Goal: Information Seeking & Learning: Learn about a topic

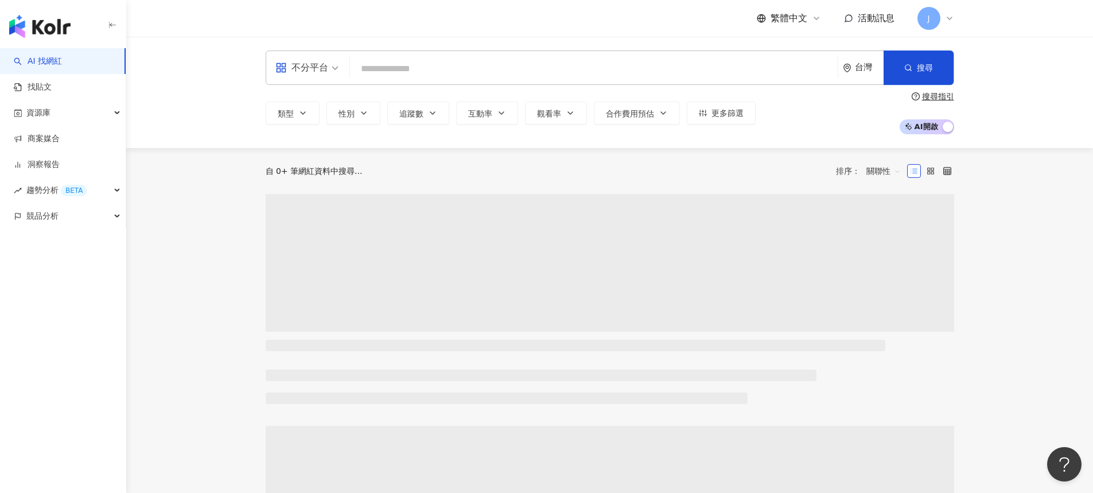
click at [396, 58] on input "search" at bounding box center [594, 69] width 479 height 22
click at [401, 69] on input "search" at bounding box center [594, 69] width 479 height 22
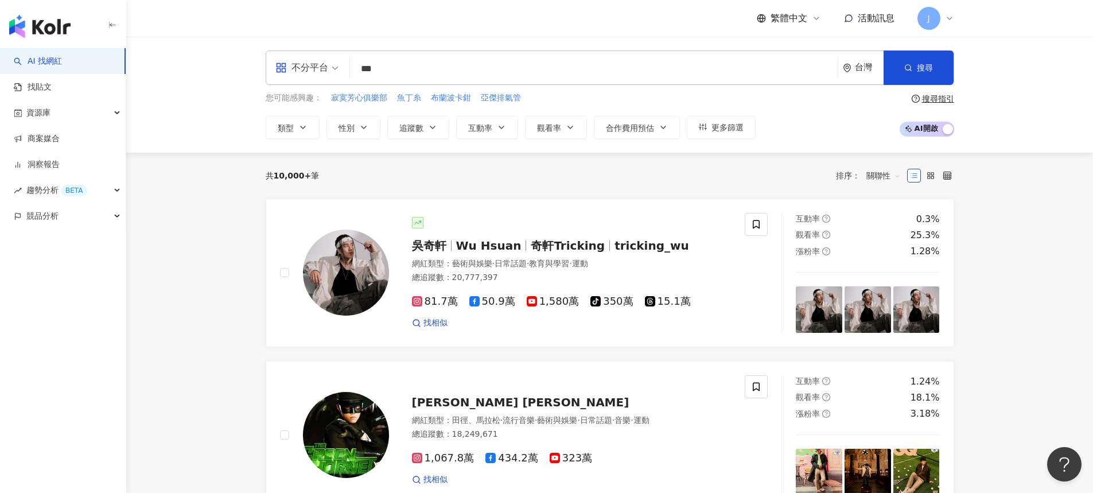
type input "***"
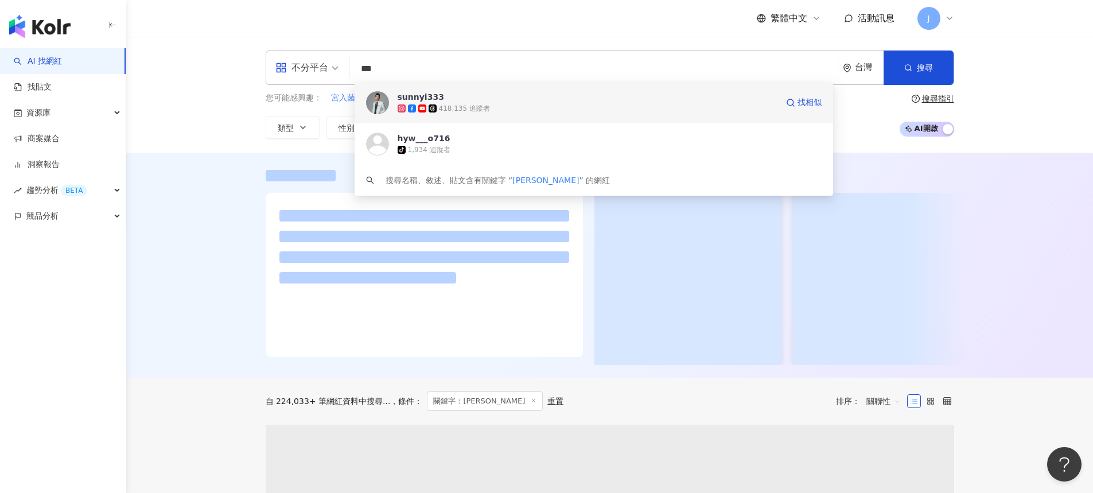
click at [452, 106] on div "418,135 追蹤者" at bounding box center [464, 109] width 51 height 10
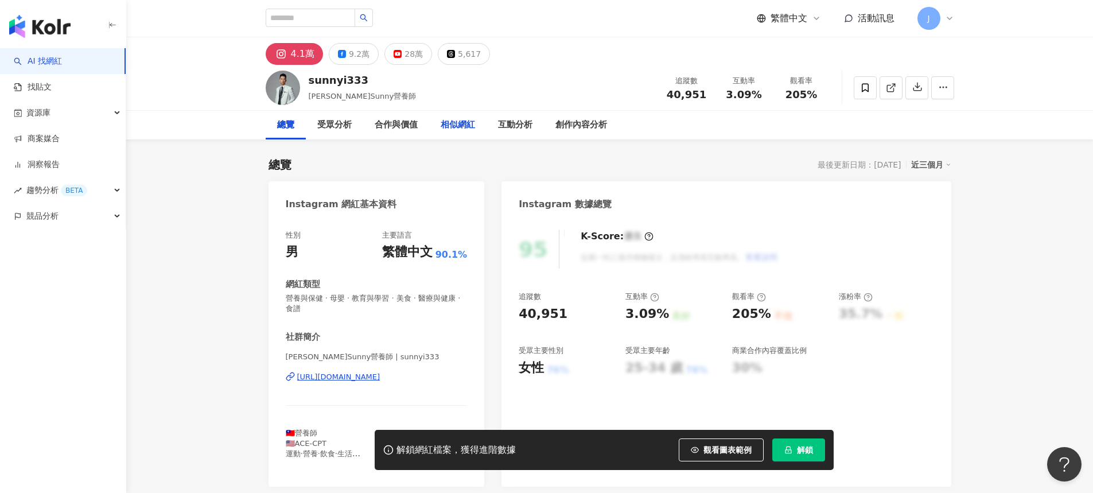
click at [468, 121] on div "相似網紅" at bounding box center [458, 125] width 34 height 14
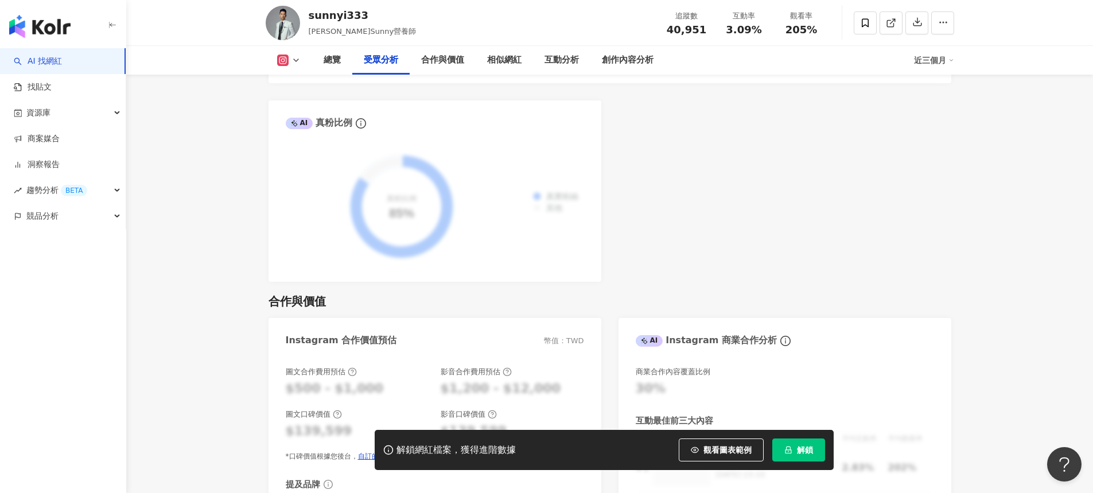
scroll to position [1316, 0]
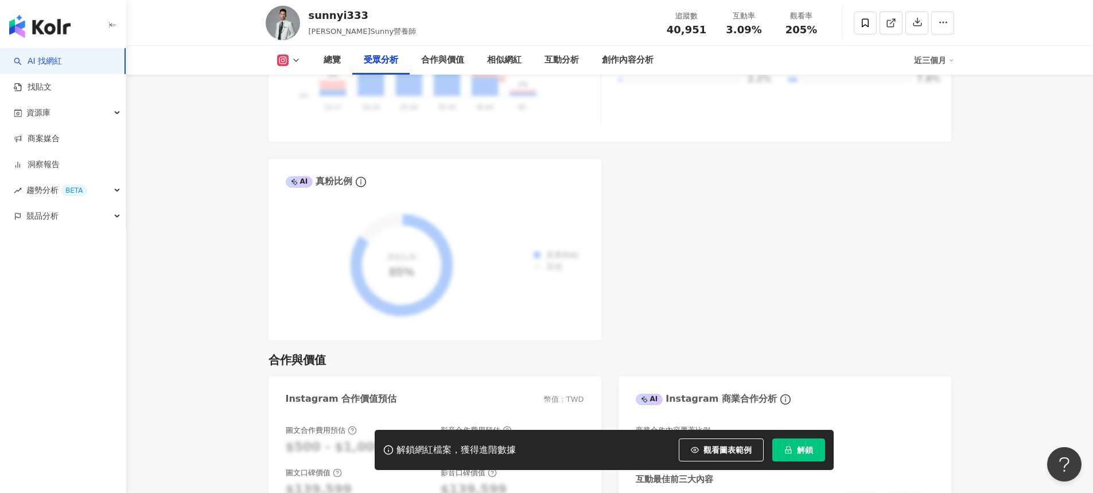
click at [815, 450] on button "解鎖" at bounding box center [798, 449] width 53 height 23
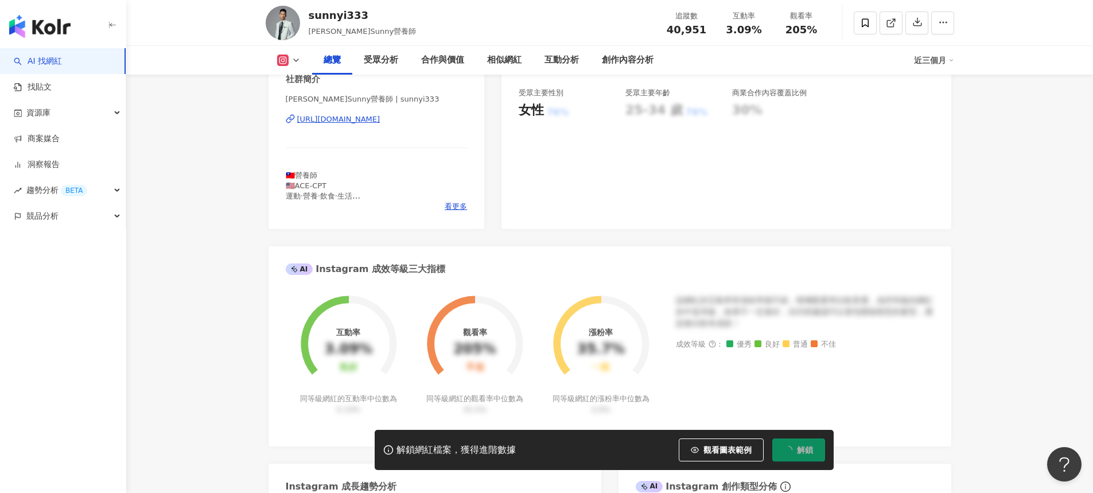
scroll to position [0, 0]
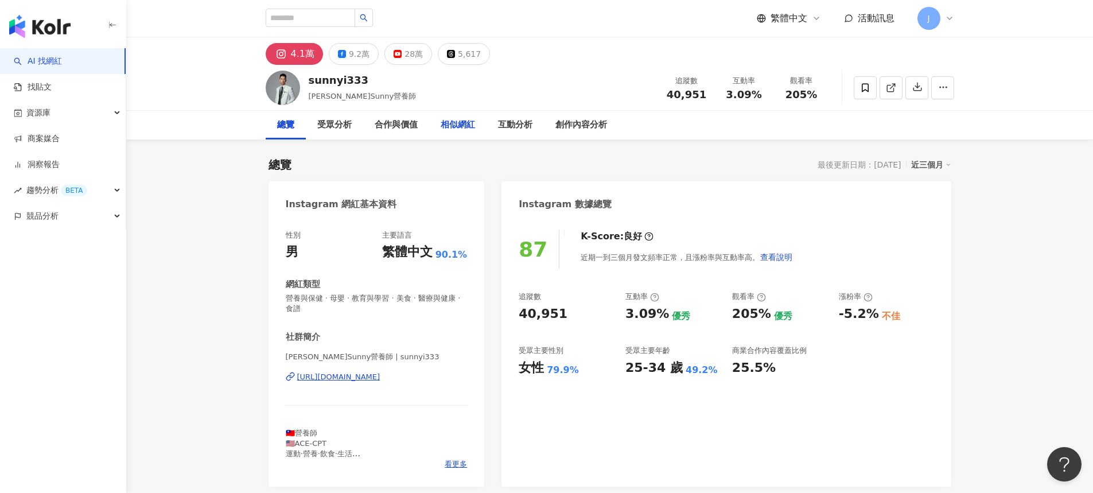
click at [441, 121] on div "相似網紅" at bounding box center [458, 125] width 34 height 14
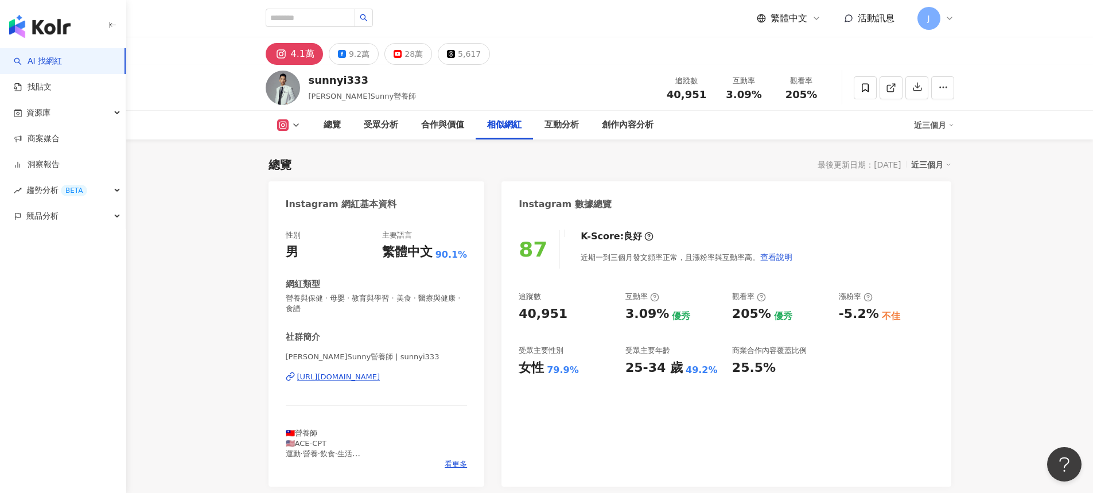
scroll to position [1890, 0]
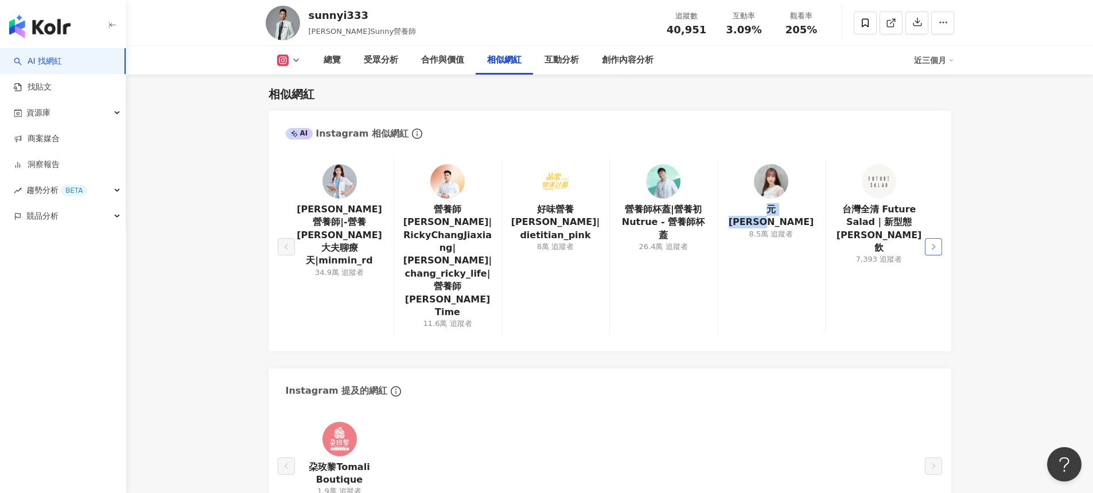
click at [934, 243] on icon "right" at bounding box center [933, 246] width 7 height 7
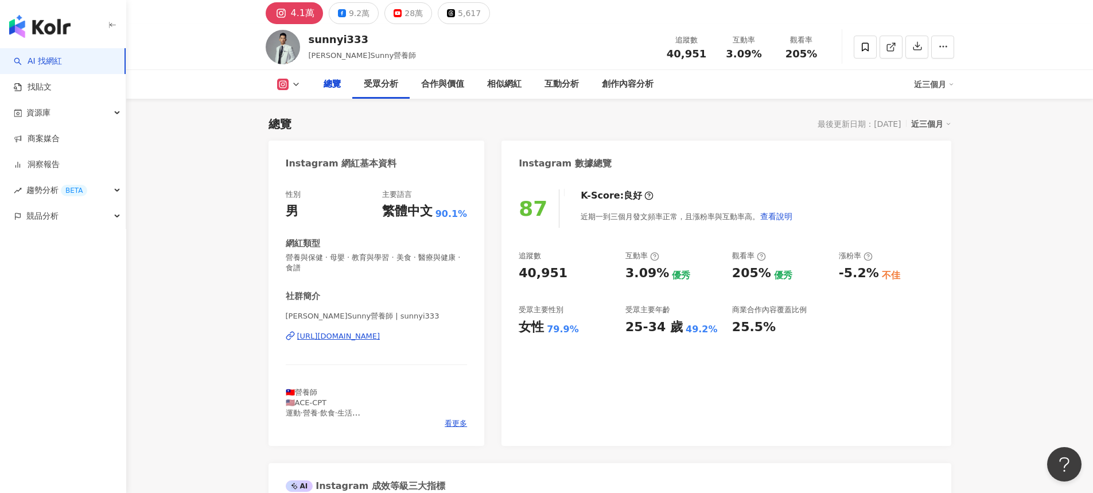
scroll to position [0, 0]
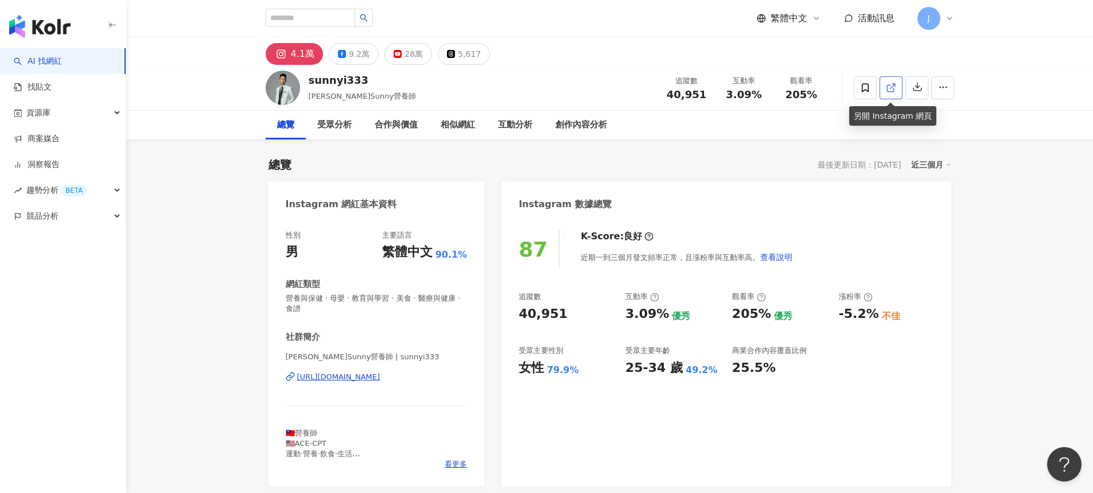
click at [894, 87] on icon at bounding box center [891, 88] width 10 height 10
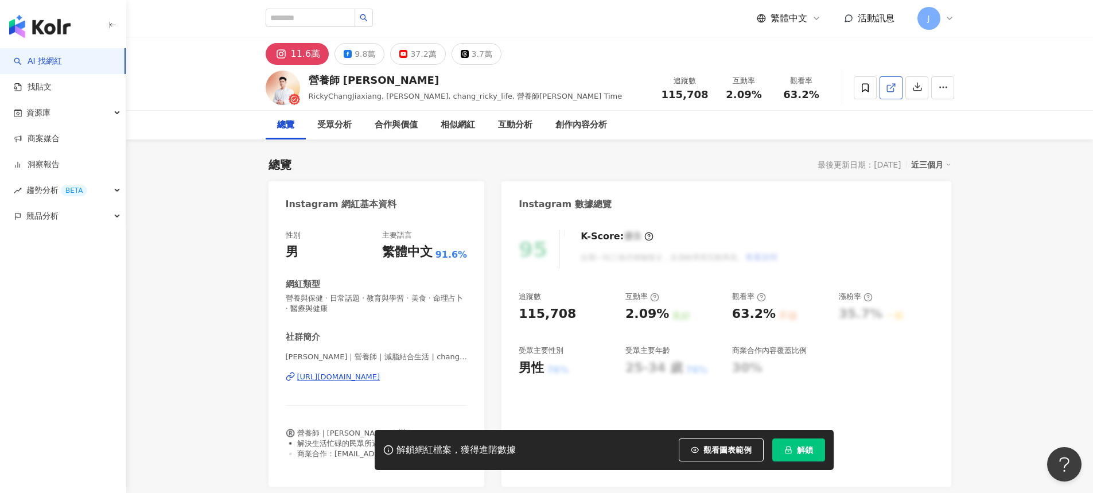
click at [899, 86] on link at bounding box center [891, 87] width 23 height 23
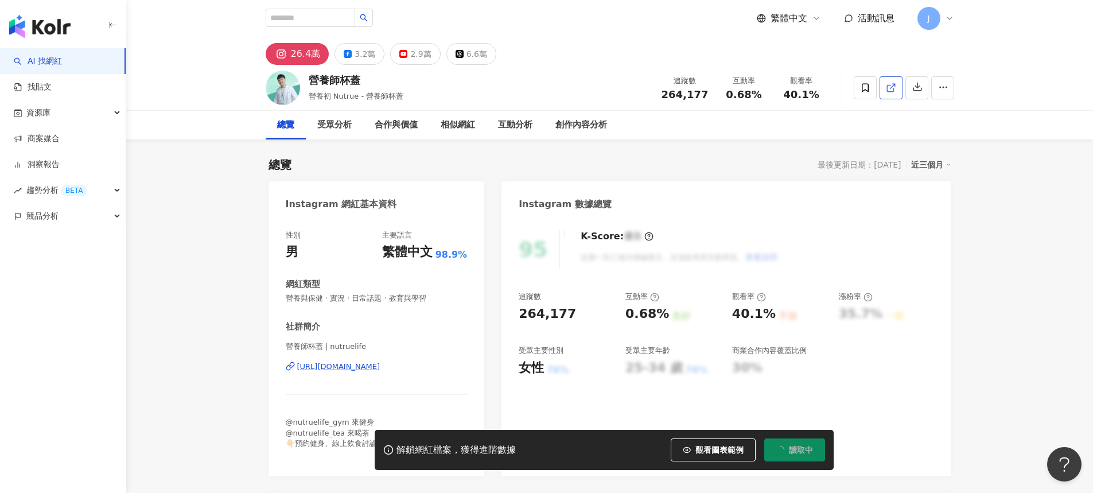
click at [889, 86] on icon at bounding box center [891, 88] width 10 height 10
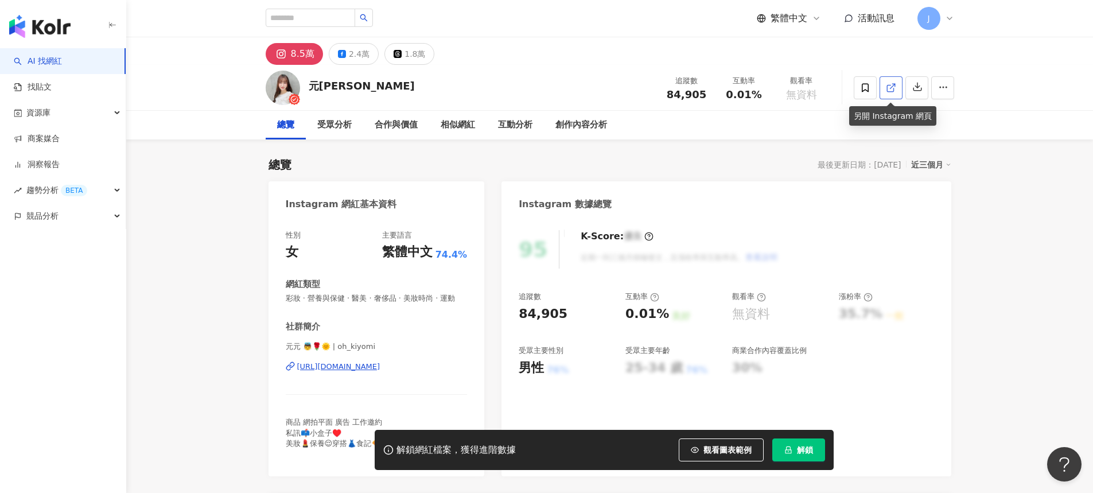
click at [892, 87] on line at bounding box center [892, 86] width 5 height 5
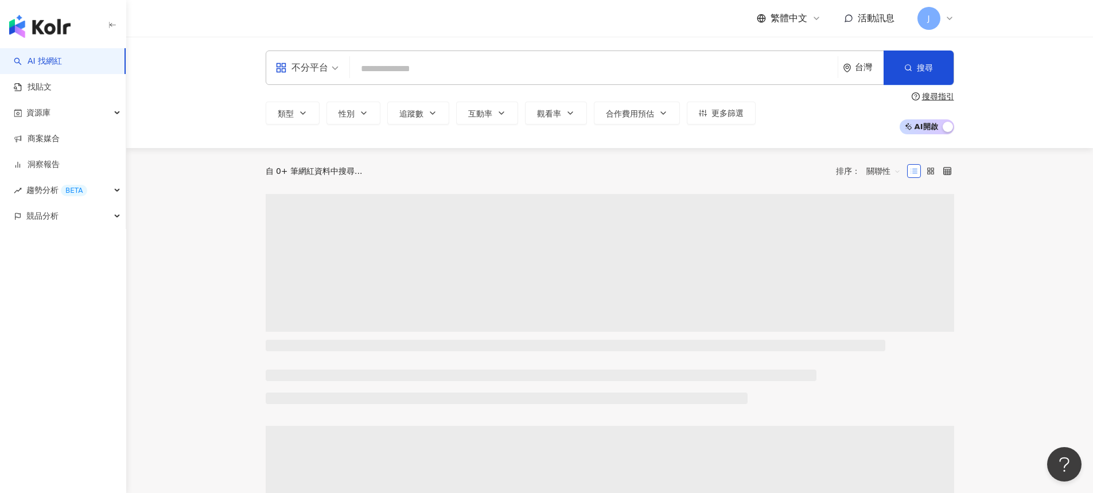
click at [485, 70] on input "search" at bounding box center [594, 69] width 479 height 22
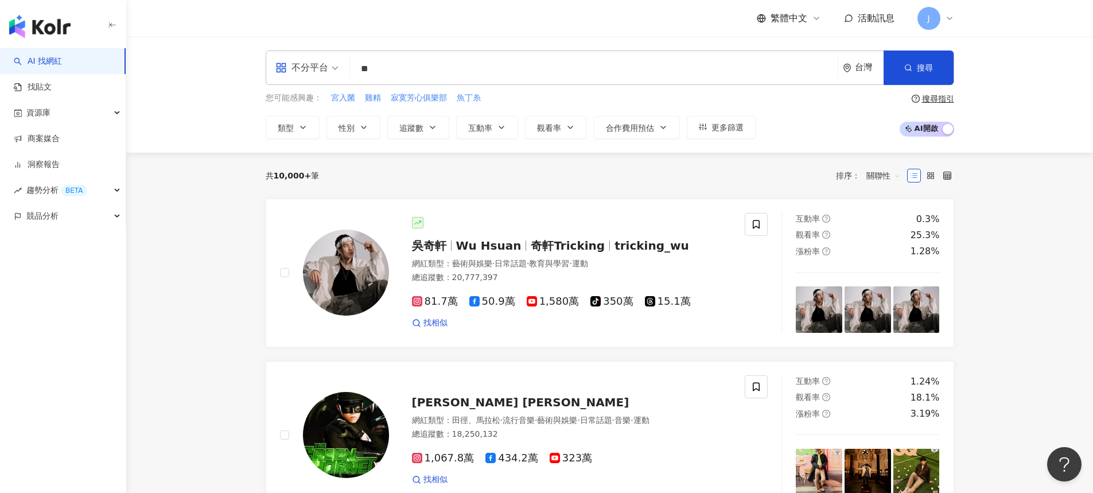
type input "**"
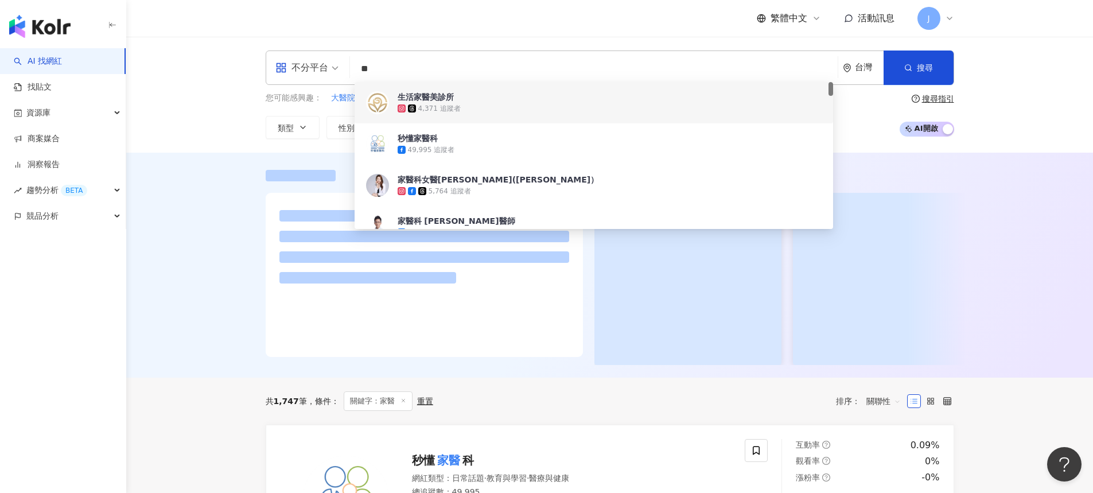
click at [224, 169] on div at bounding box center [609, 265] width 967 height 225
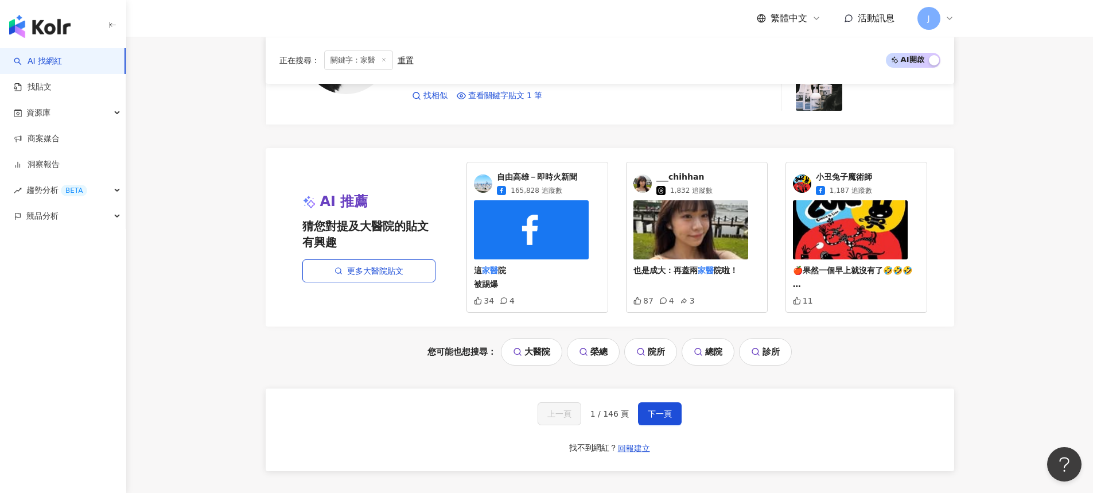
scroll to position [2228, 0]
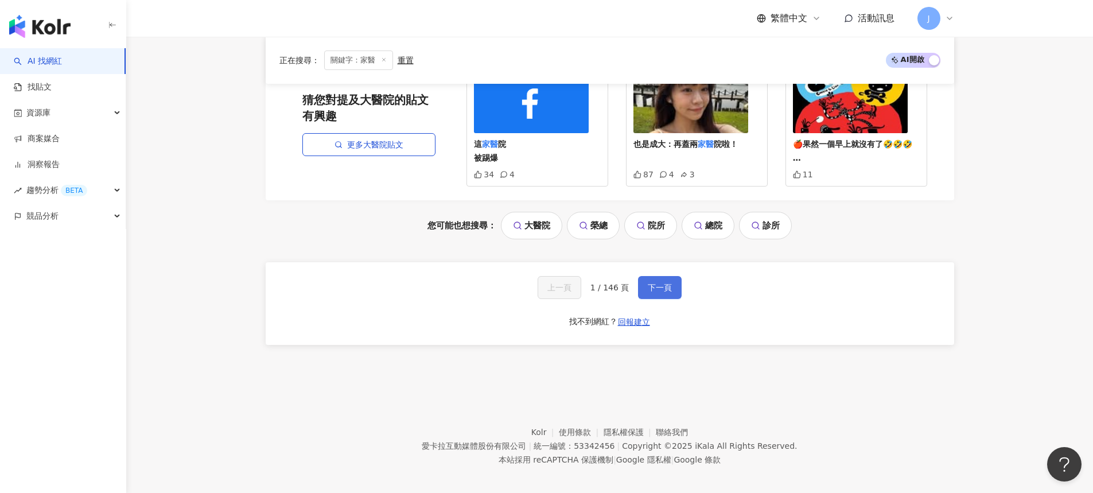
click at [663, 283] on span "下一頁" at bounding box center [660, 287] width 24 height 9
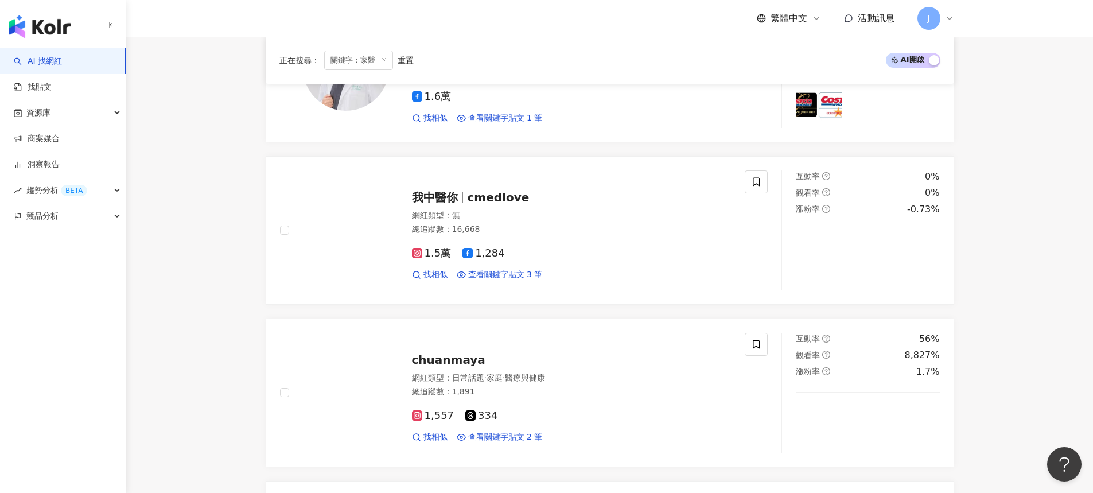
scroll to position [115, 0]
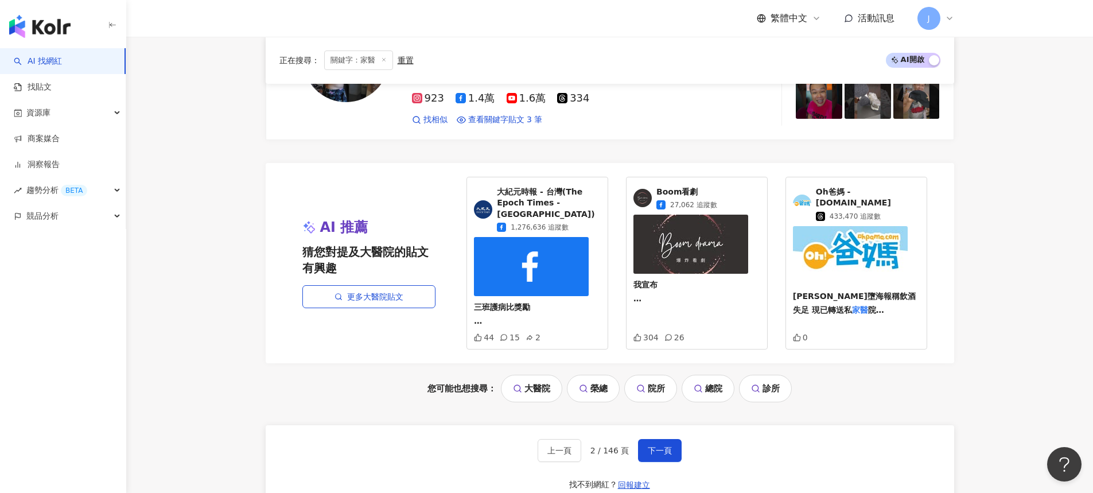
scroll to position [2118, 0]
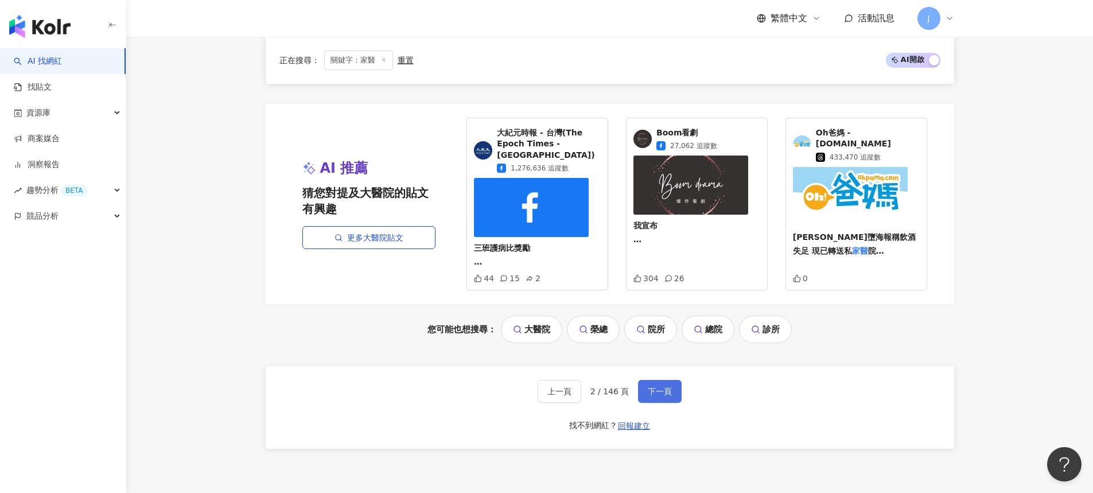
click at [671, 380] on button "下一頁" at bounding box center [660, 391] width 44 height 23
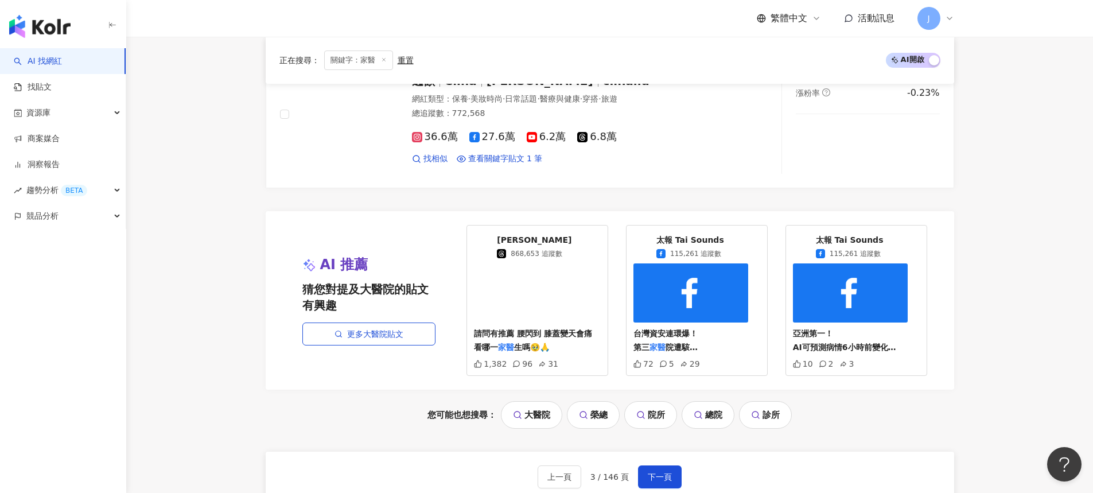
scroll to position [2195, 0]
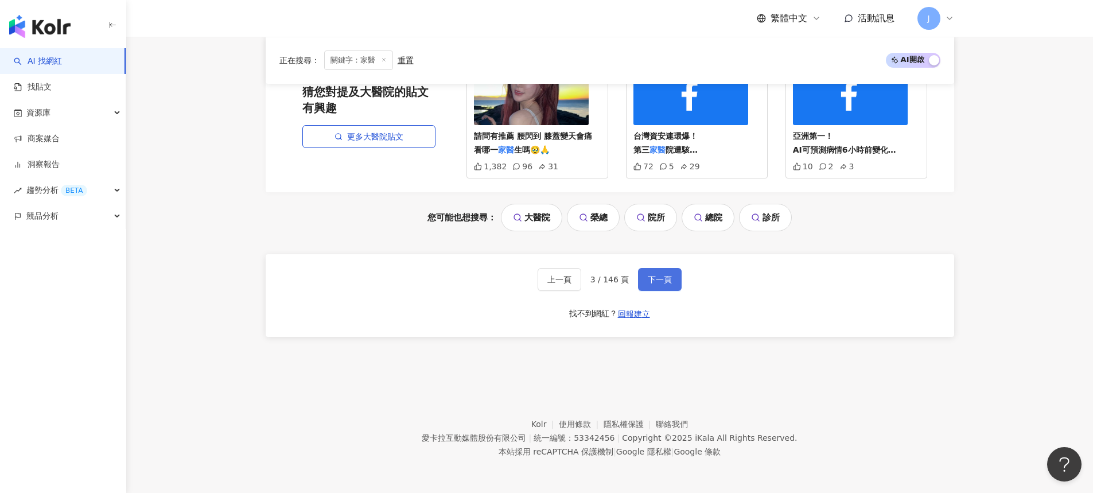
click at [655, 275] on span "下一頁" at bounding box center [660, 279] width 24 height 9
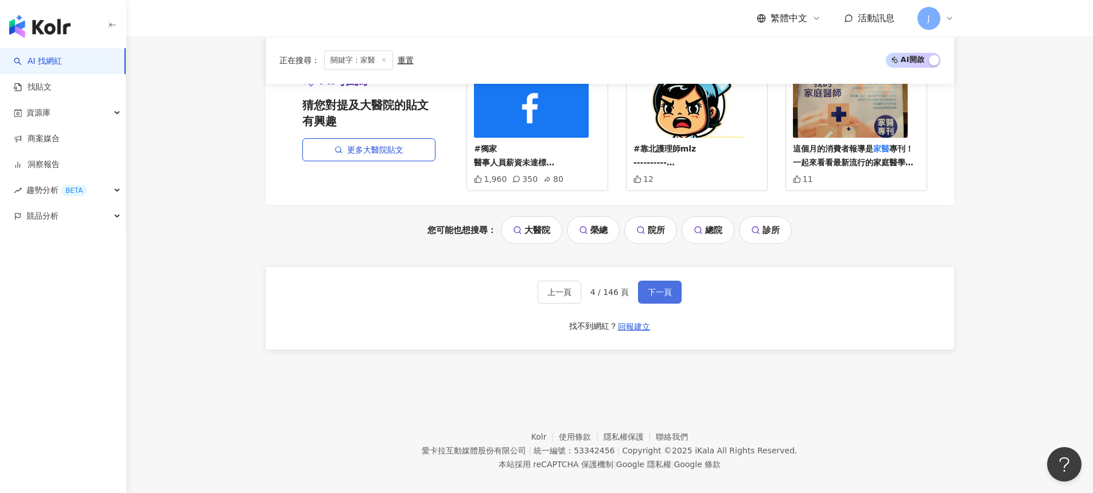
click at [670, 288] on span "下一頁" at bounding box center [660, 292] width 24 height 9
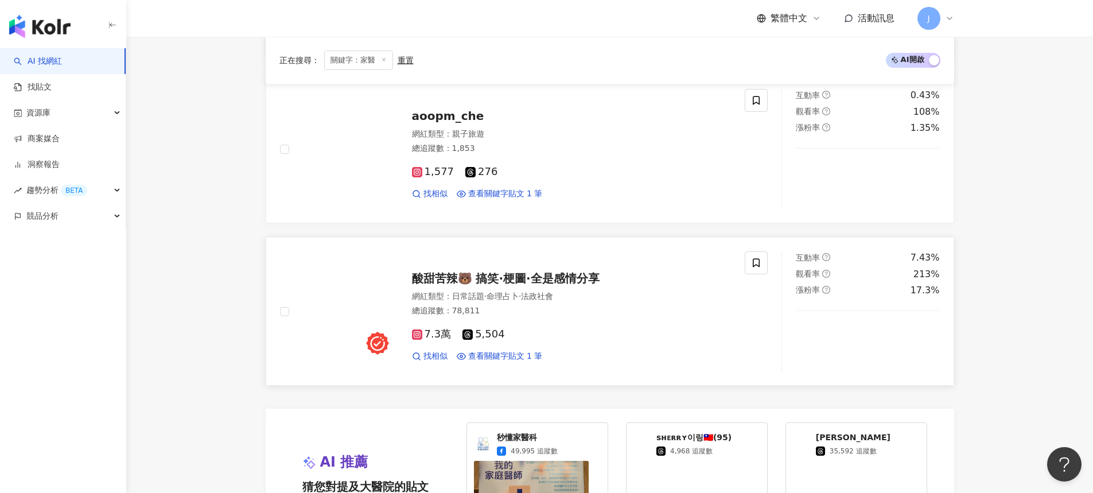
scroll to position [1998, 0]
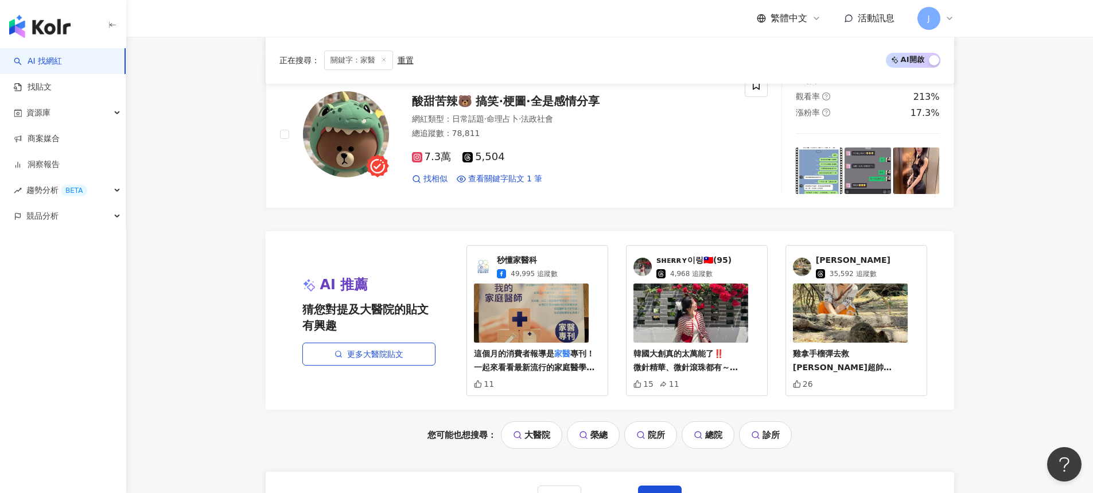
click at [382, 62] on icon at bounding box center [384, 60] width 6 height 6
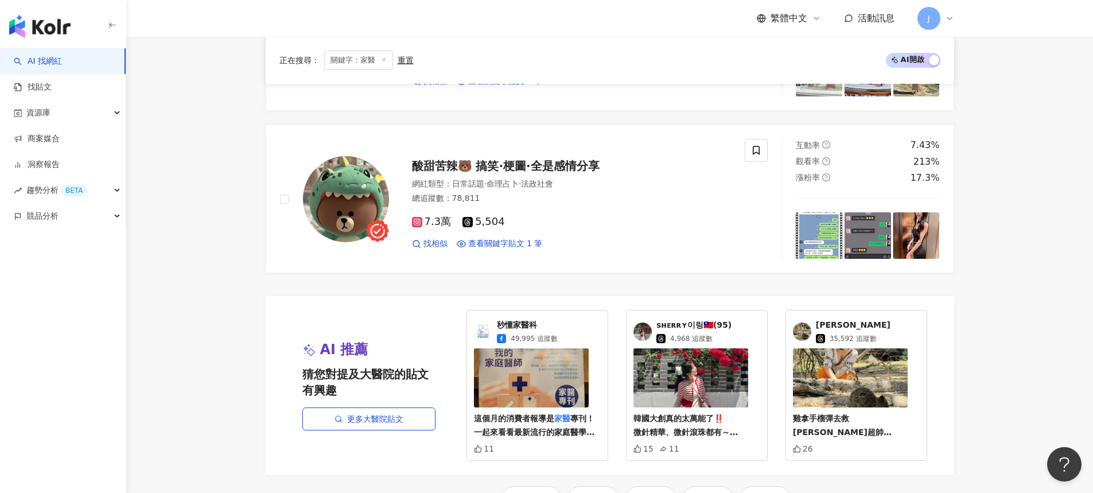
scroll to position [1725, 0]
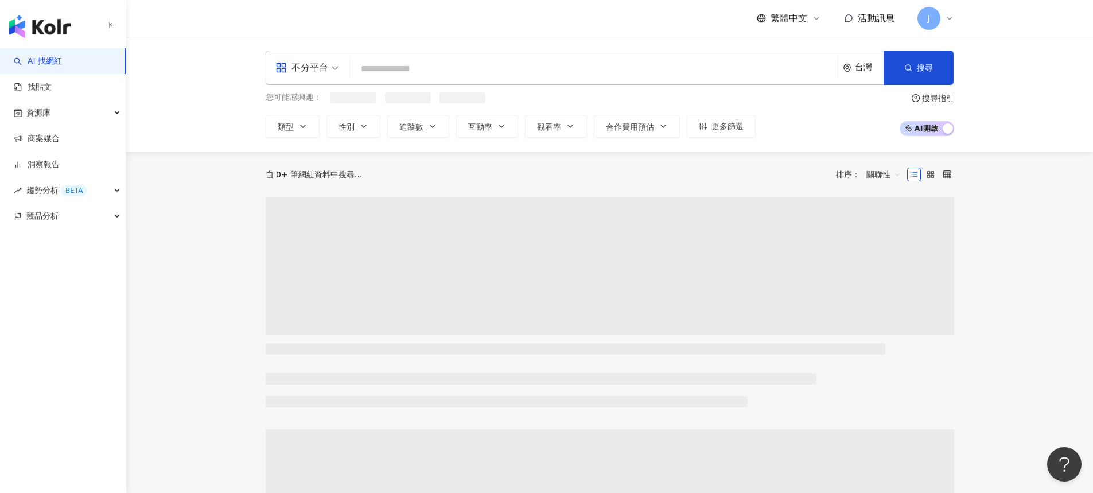
click at [383, 71] on input "search" at bounding box center [594, 69] width 479 height 22
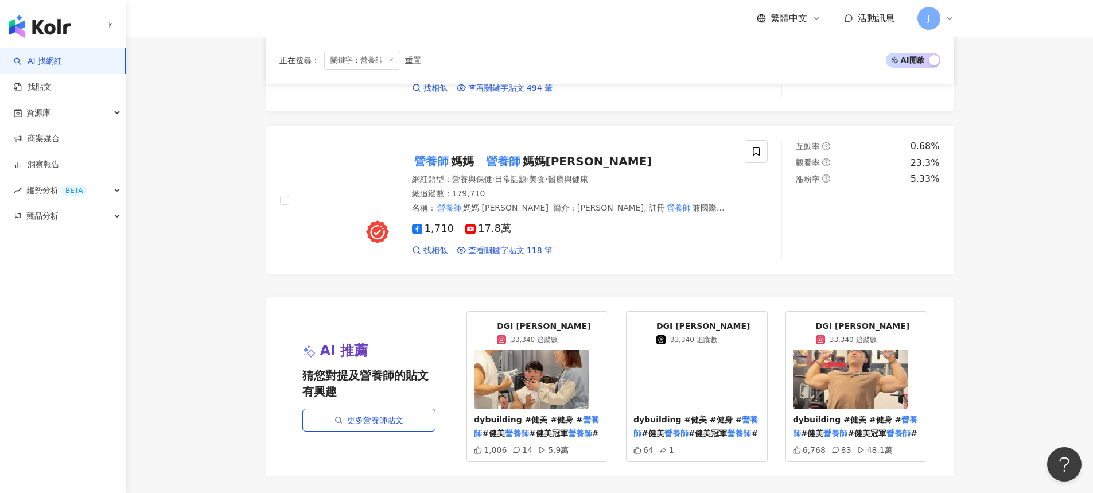
scroll to position [2171, 0]
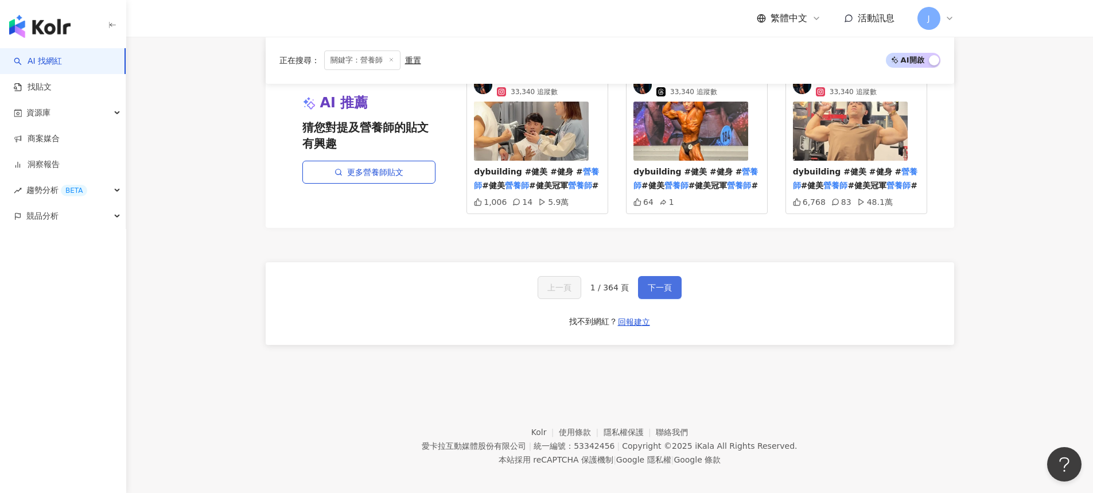
click at [660, 283] on span "下一頁" at bounding box center [660, 287] width 24 height 9
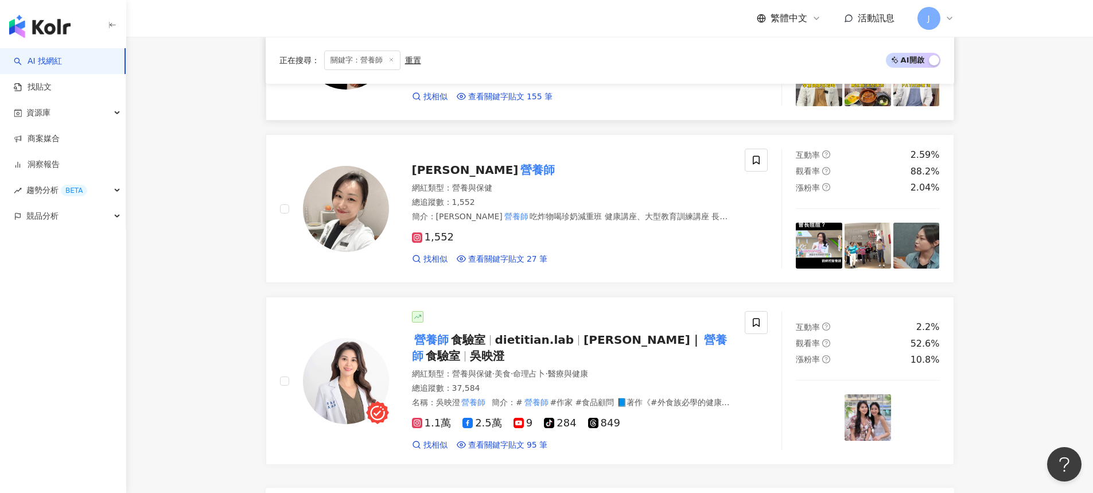
scroll to position [2014, 0]
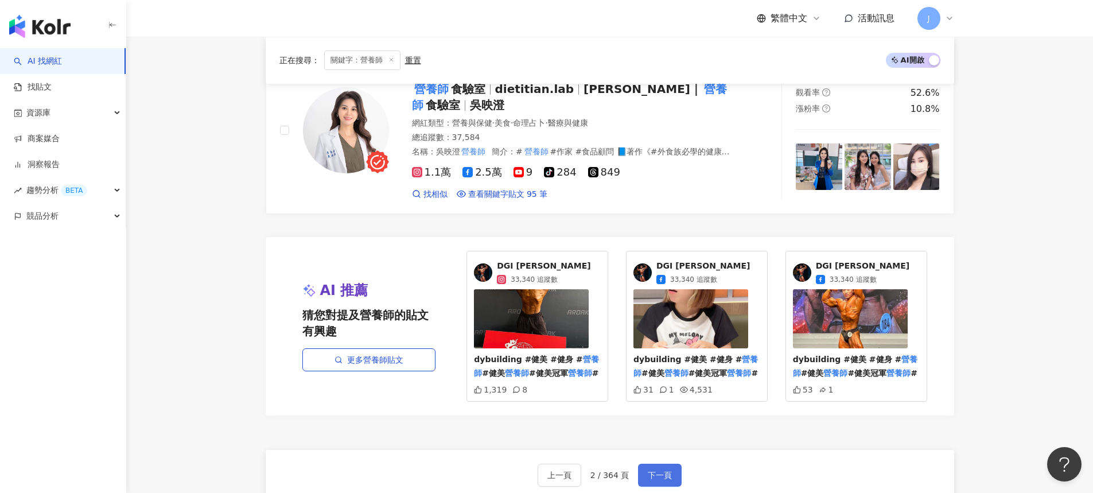
click at [665, 464] on button "下一頁" at bounding box center [660, 475] width 44 height 23
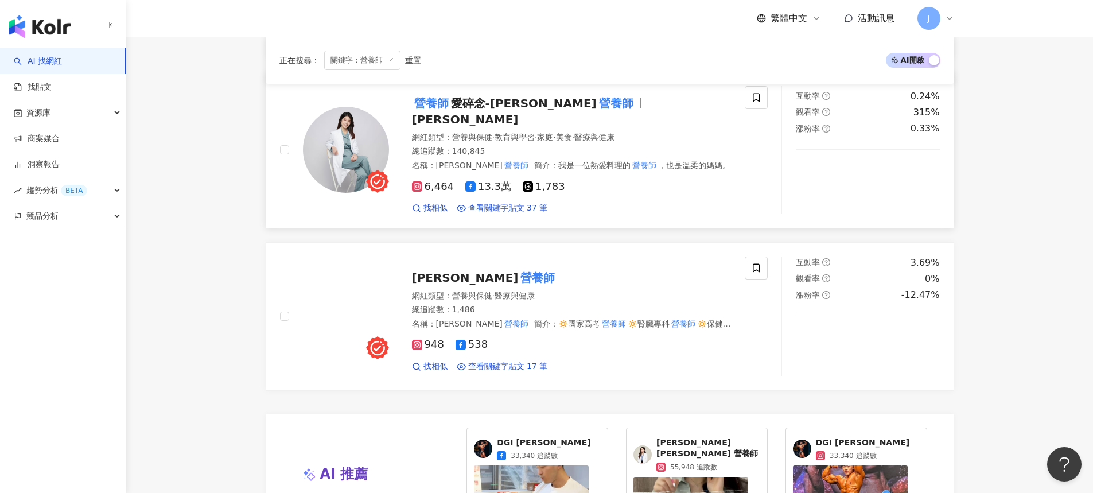
scroll to position [2130, 0]
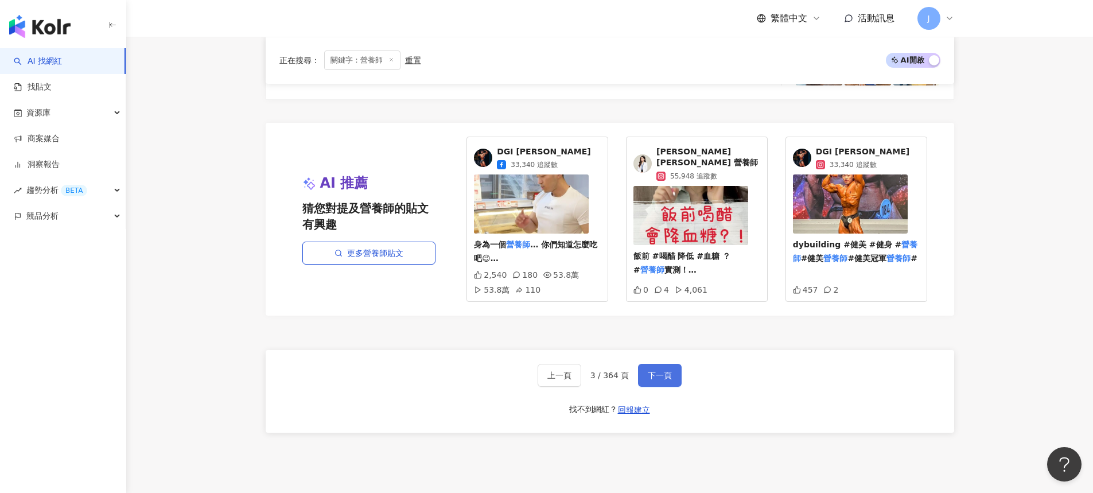
click at [665, 371] on span "下一頁" at bounding box center [660, 375] width 24 height 9
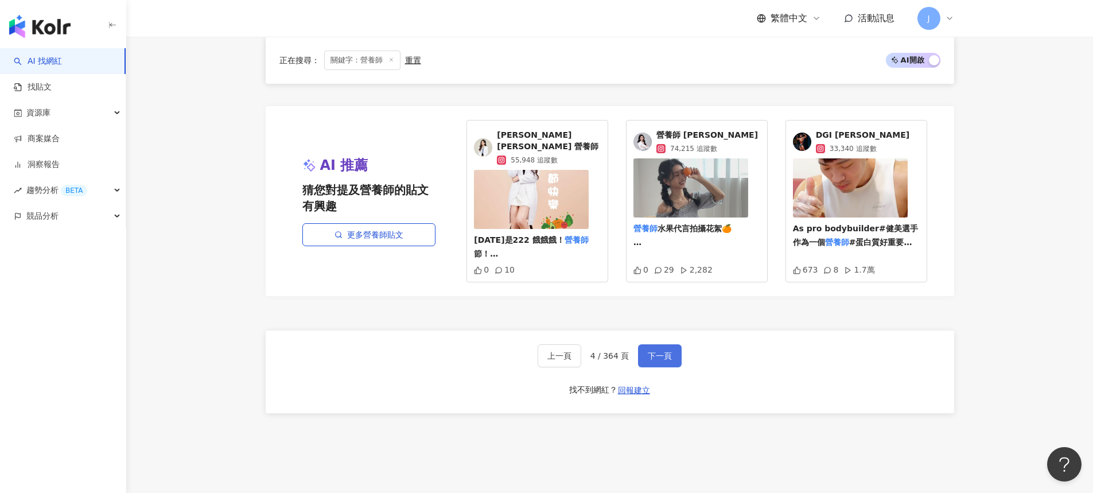
click at [665, 351] on span "下一頁" at bounding box center [660, 355] width 24 height 9
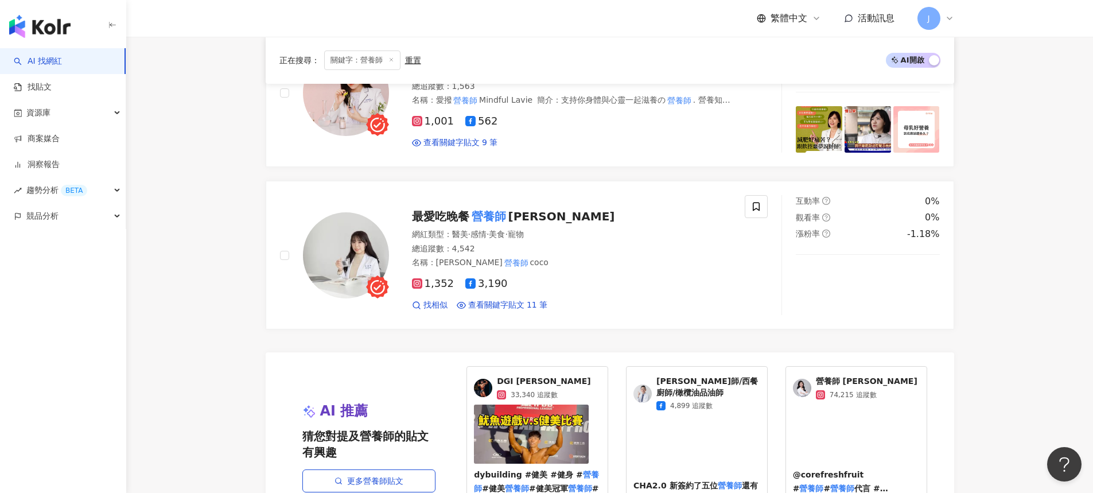
scroll to position [2222, 0]
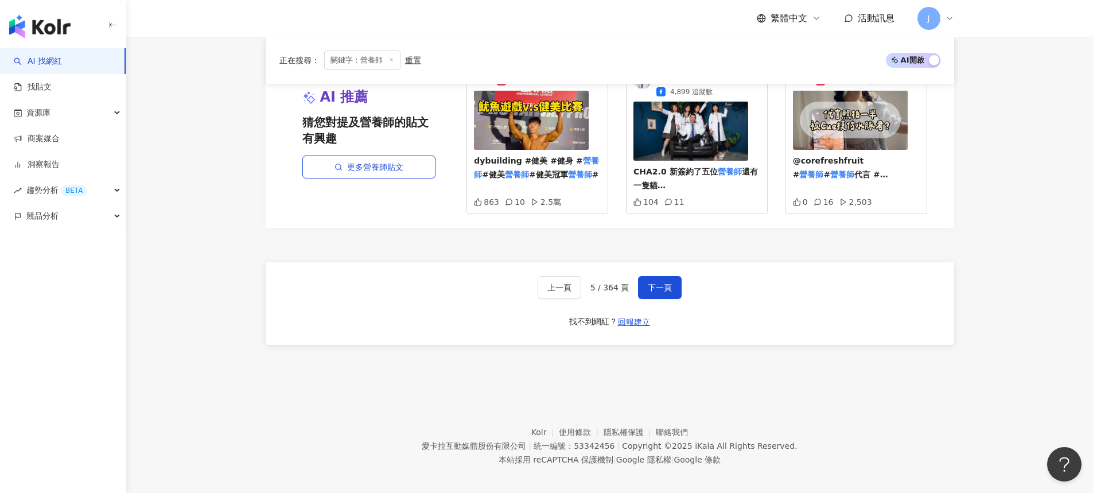
click at [681, 277] on div "上一頁 5 / 364 頁 下一頁 找不到網紅？ 回報建立" at bounding box center [610, 303] width 689 height 83
click at [673, 277] on button "下一頁" at bounding box center [660, 287] width 44 height 23
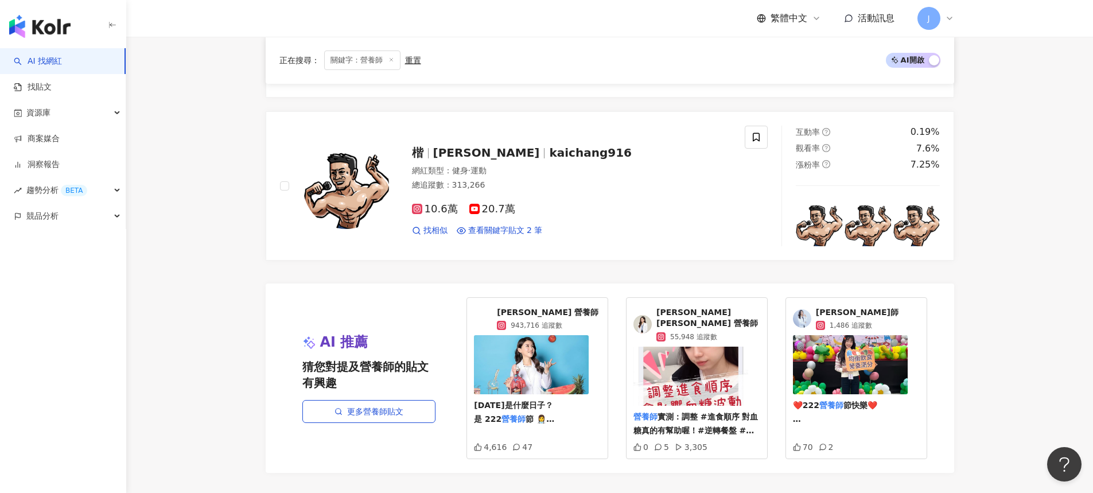
scroll to position [2260, 0]
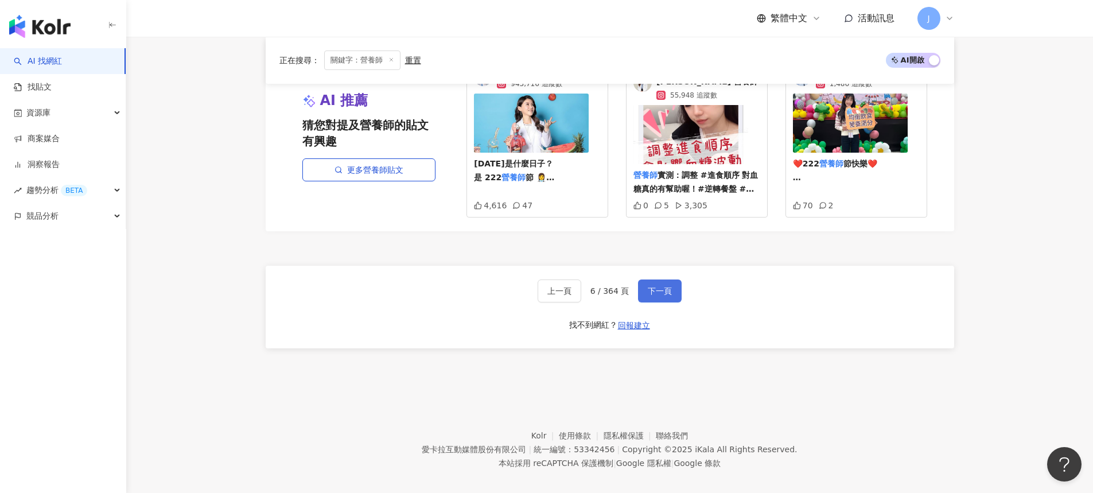
click at [659, 286] on span "下一頁" at bounding box center [660, 290] width 24 height 9
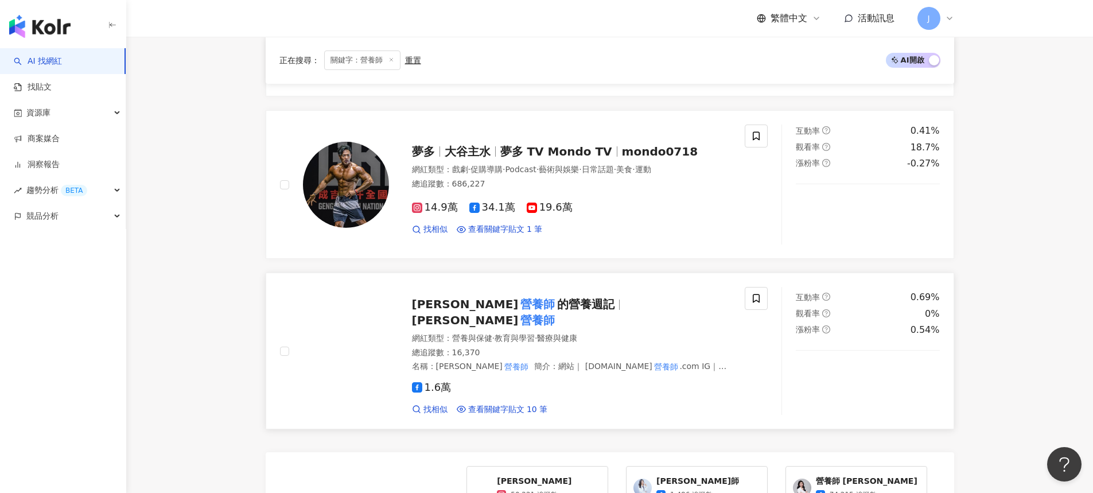
scroll to position [2035, 0]
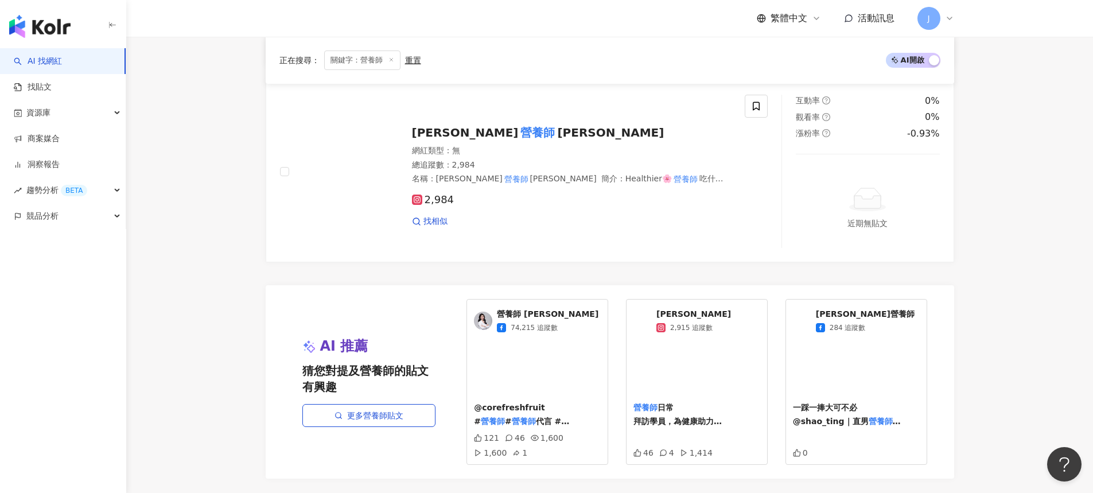
scroll to position [2353, 0]
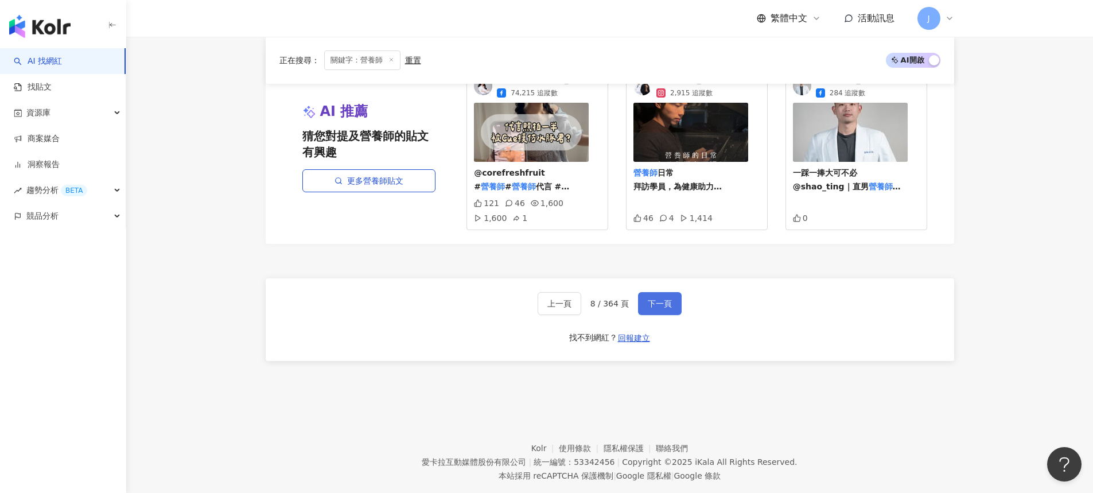
click at [659, 292] on button "下一頁" at bounding box center [660, 303] width 44 height 23
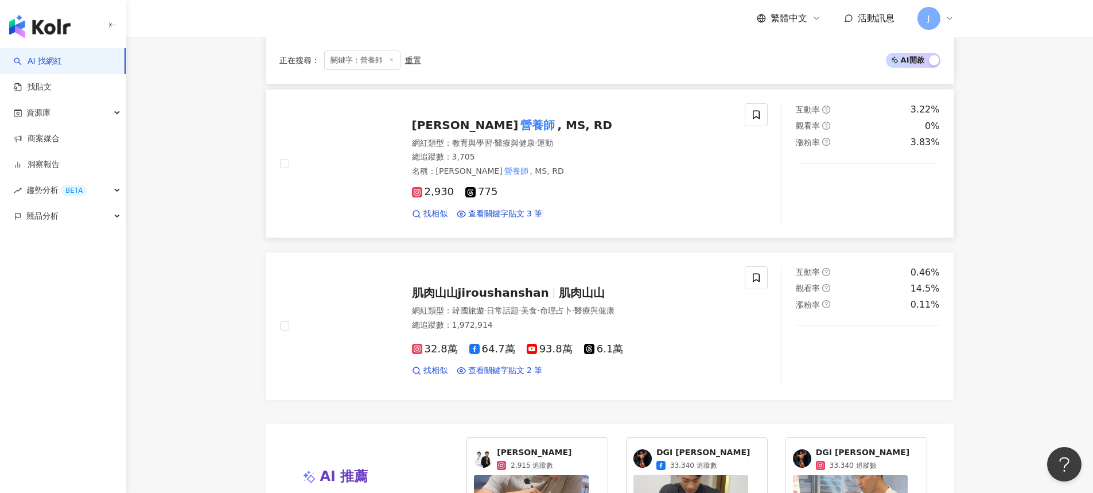
scroll to position [2147, 0]
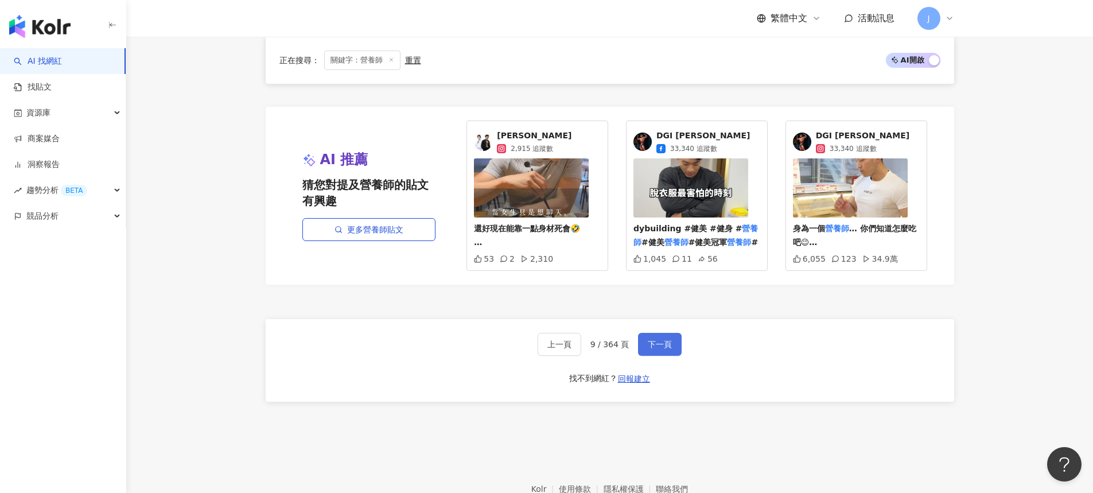
click at [654, 340] on span "下一頁" at bounding box center [660, 344] width 24 height 9
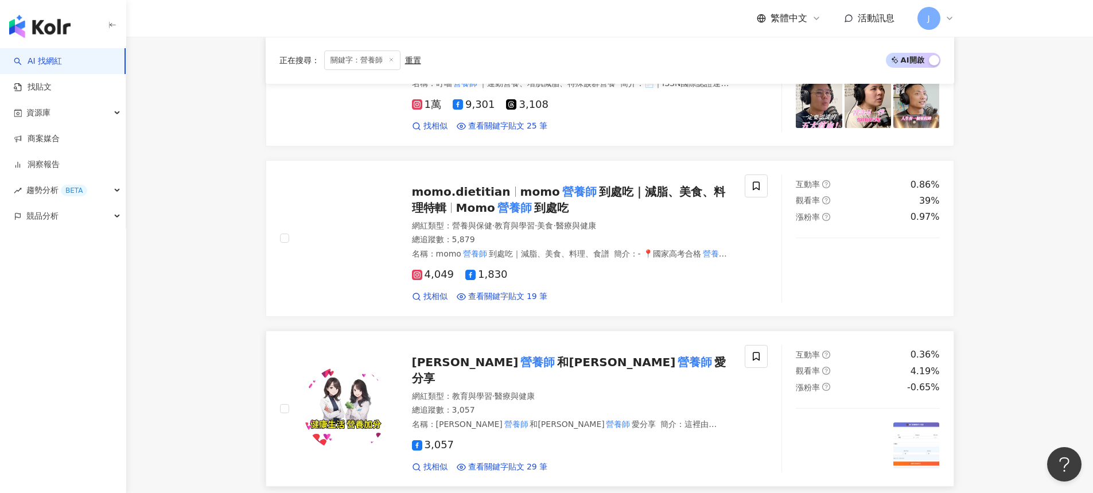
scroll to position [2054, 0]
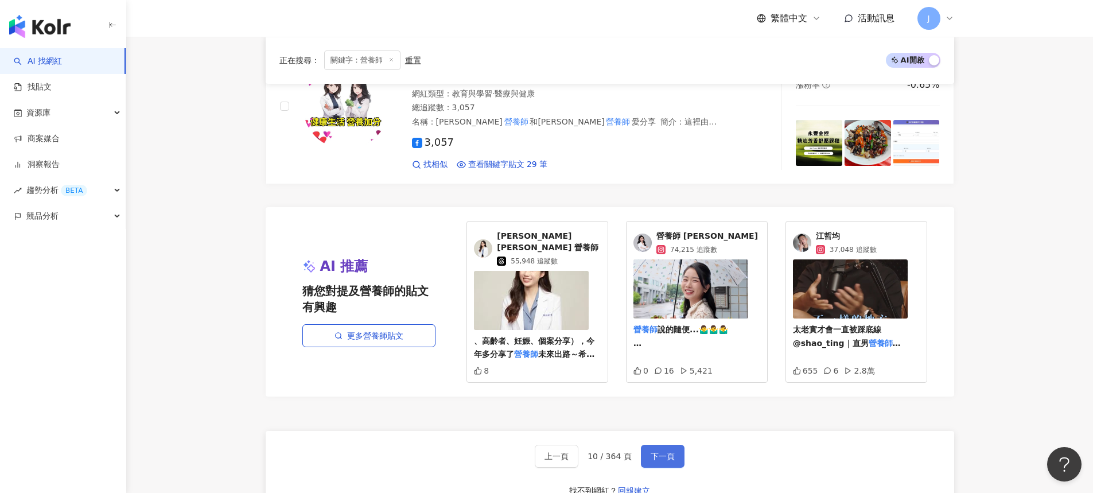
click at [665, 452] on span "下一頁" at bounding box center [663, 456] width 24 height 9
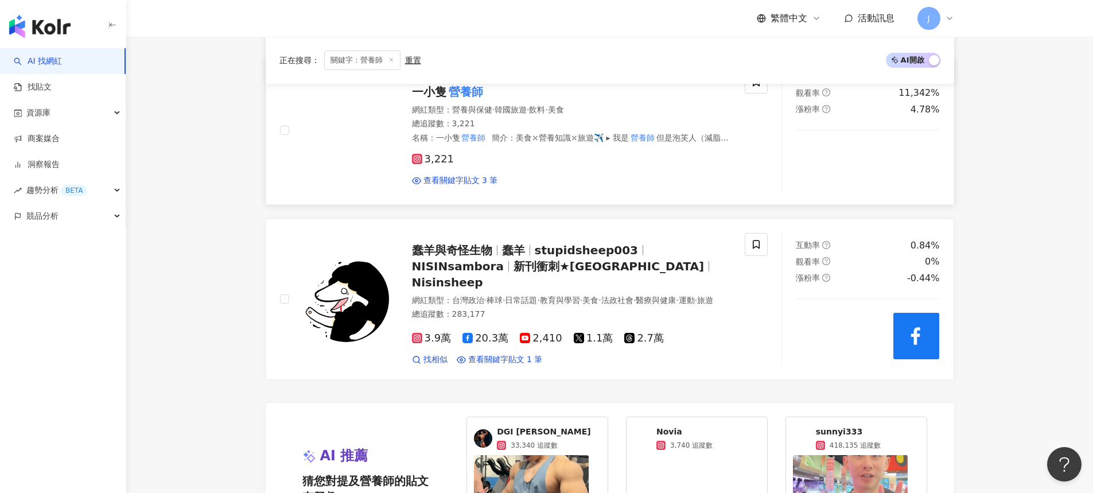
scroll to position [2212, 0]
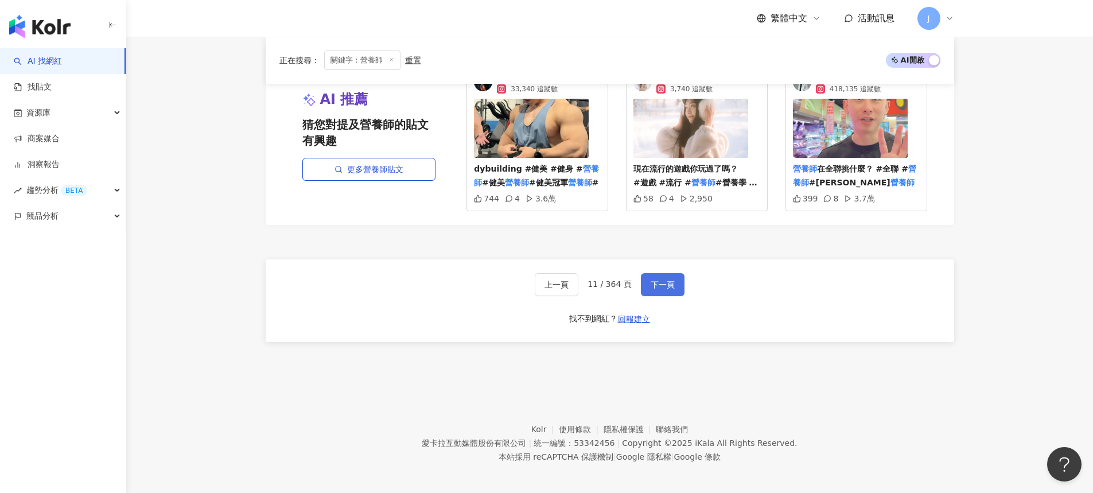
click at [659, 282] on span "下一頁" at bounding box center [663, 284] width 24 height 9
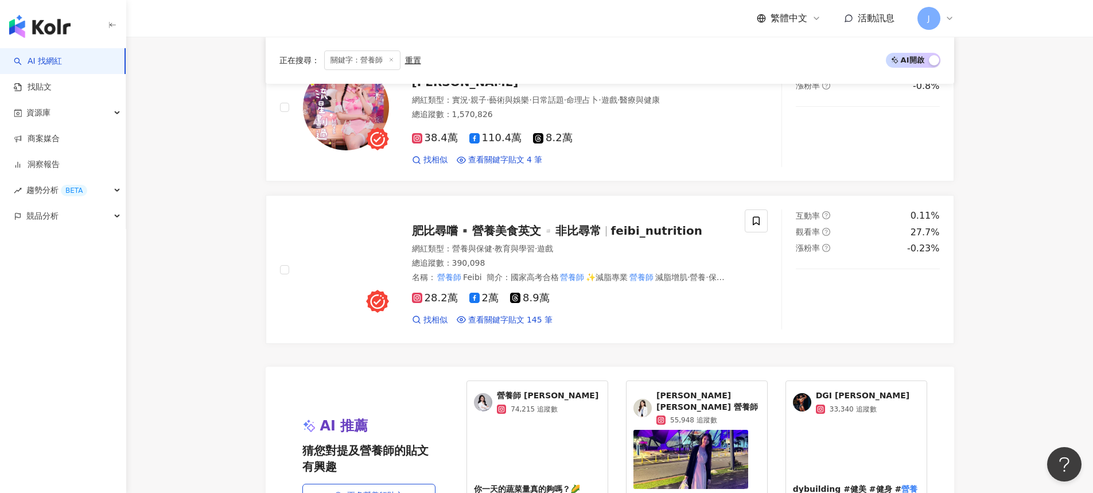
scroll to position [2260, 0]
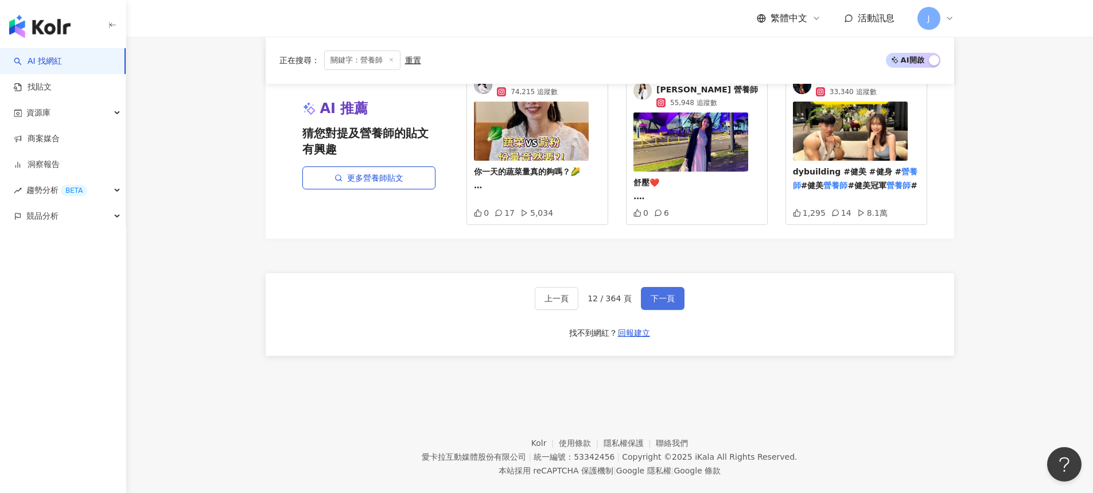
click at [671, 294] on span "下一頁" at bounding box center [663, 298] width 24 height 9
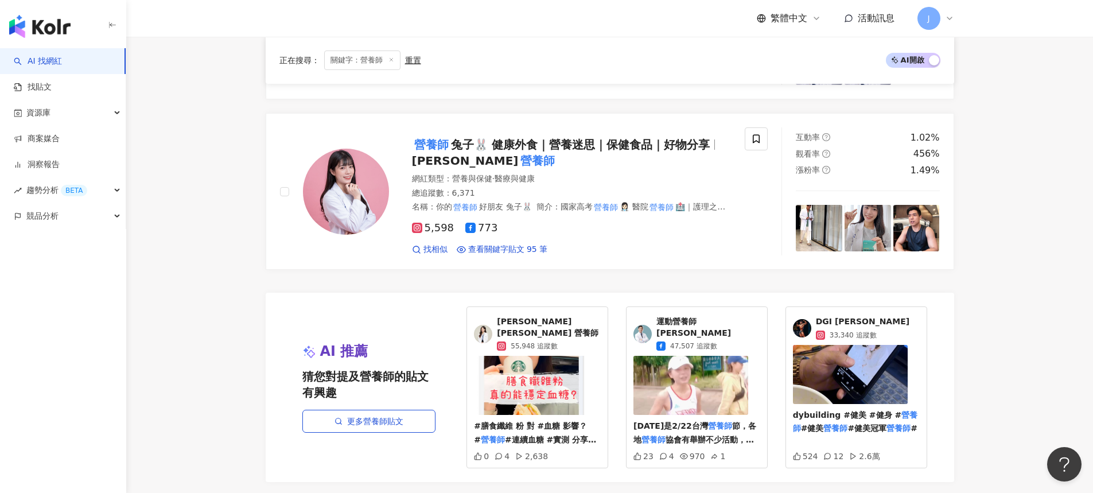
scroll to position [2126, 0]
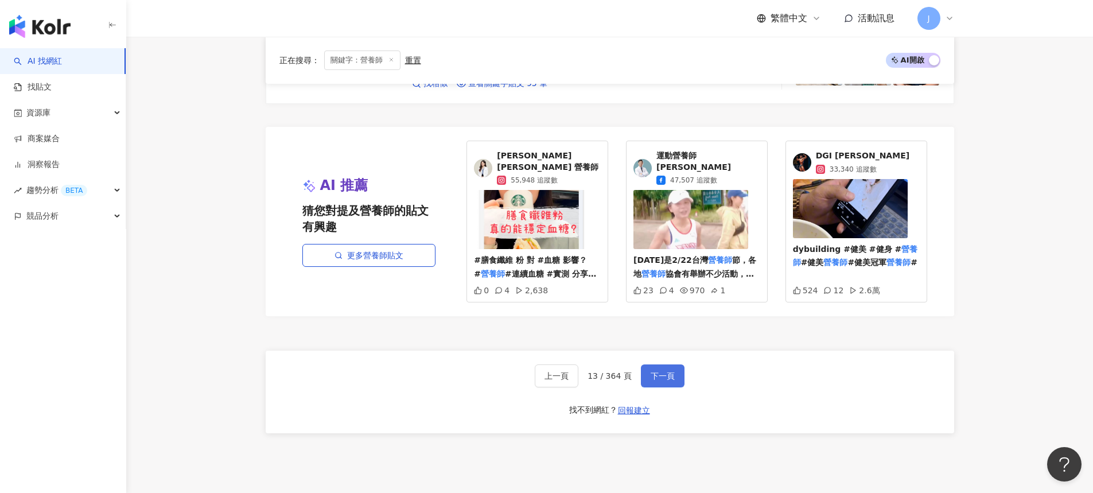
click at [667, 371] on span "下一頁" at bounding box center [663, 375] width 24 height 9
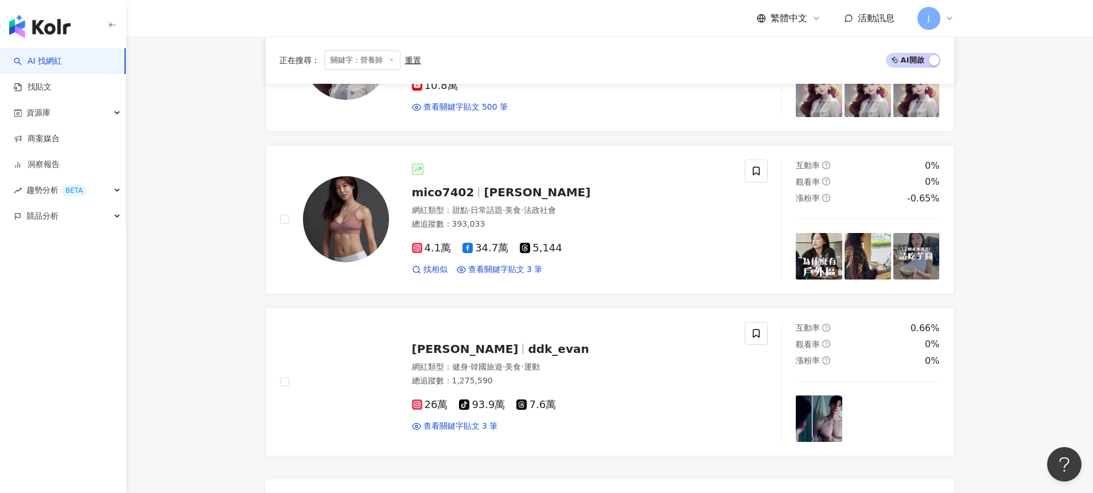
scroll to position [2027, 0]
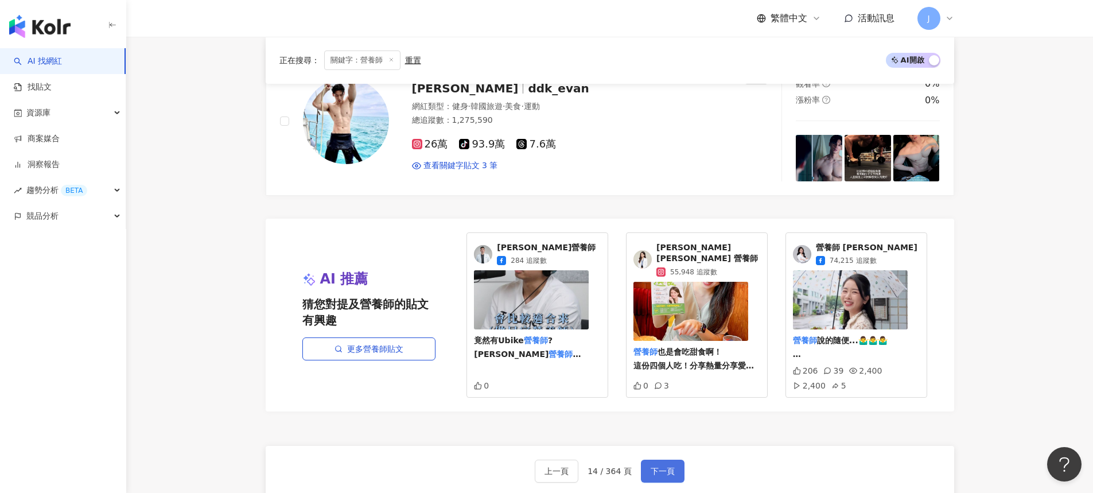
click at [672, 467] on span "下一頁" at bounding box center [663, 471] width 24 height 9
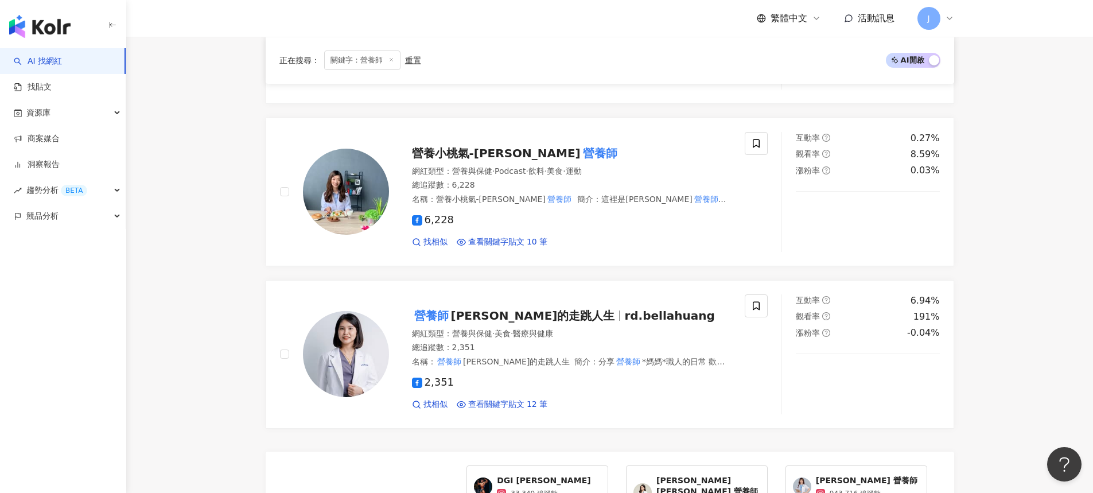
scroll to position [2021, 0]
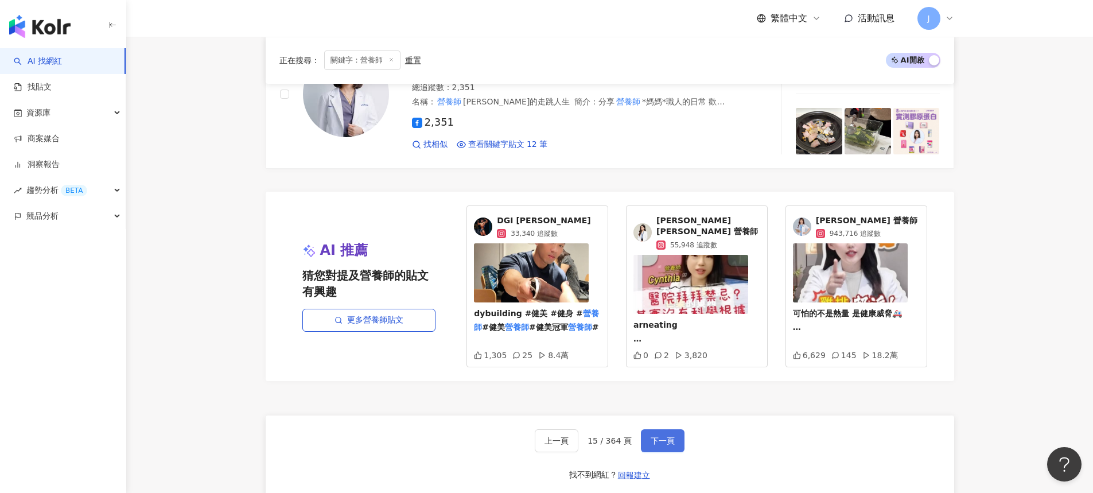
click at [659, 436] on span "下一頁" at bounding box center [663, 440] width 24 height 9
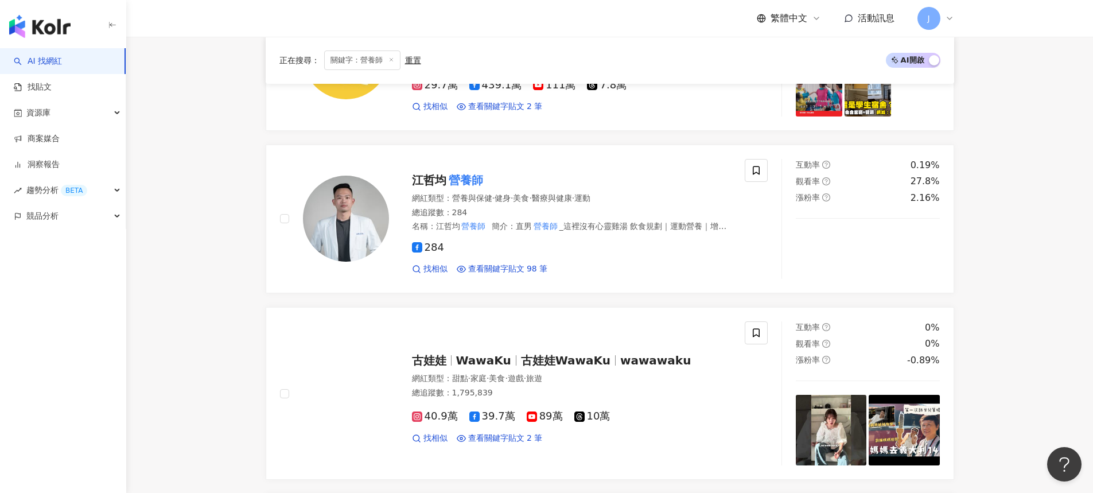
scroll to position [997, 0]
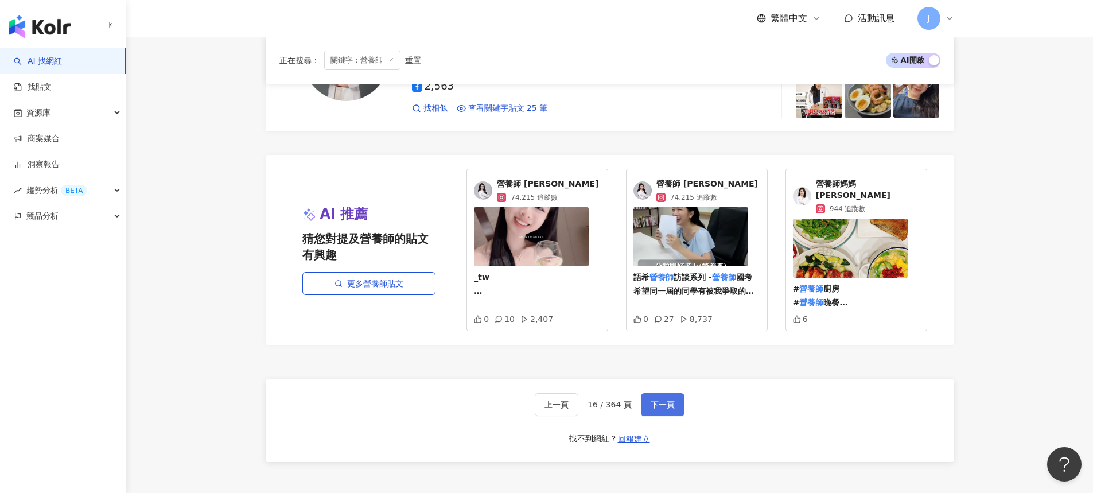
click at [667, 400] on span "下一頁" at bounding box center [663, 404] width 24 height 9
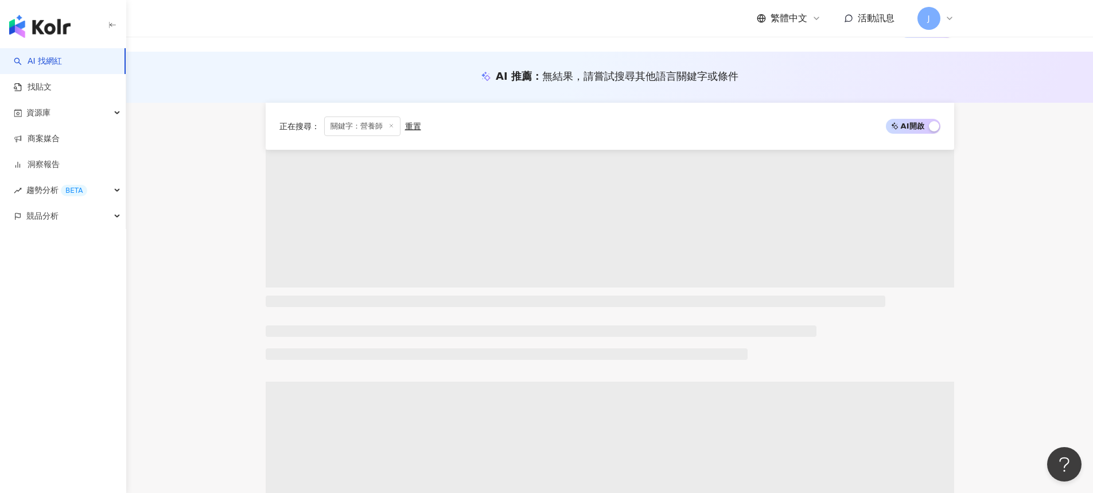
scroll to position [0, 0]
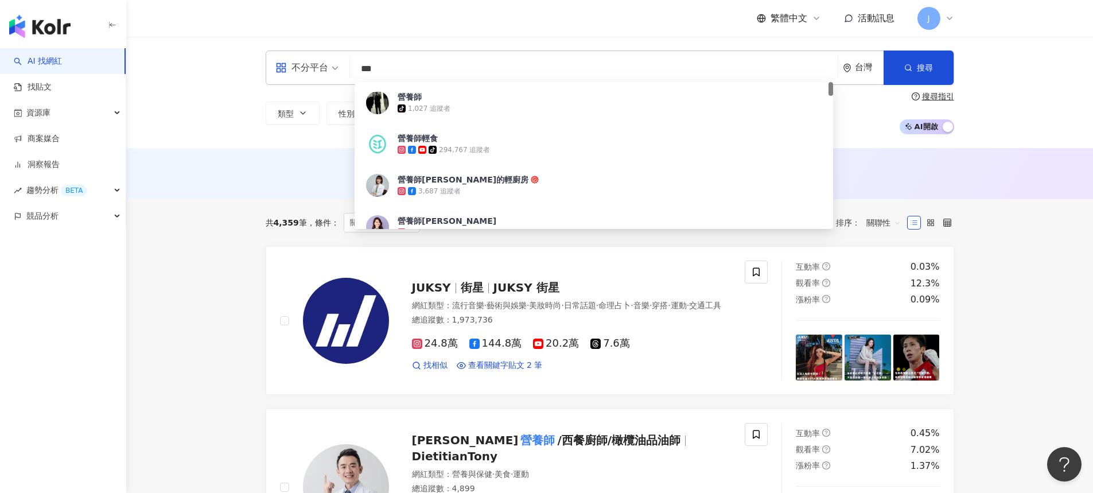
drag, startPoint x: 409, startPoint y: 69, endPoint x: 268, endPoint y: 72, distance: 140.6
click at [268, 72] on div "不分平台 *** 台灣 搜尋 283a9b8b-850f-49d5-bbec-8121f6d7ecd6 營養師 tiktok-icon 1,027 追蹤者 營…" at bounding box center [610, 68] width 689 height 34
type input "*"
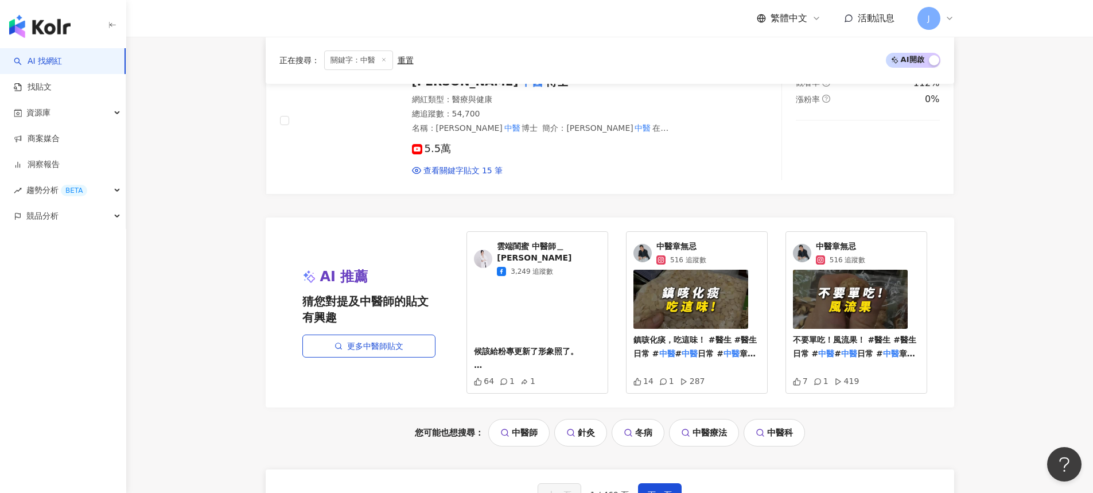
scroll to position [2301, 0]
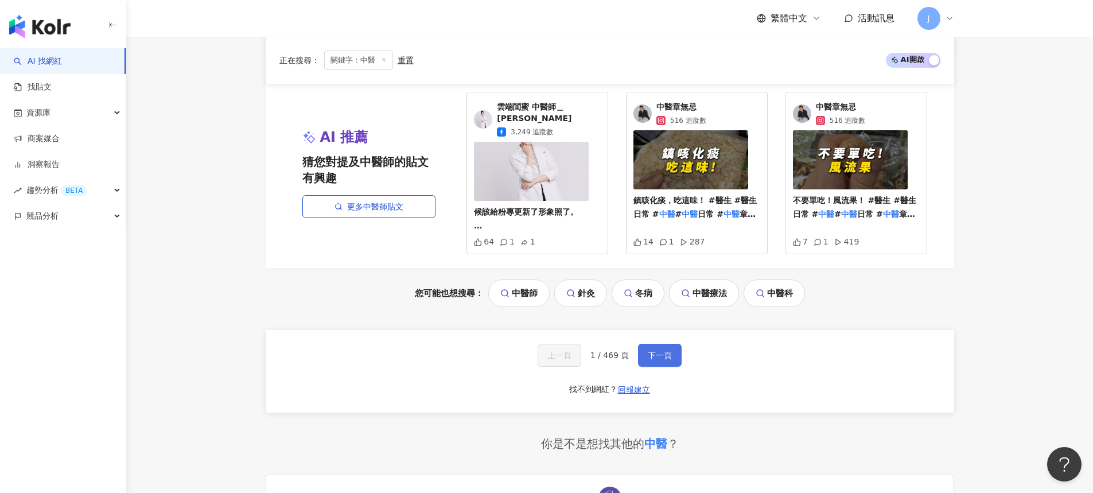
click at [661, 356] on span "下一頁" at bounding box center [660, 355] width 24 height 9
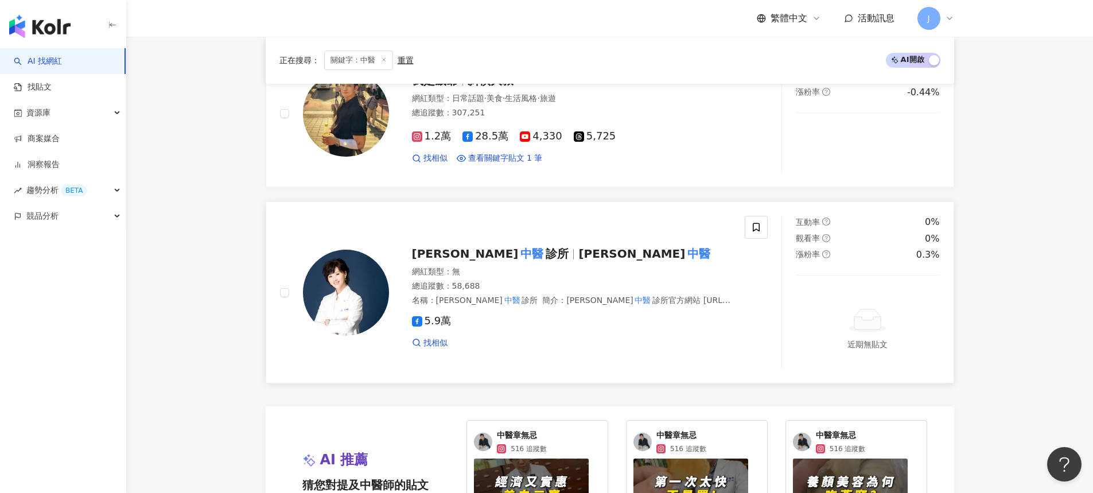
scroll to position [2286, 0]
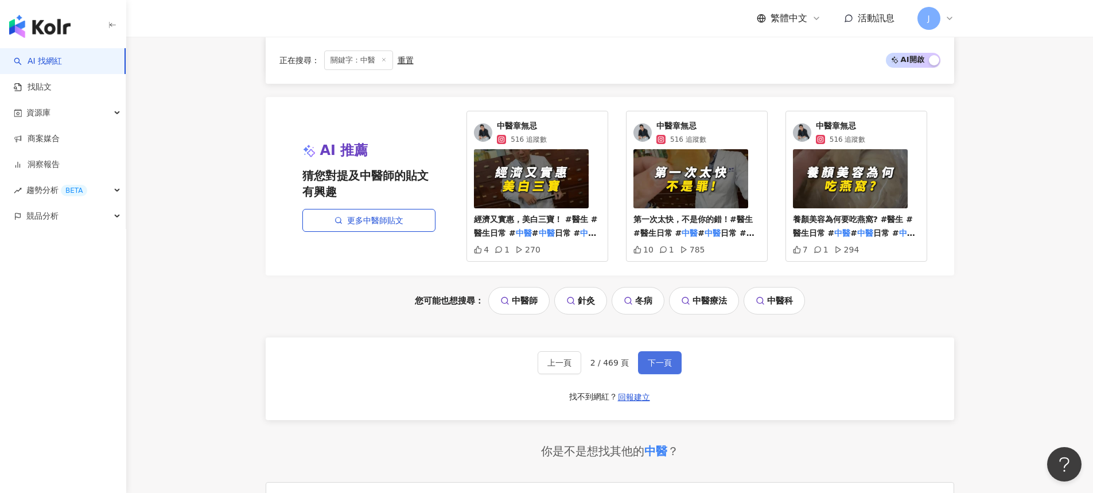
click at [677, 357] on button "下一頁" at bounding box center [660, 362] width 44 height 23
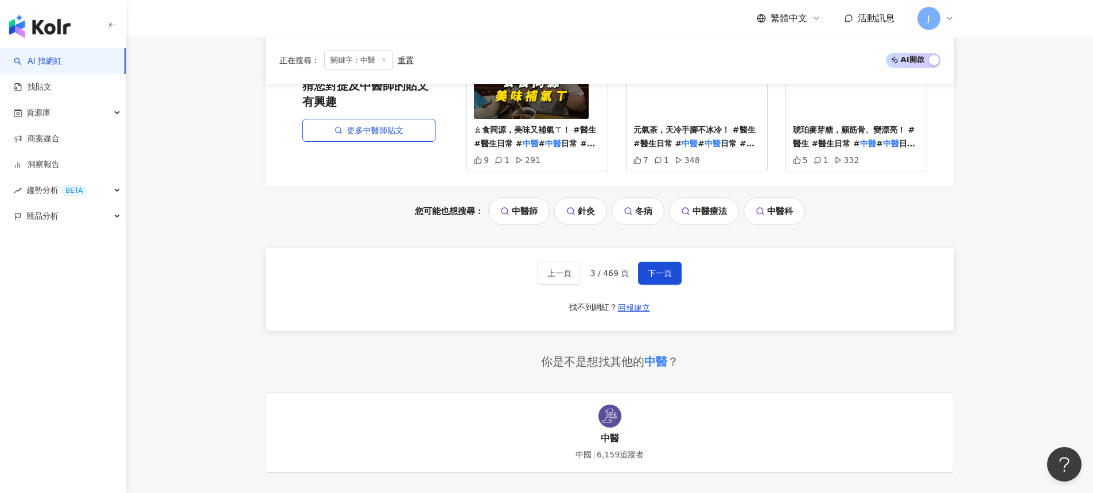
scroll to position [2488, 0]
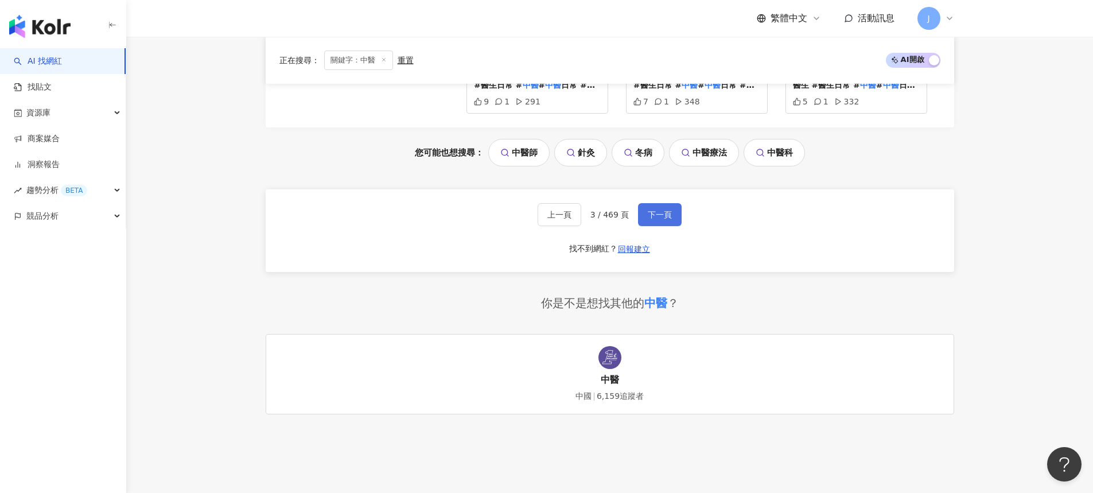
click at [658, 219] on span "下一頁" at bounding box center [660, 214] width 24 height 9
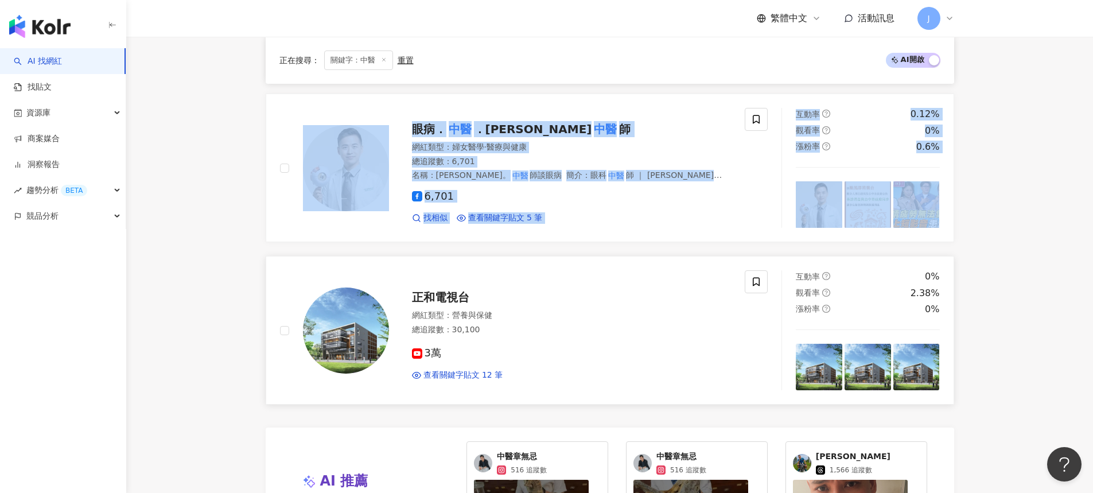
scroll to position [2311, 0]
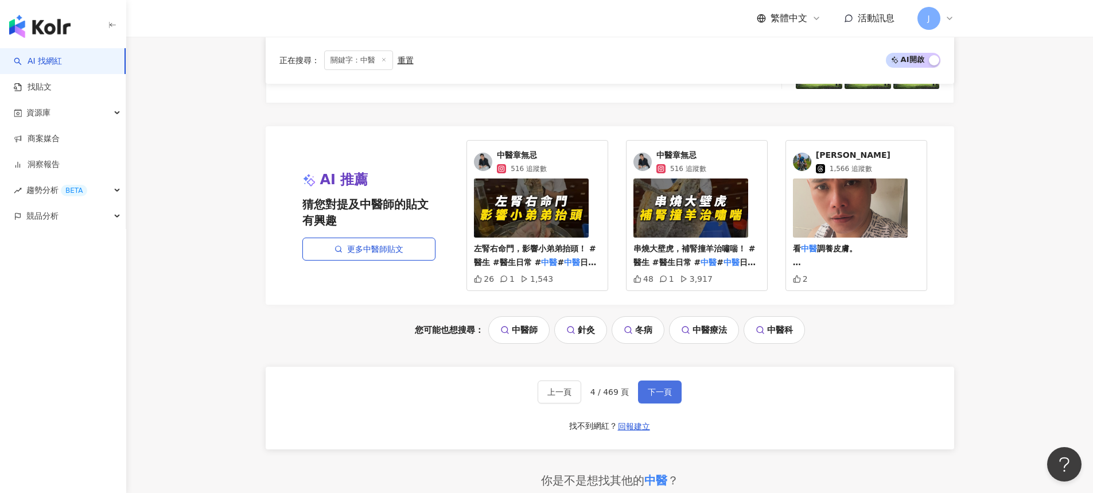
click at [667, 393] on button "下一頁" at bounding box center [660, 391] width 44 height 23
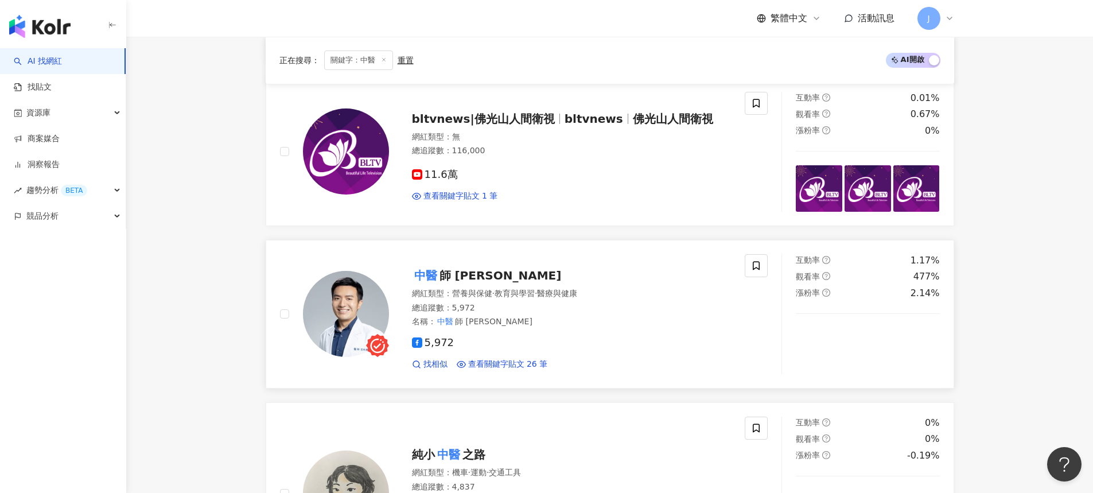
scroll to position [1209, 0]
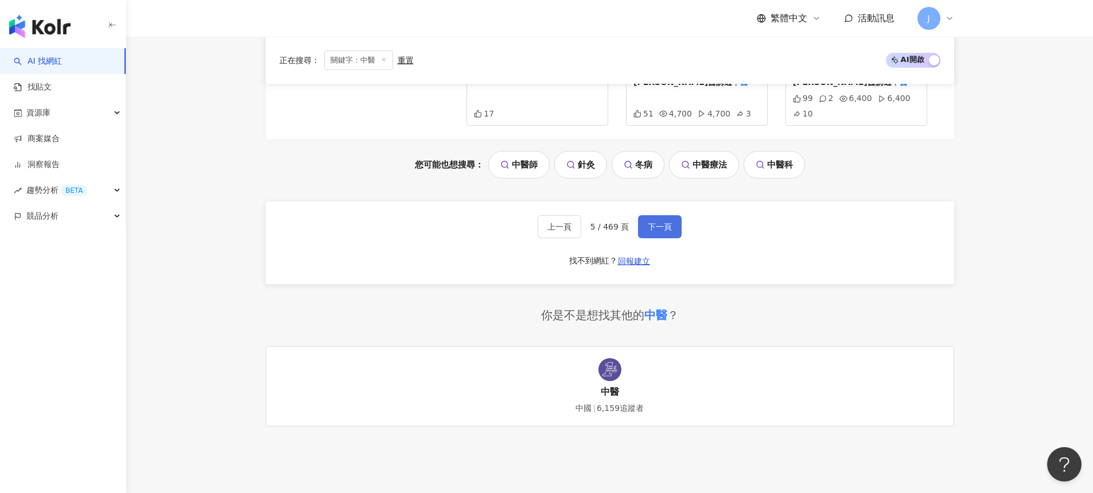
click at [671, 215] on button "下一頁" at bounding box center [660, 226] width 44 height 23
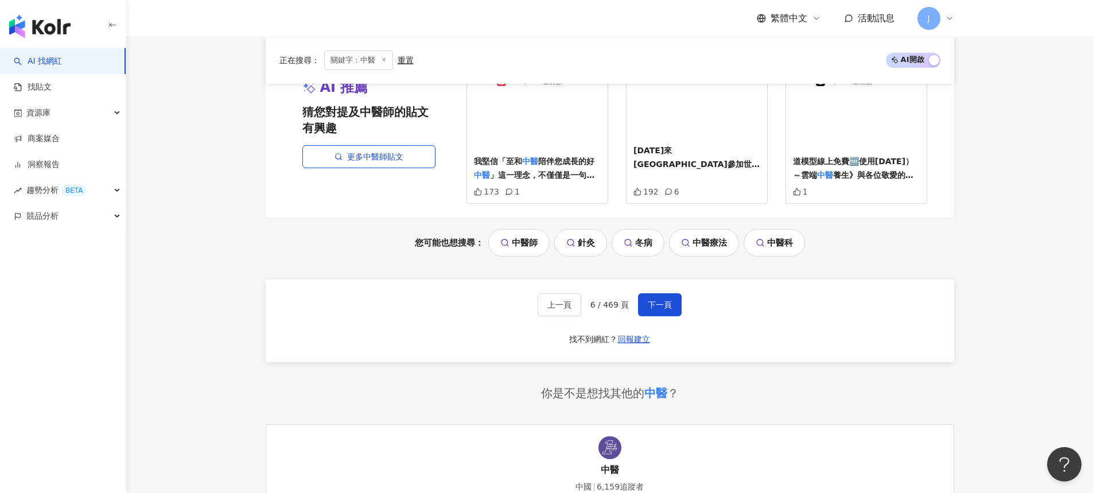
scroll to position [2691, 0]
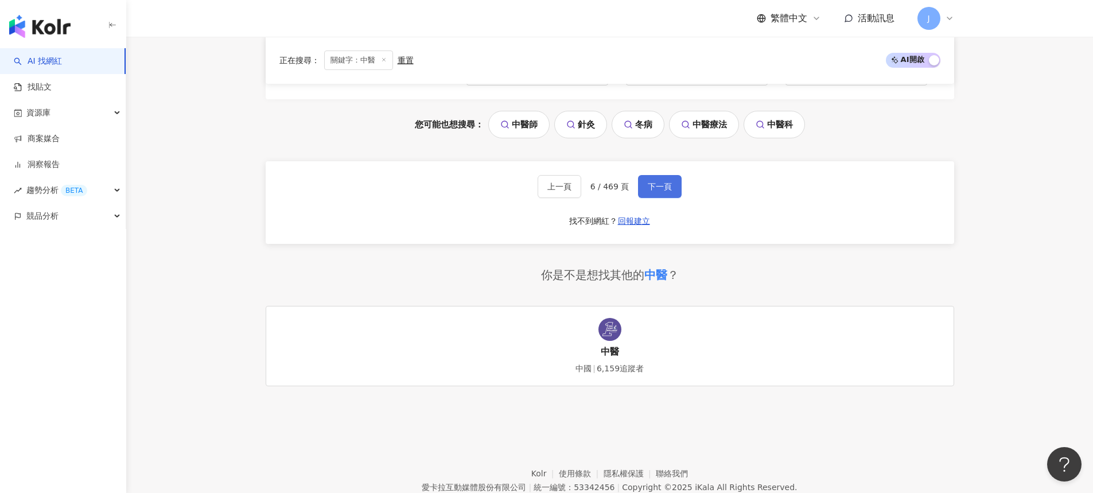
click at [649, 191] on span "下一頁" at bounding box center [660, 186] width 24 height 9
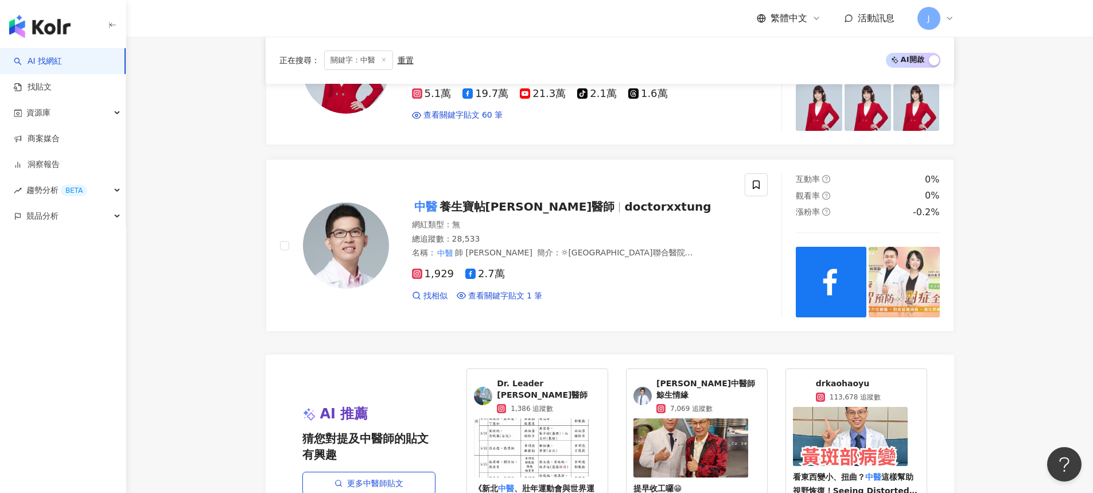
scroll to position [2432, 0]
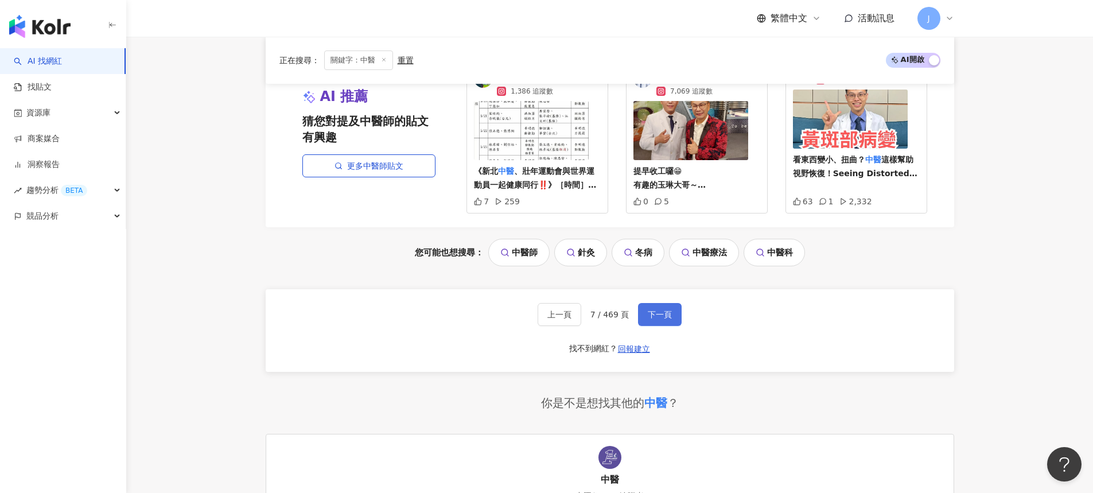
click at [662, 315] on span "下一頁" at bounding box center [660, 314] width 24 height 9
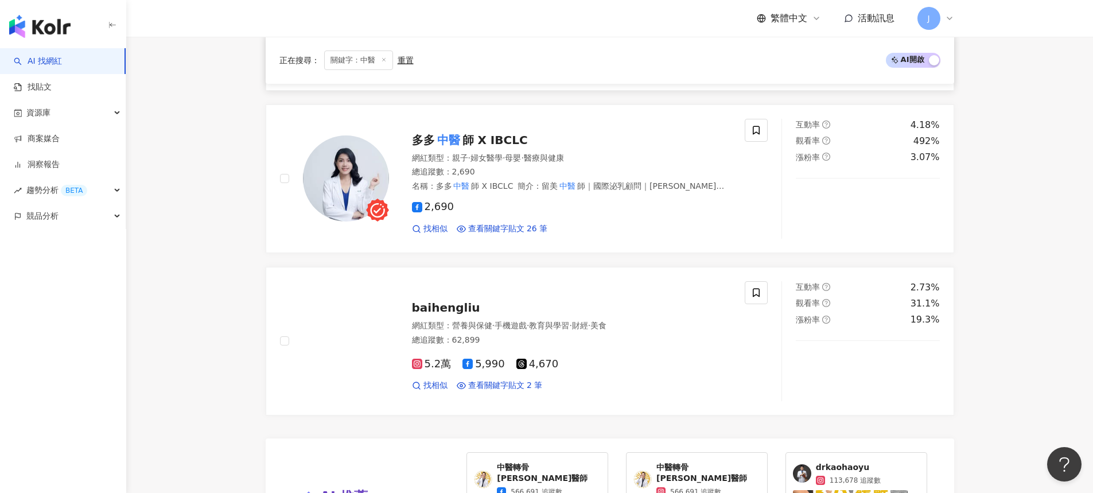
scroll to position [2395, 0]
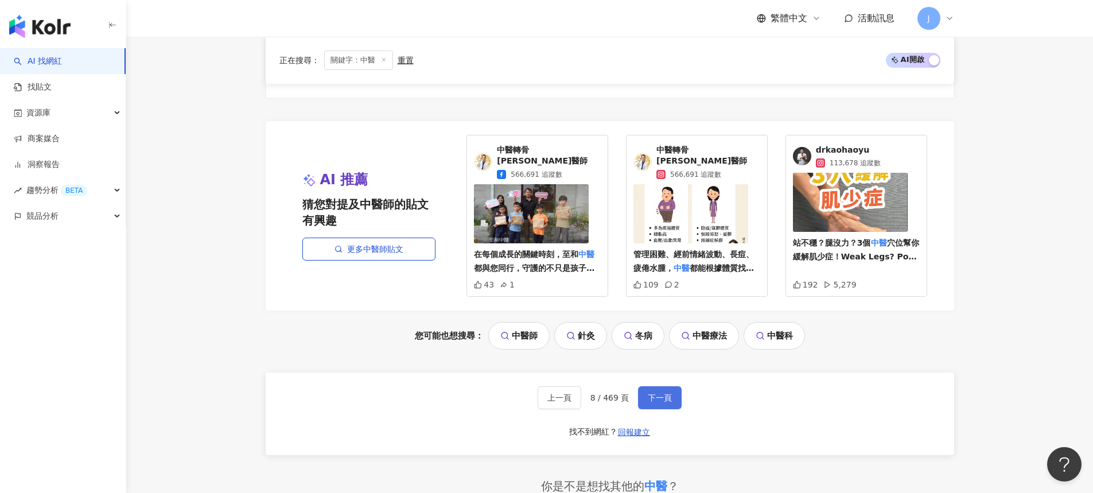
click at [658, 393] on span "下一頁" at bounding box center [660, 397] width 24 height 9
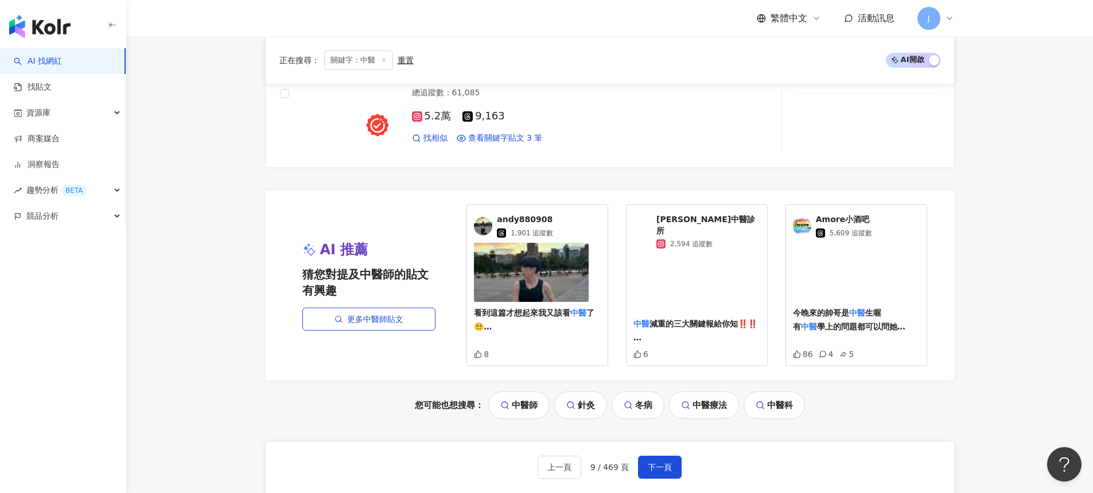
scroll to position [2365, 0]
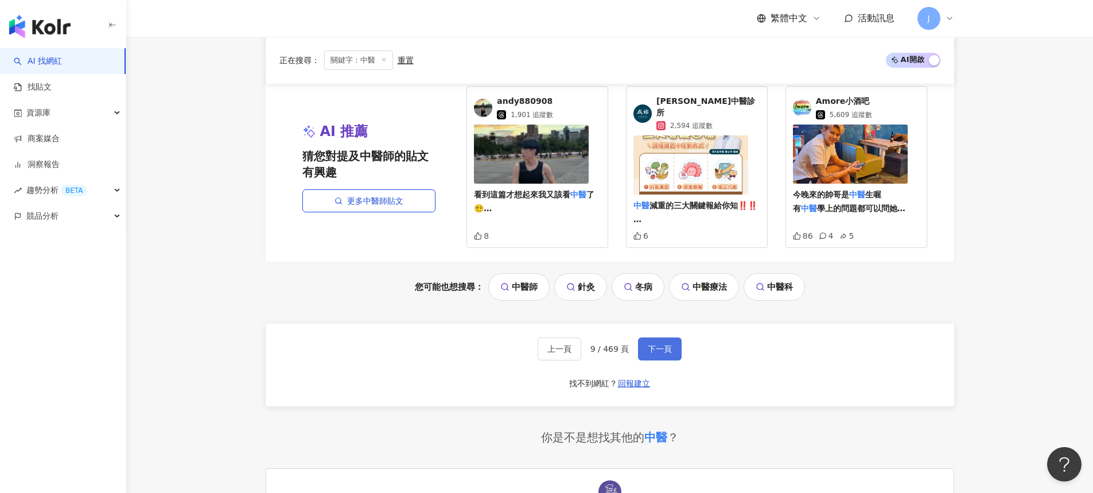
click at [665, 349] on span "下一頁" at bounding box center [660, 348] width 24 height 9
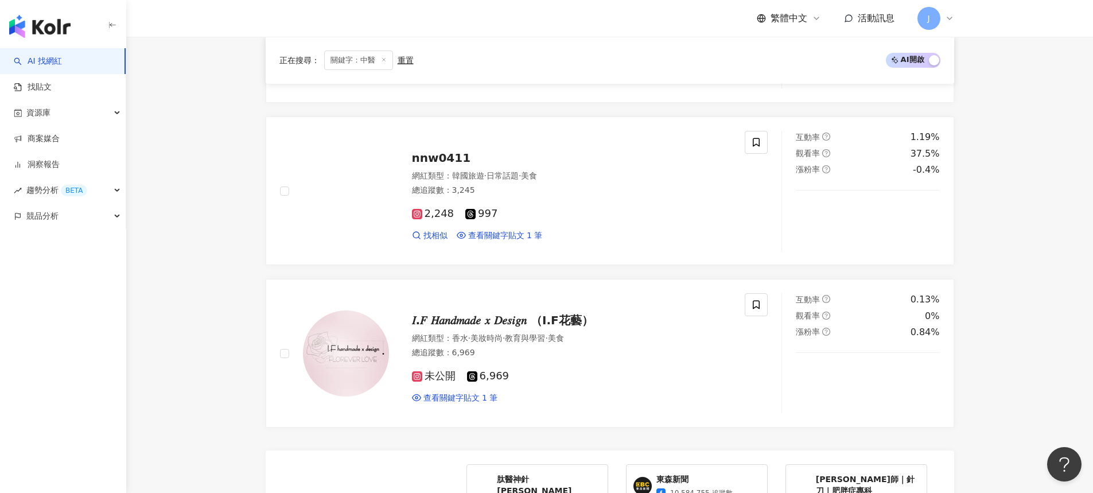
scroll to position [2261, 0]
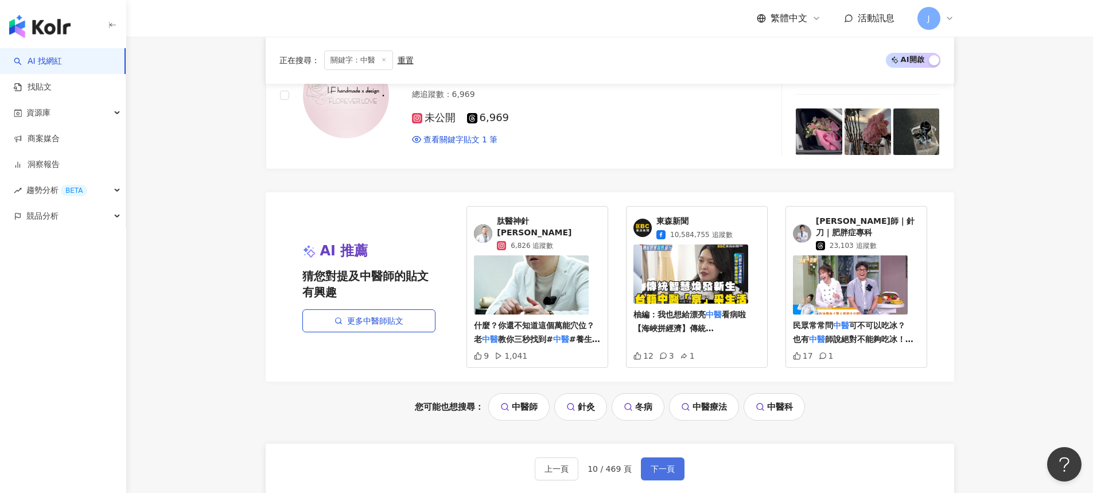
click at [666, 464] on span "下一頁" at bounding box center [663, 468] width 24 height 9
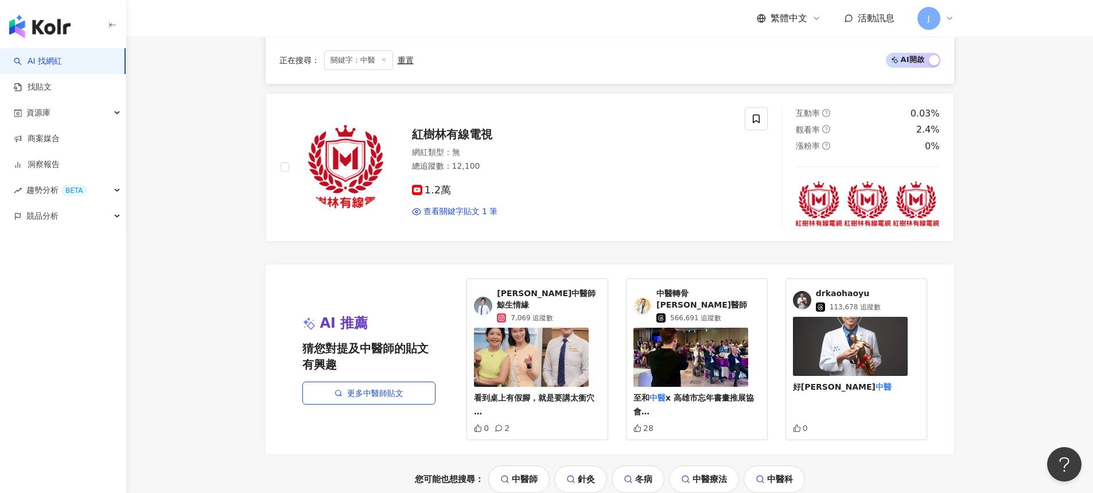
scroll to position [2329, 0]
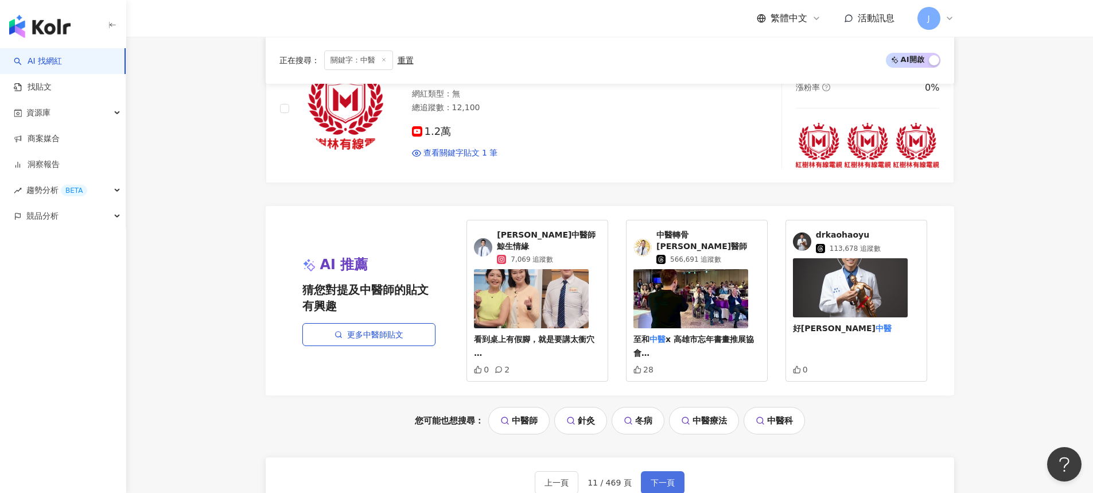
click at [671, 475] on button "下一頁" at bounding box center [663, 482] width 44 height 23
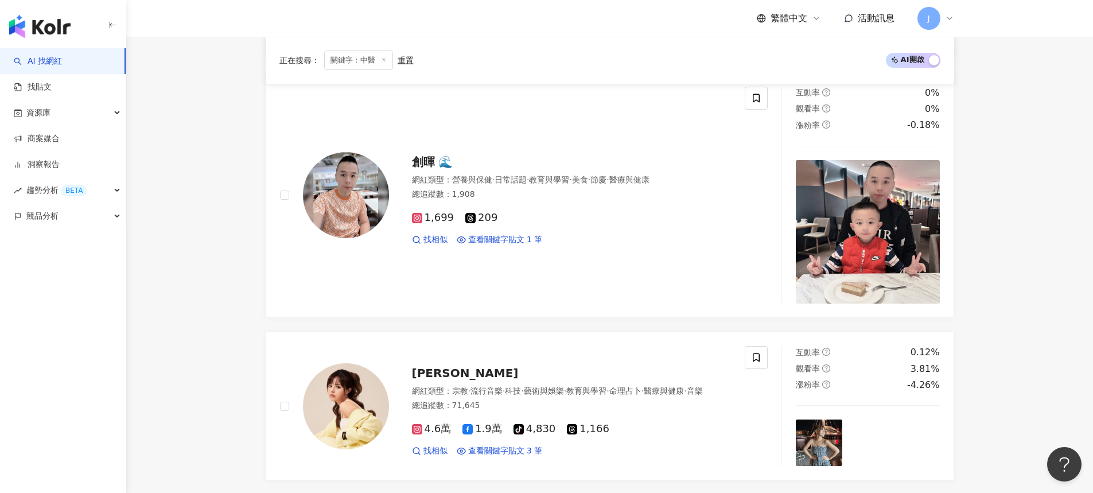
scroll to position [2470, 0]
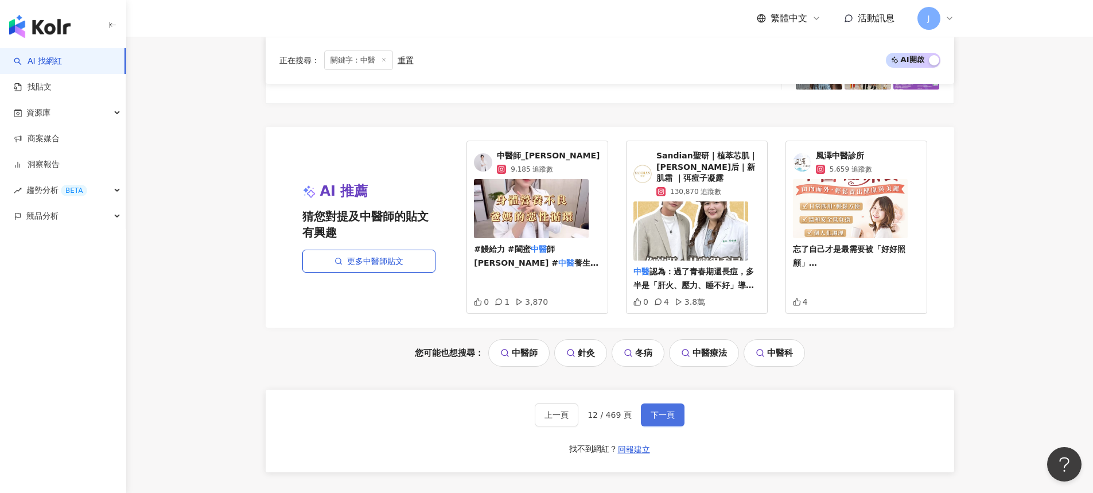
click at [666, 403] on button "下一頁" at bounding box center [663, 414] width 44 height 23
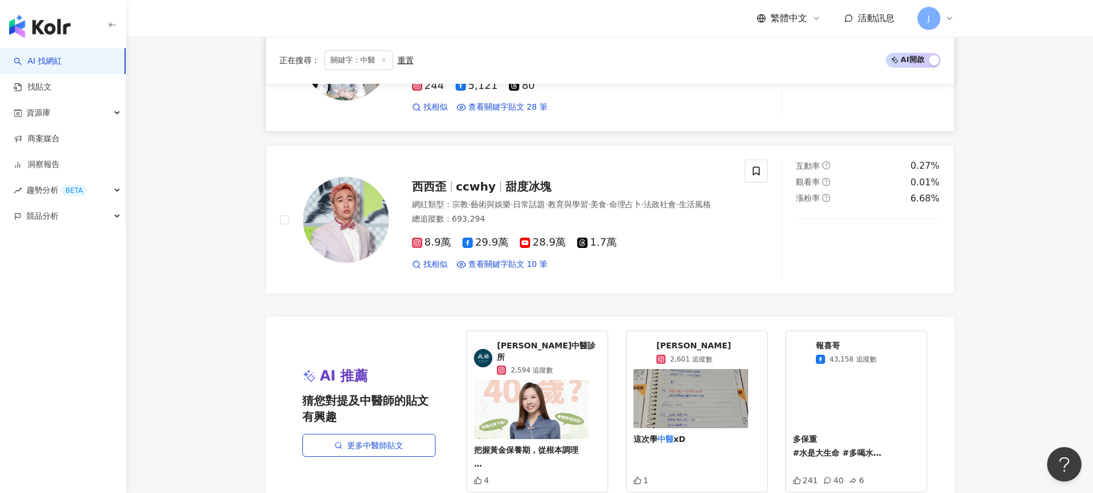
scroll to position [2541, 0]
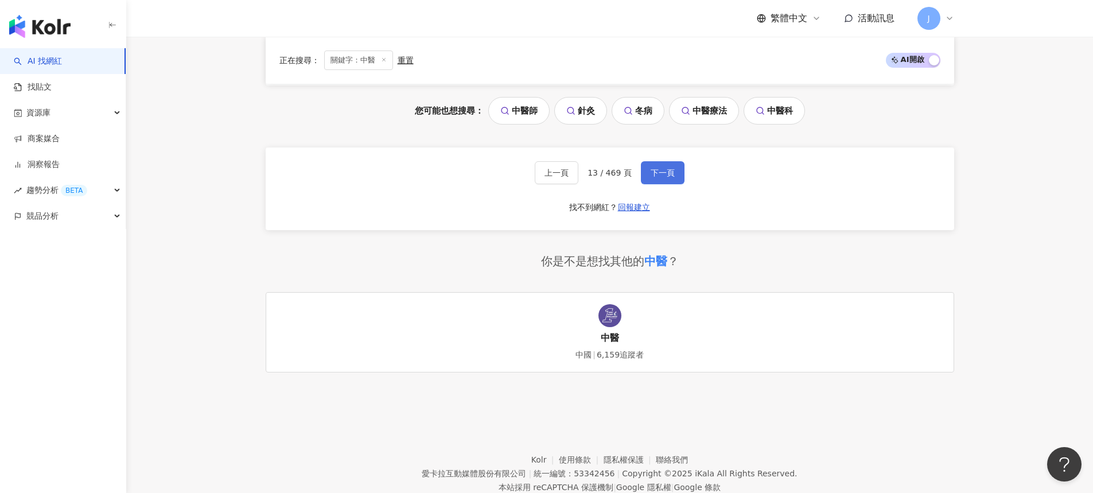
click at [654, 176] on button "下一頁" at bounding box center [663, 172] width 44 height 23
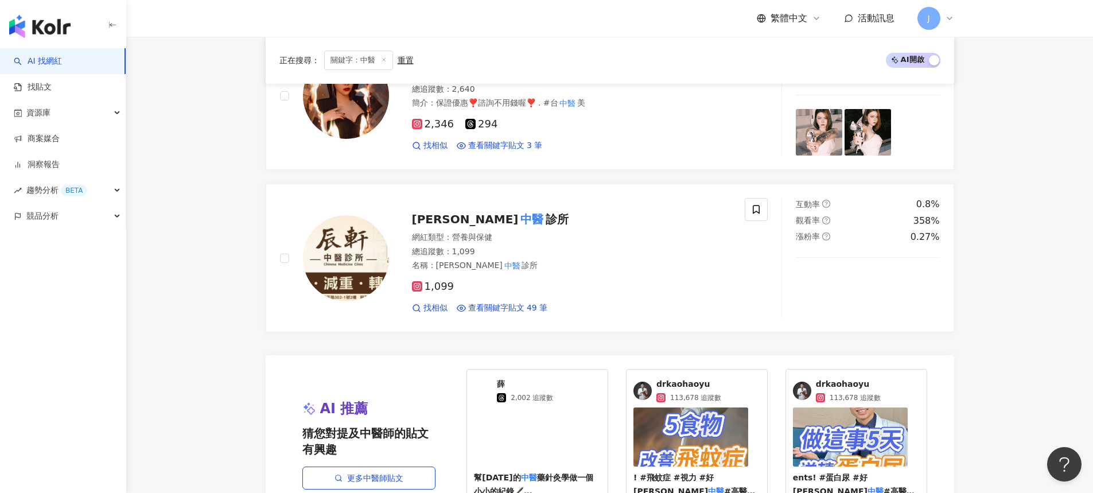
scroll to position [2543, 0]
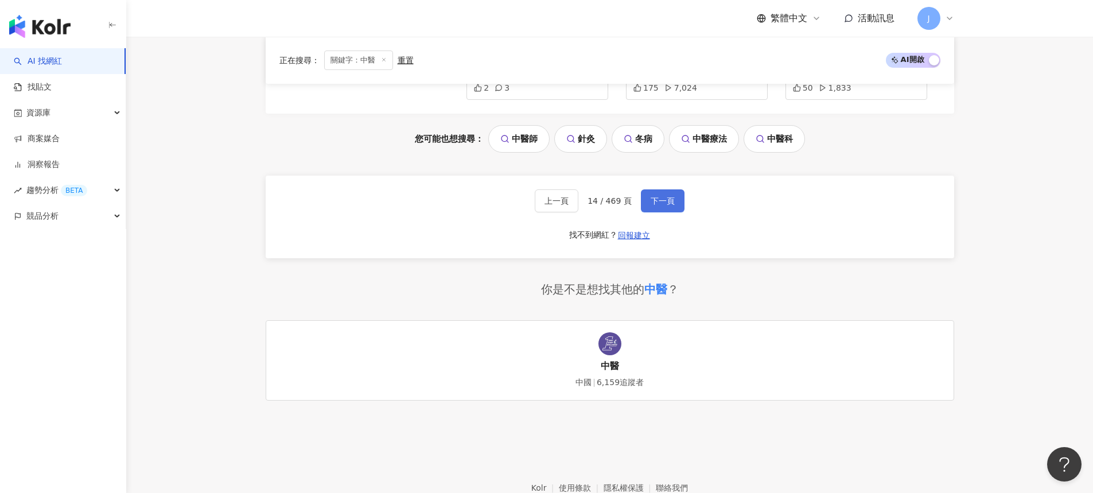
click at [663, 205] on span "下一頁" at bounding box center [663, 200] width 24 height 9
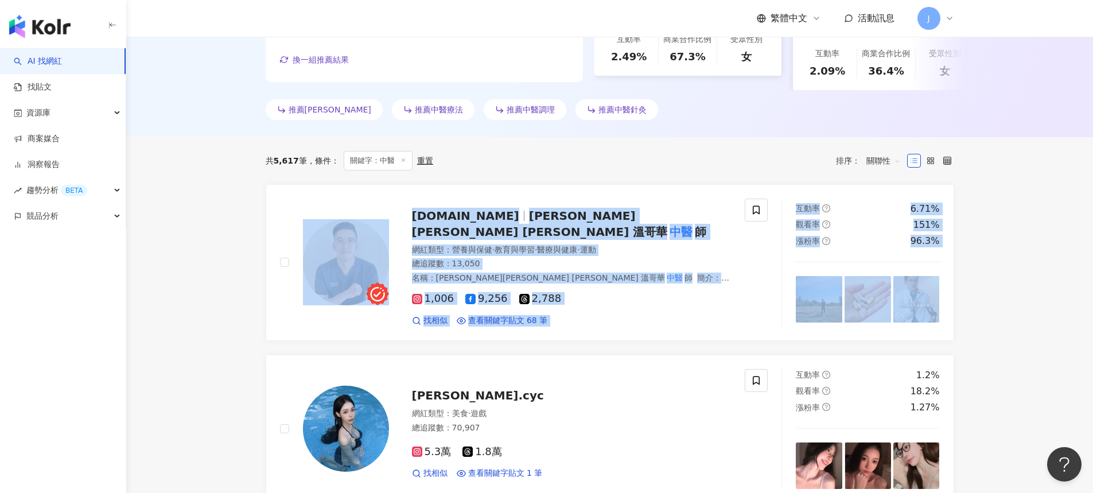
scroll to position [2448, 0]
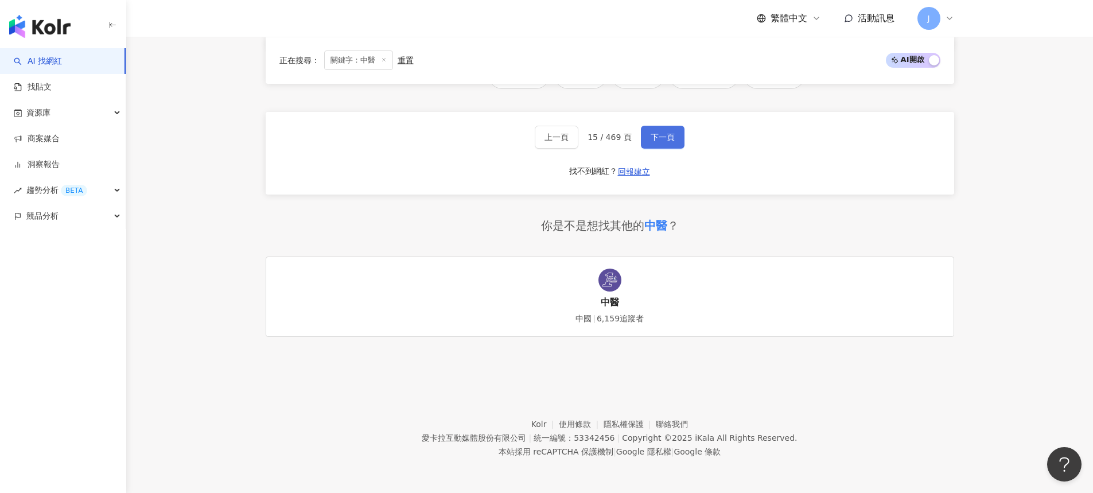
click at [666, 141] on span "下一頁" at bounding box center [663, 137] width 24 height 9
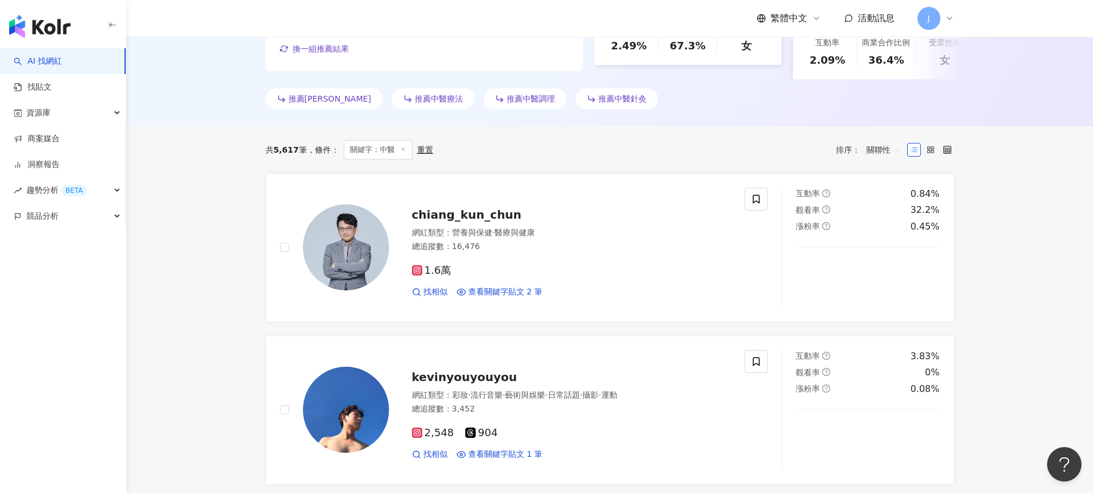
scroll to position [0, 0]
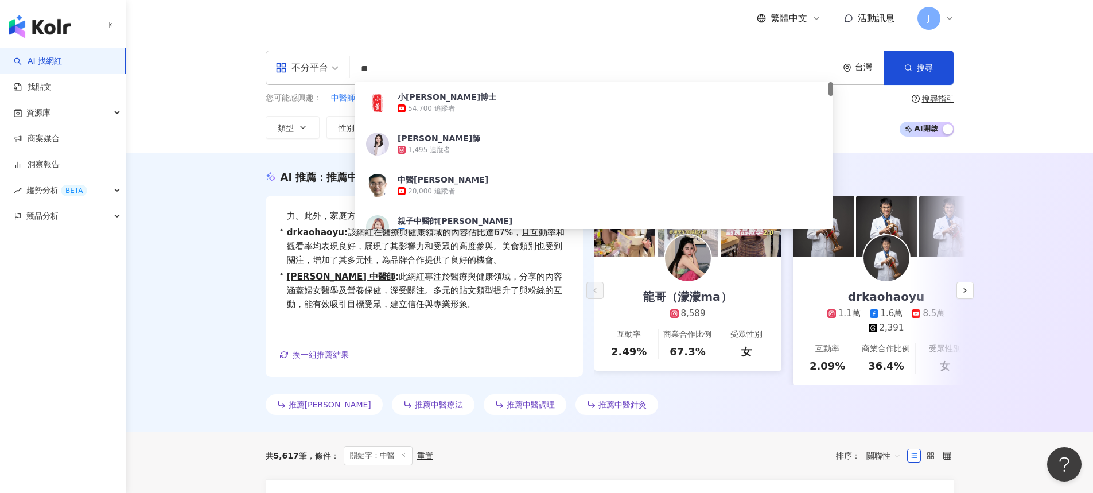
drag, startPoint x: 390, startPoint y: 71, endPoint x: 276, endPoint y: 77, distance: 113.8
click at [276, 77] on div "不分平台 ** 台灣 搜尋 abb084c6-5eb4-4459-af37-9001863151a5 小董中醫博士 54,700 追蹤者 昝亭瑋中醫師 1,4…" at bounding box center [610, 68] width 689 height 34
type input "*"
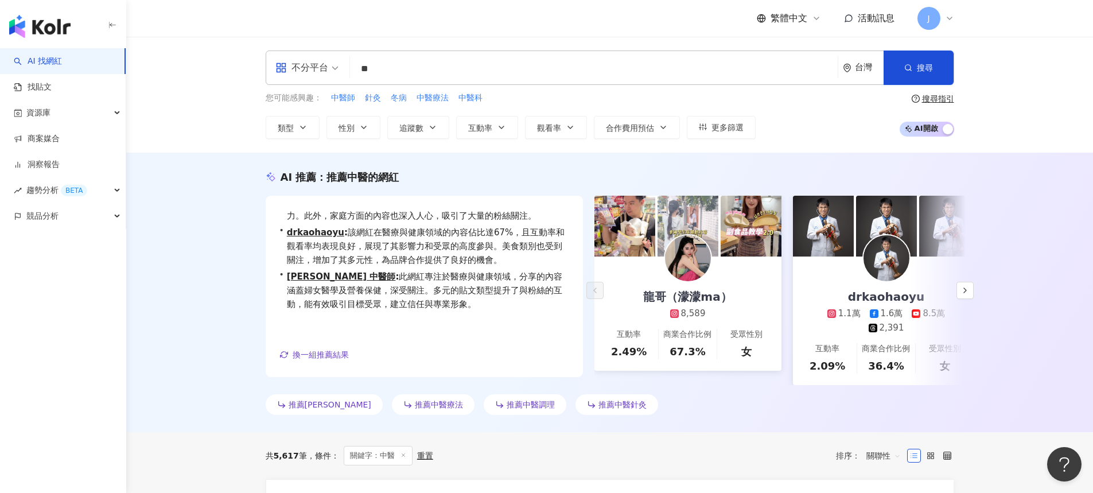
type input "**"
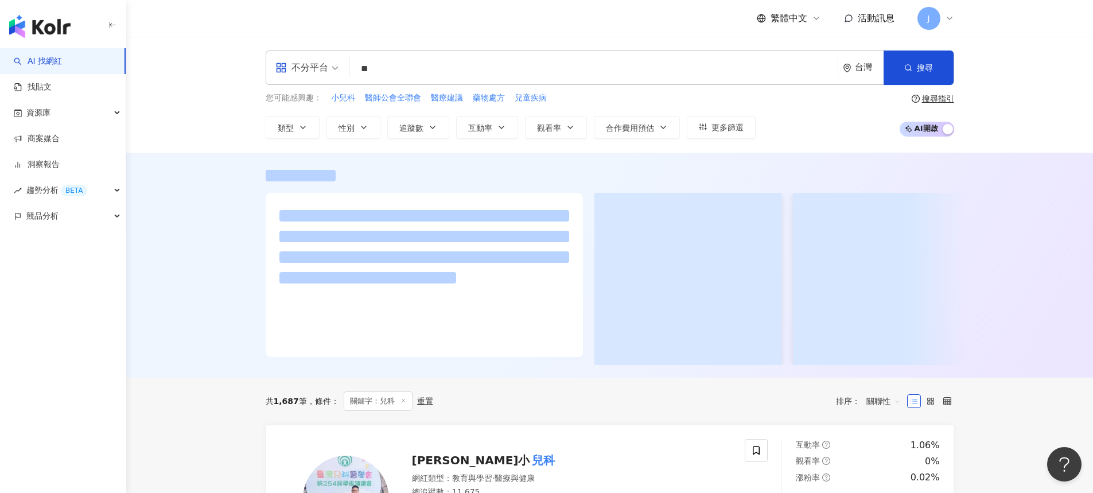
click at [211, 229] on div at bounding box center [609, 265] width 967 height 225
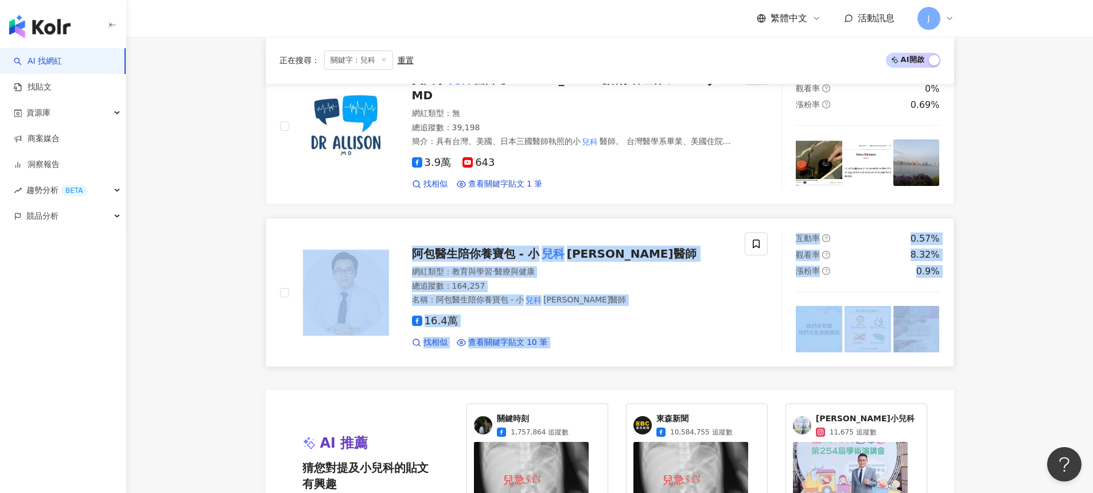
scroll to position [2026, 0]
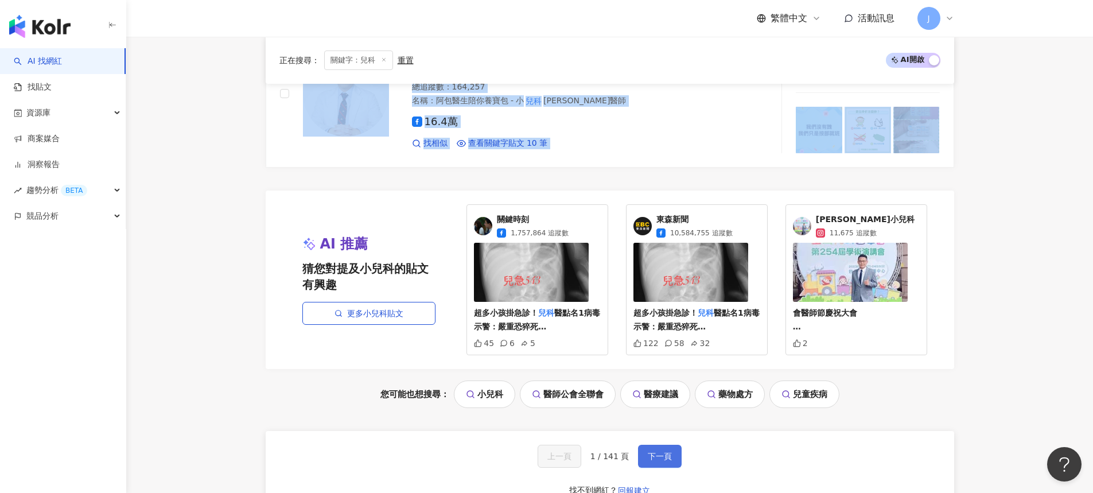
click at [674, 451] on button "下一頁" at bounding box center [660, 456] width 44 height 23
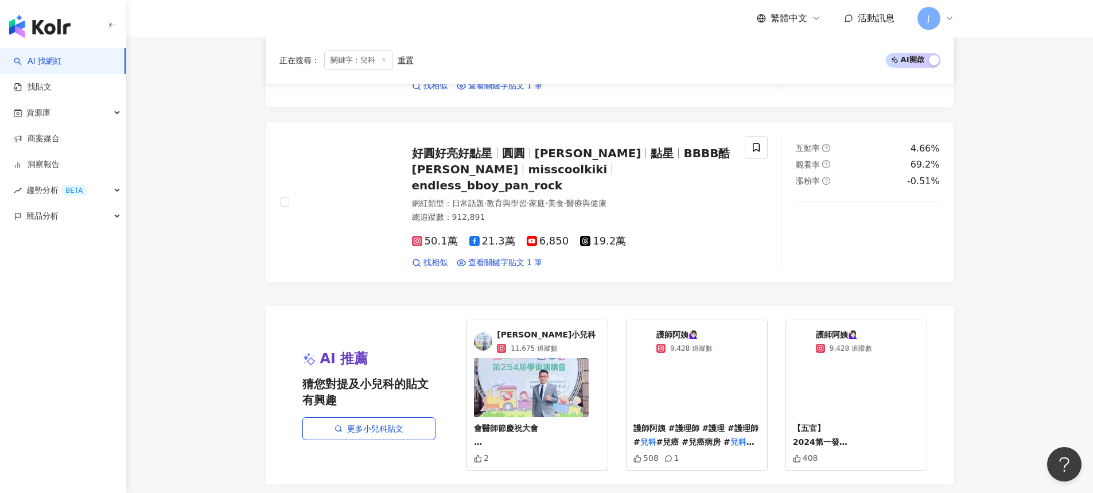
scroll to position [2132, 0]
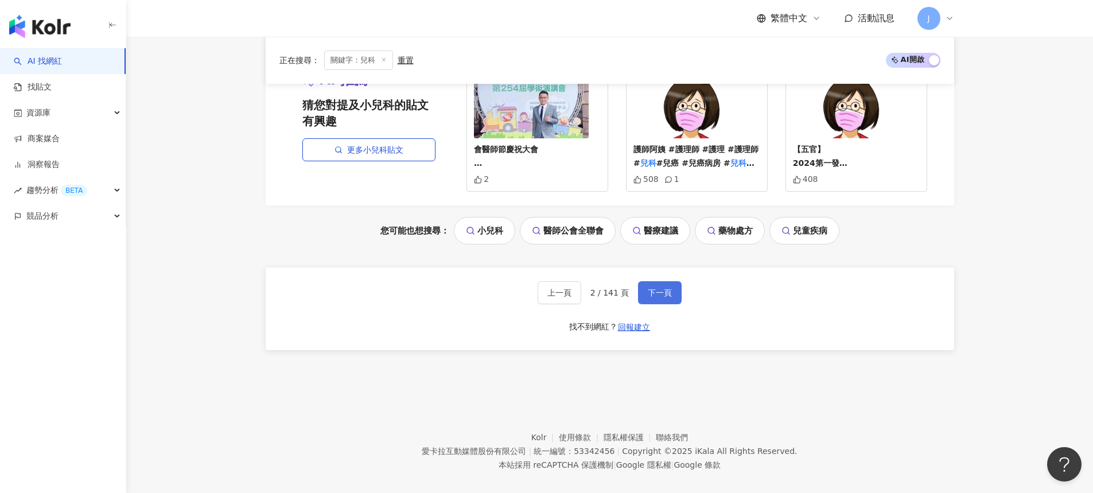
click at [661, 286] on button "下一頁" at bounding box center [660, 292] width 44 height 23
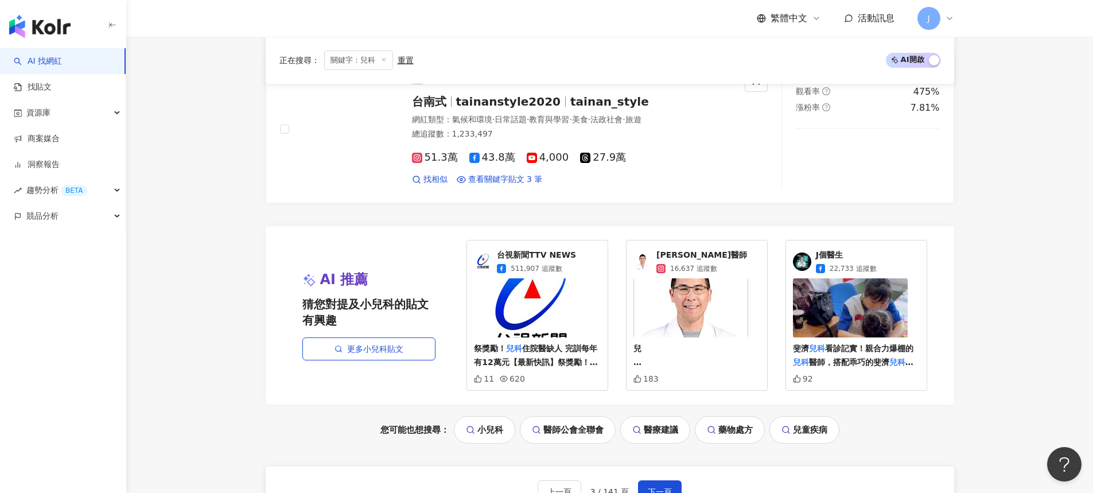
scroll to position [2180, 0]
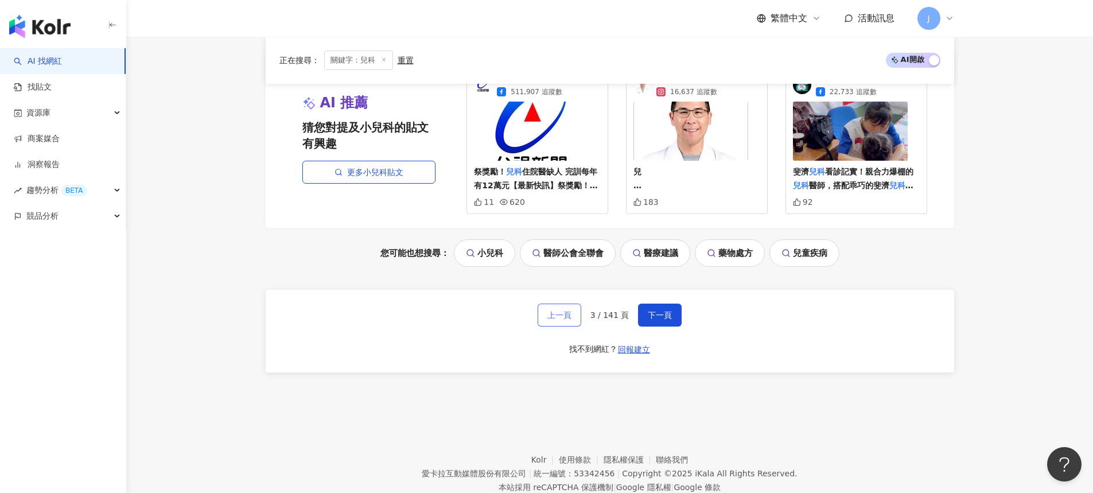
click at [564, 310] on span "上一頁" at bounding box center [559, 314] width 24 height 9
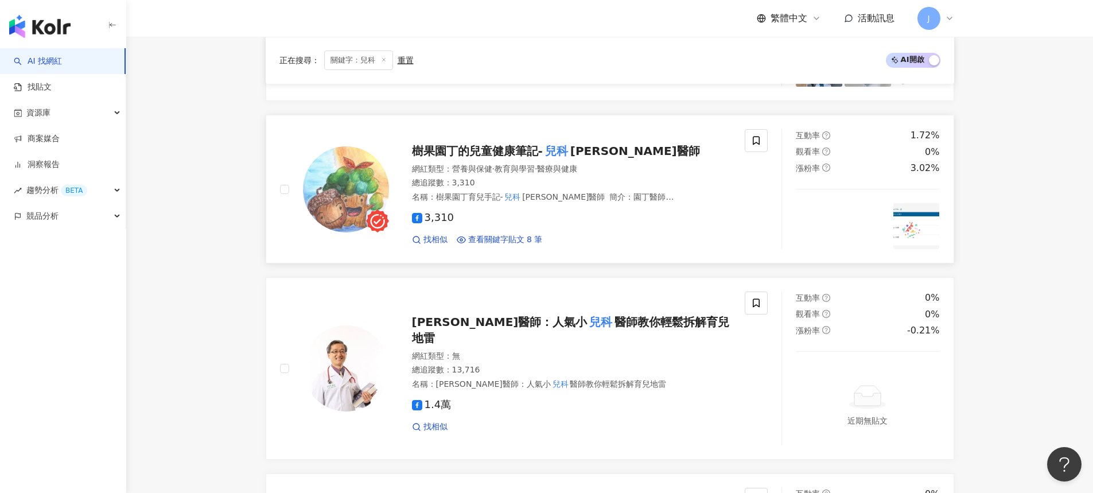
scroll to position [2329, 0]
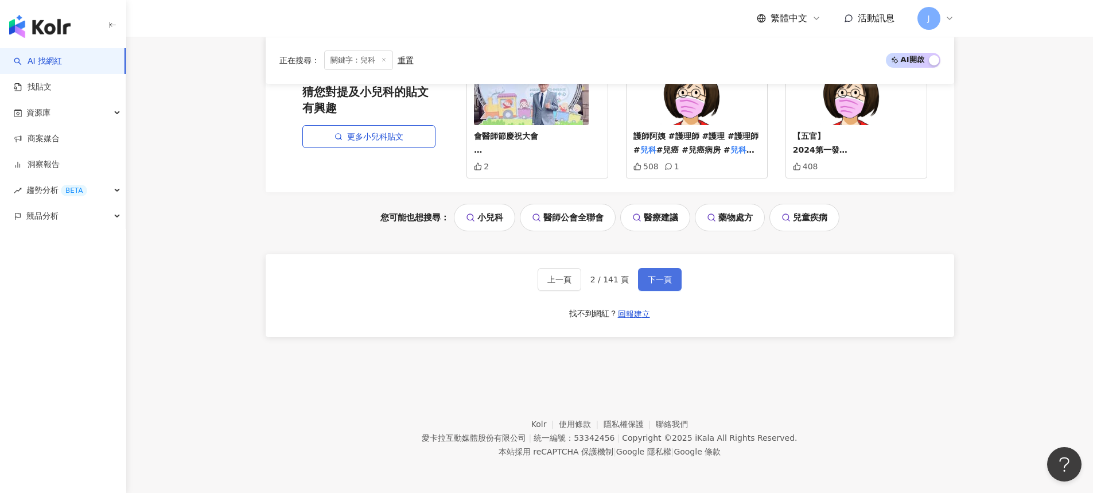
click at [663, 277] on span "下一頁" at bounding box center [660, 279] width 24 height 9
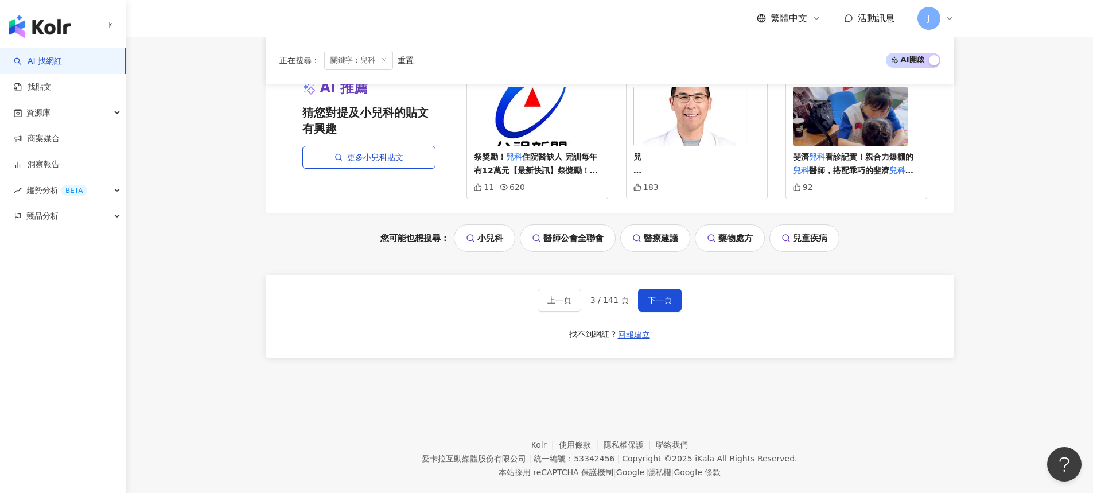
scroll to position [2019, 0]
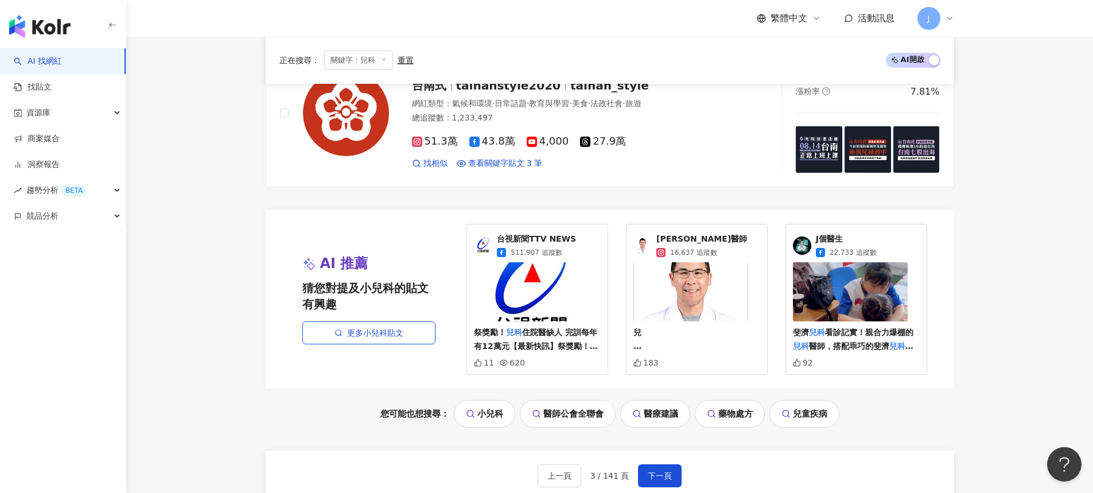
drag, startPoint x: 653, startPoint y: 293, endPoint x: 153, endPoint y: 258, distance: 501.1
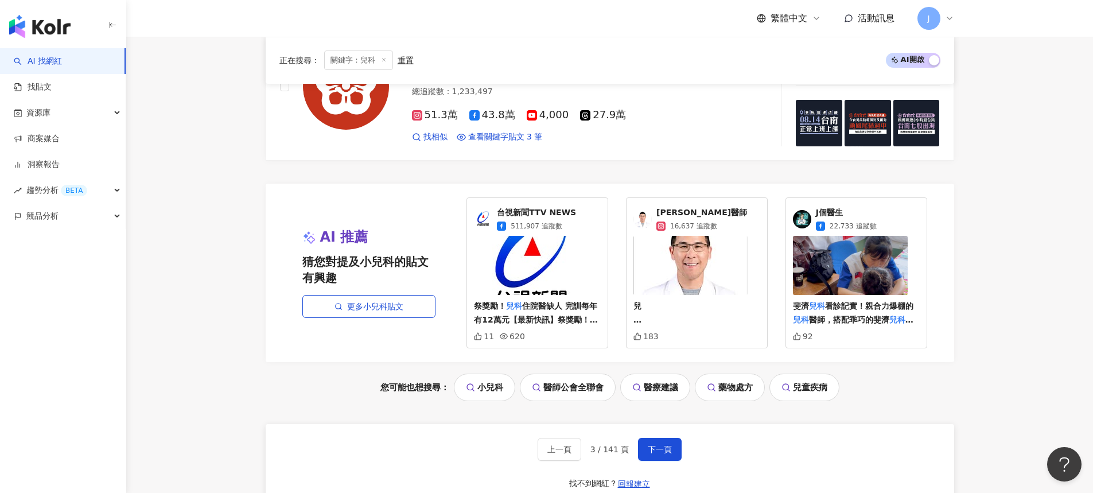
scroll to position [2075, 0]
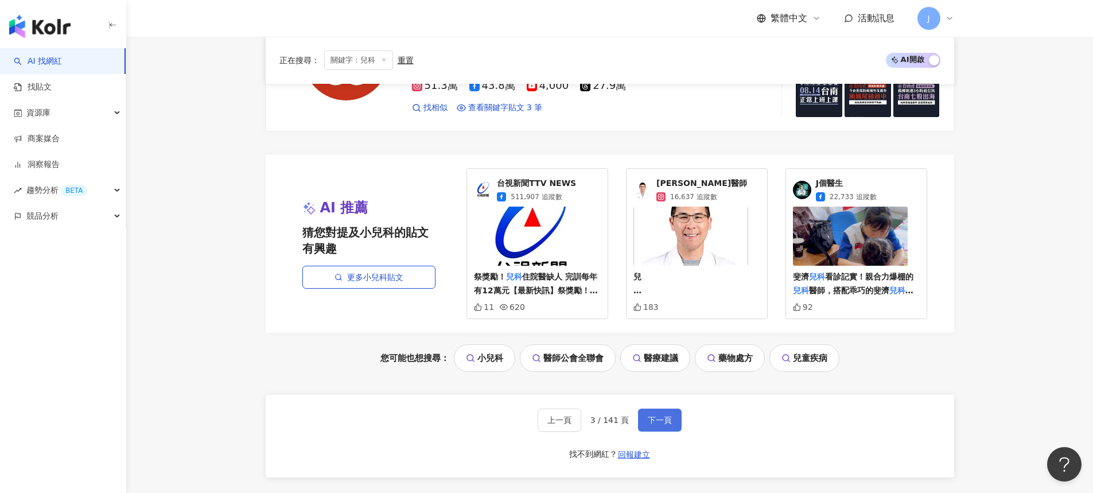
click at [658, 415] on span "下一頁" at bounding box center [660, 419] width 24 height 9
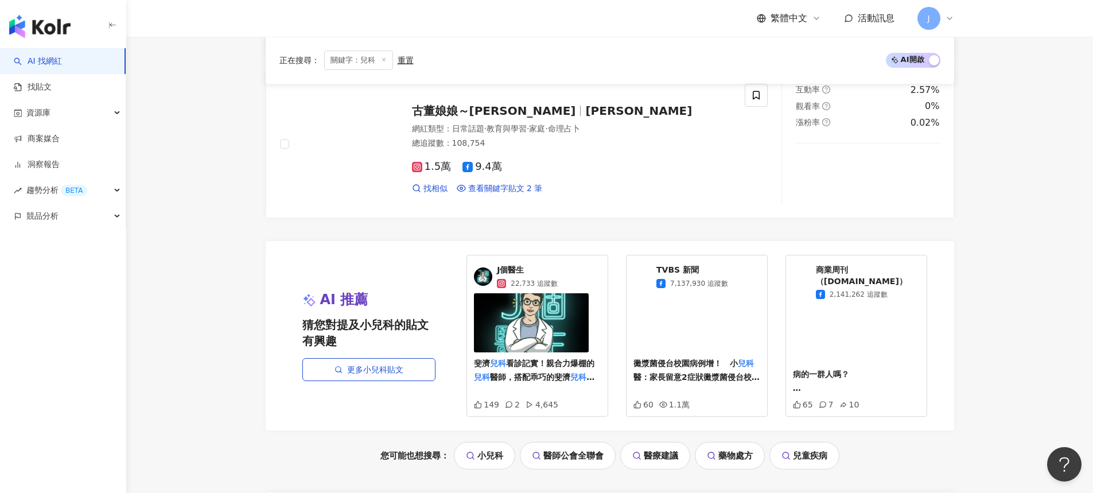
scroll to position [2195, 0]
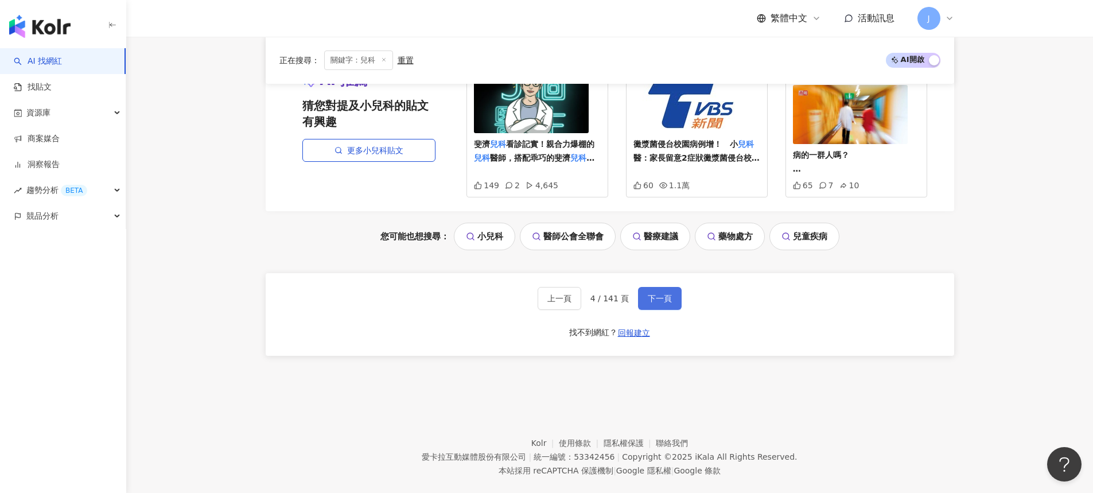
click at [658, 294] on span "下一頁" at bounding box center [660, 298] width 24 height 9
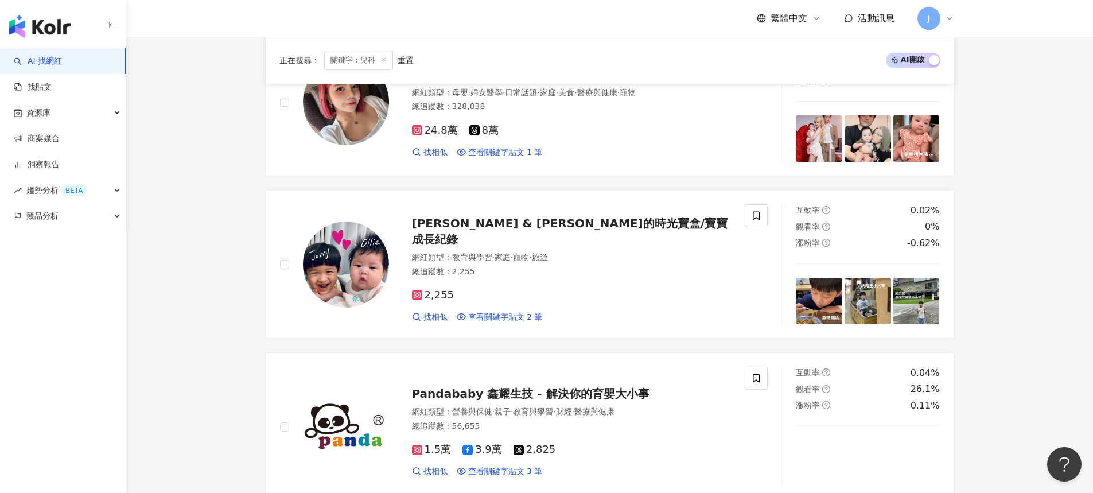
scroll to position [2066, 0]
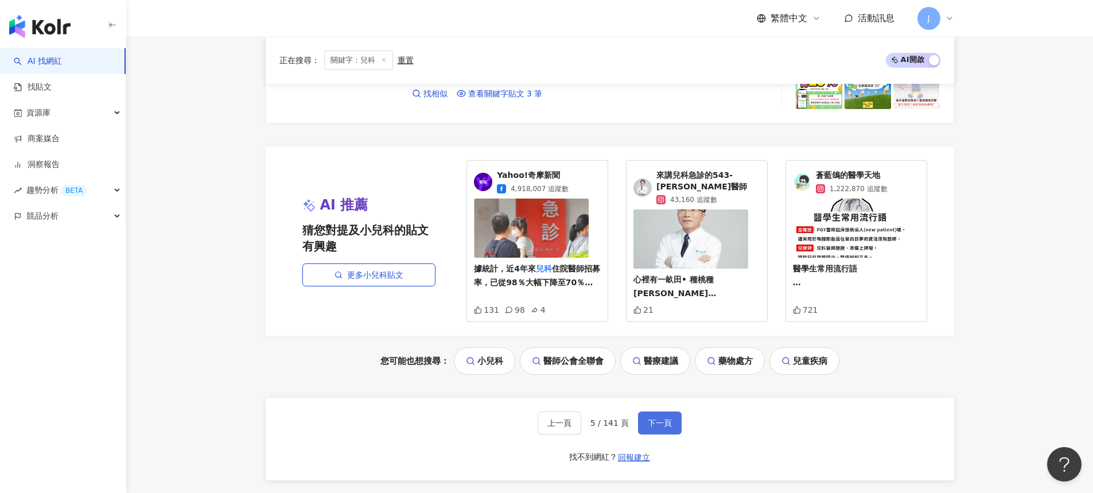
click at [667, 432] on button "下一頁" at bounding box center [660, 422] width 44 height 23
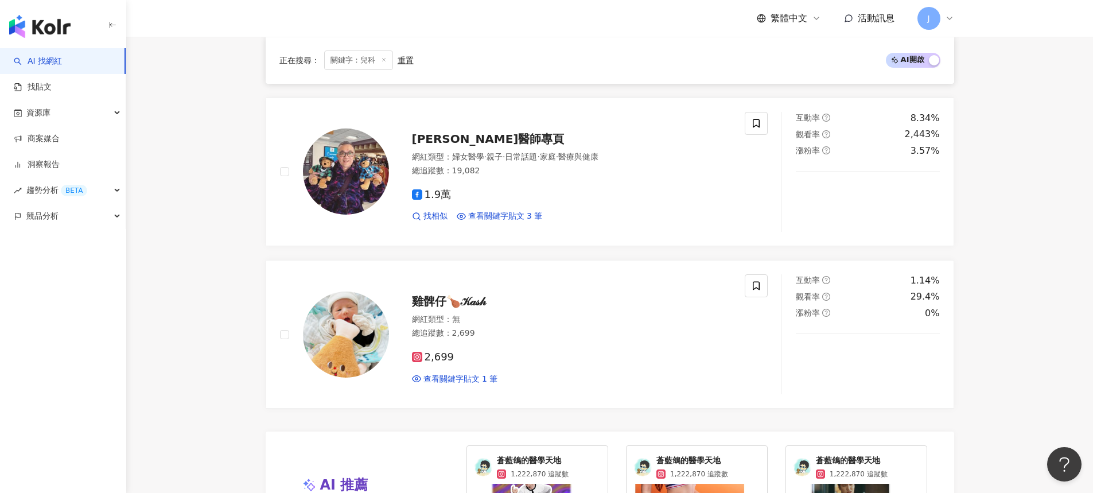
scroll to position [2236, 0]
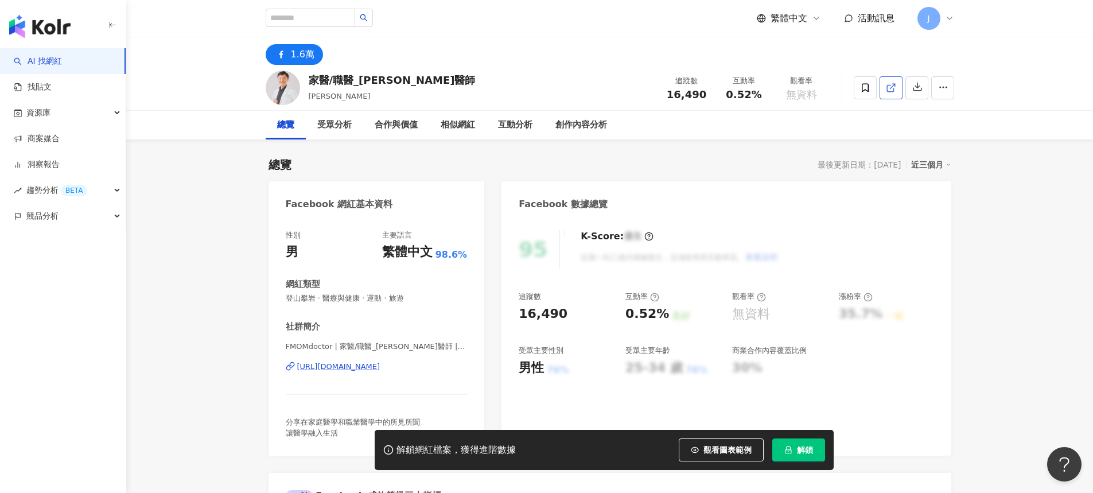
click at [893, 86] on icon at bounding box center [891, 88] width 10 height 10
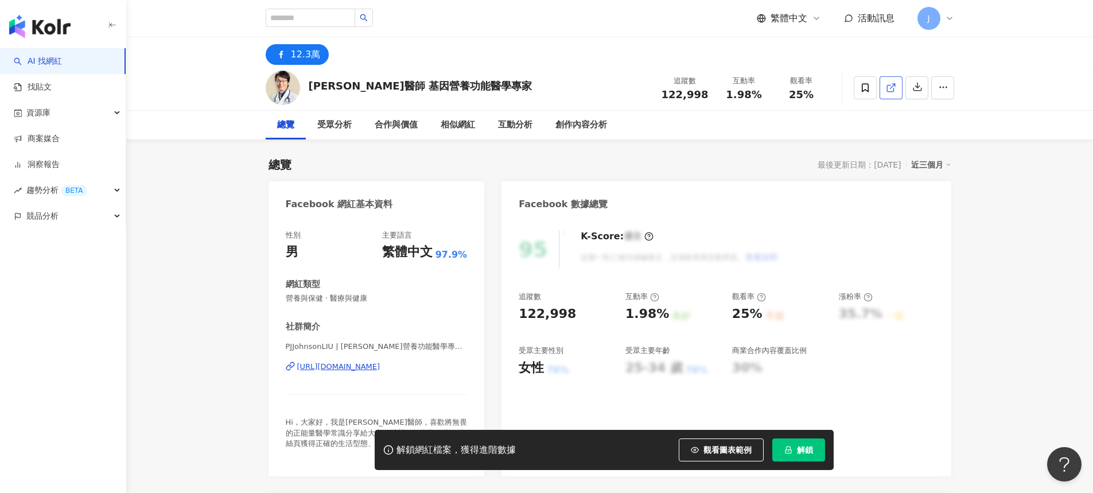
click at [891, 88] on icon at bounding box center [891, 88] width 10 height 10
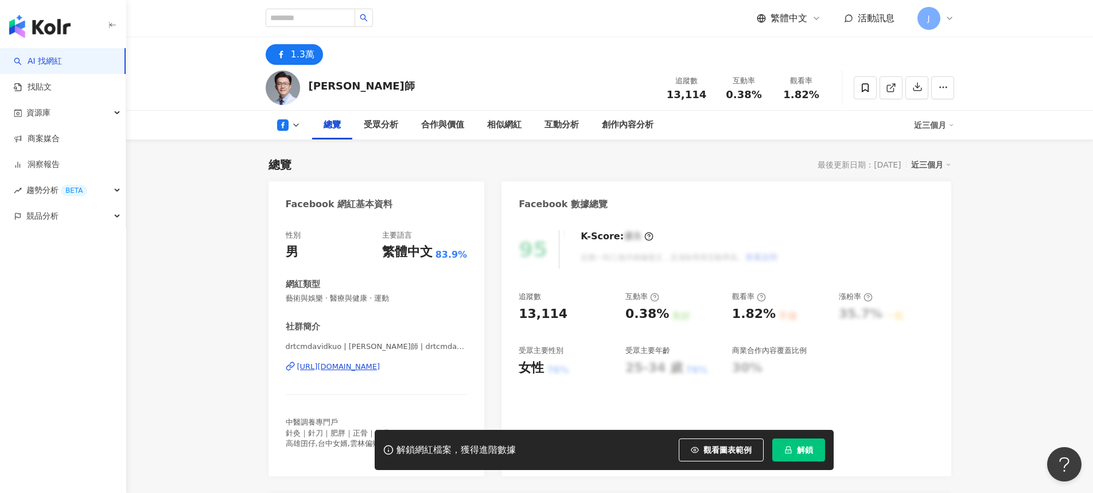
click at [897, 89] on link at bounding box center [891, 87] width 23 height 23
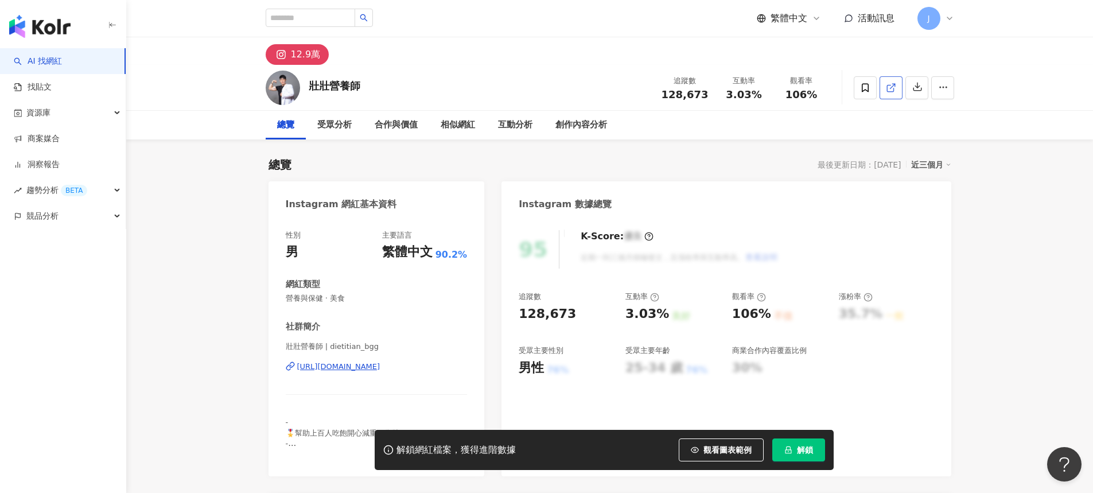
click at [902, 83] on link at bounding box center [891, 87] width 23 height 23
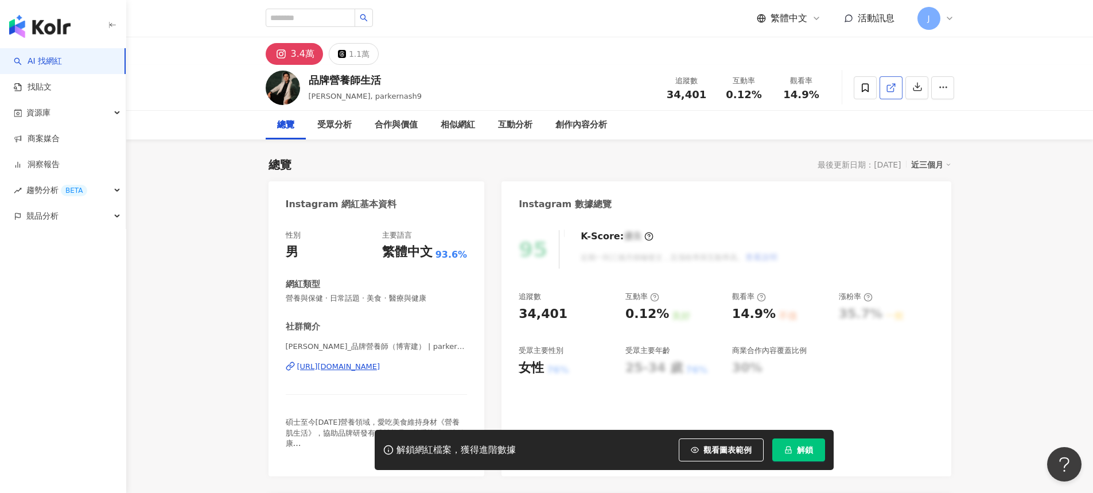
click at [889, 81] on link at bounding box center [891, 87] width 23 height 23
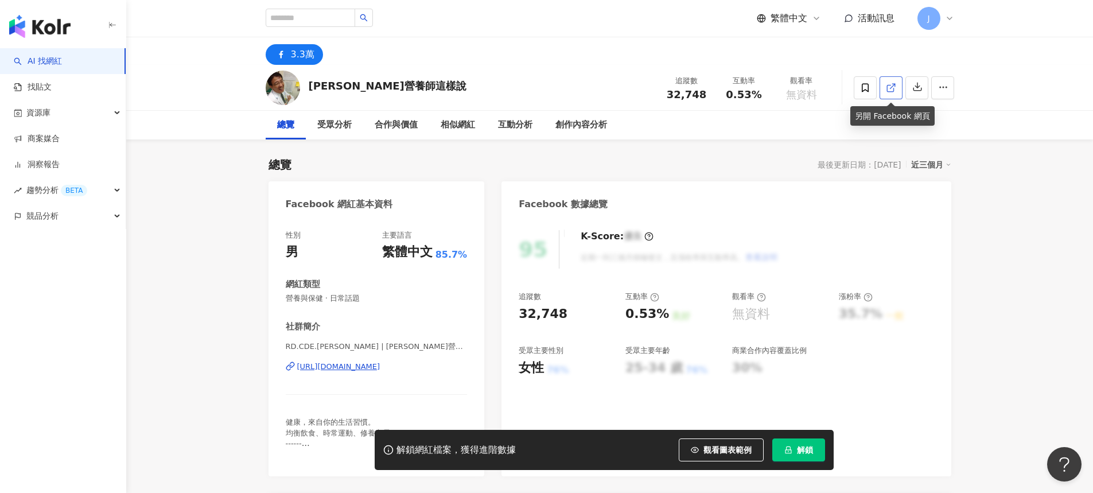
click at [890, 89] on icon at bounding box center [891, 88] width 10 height 10
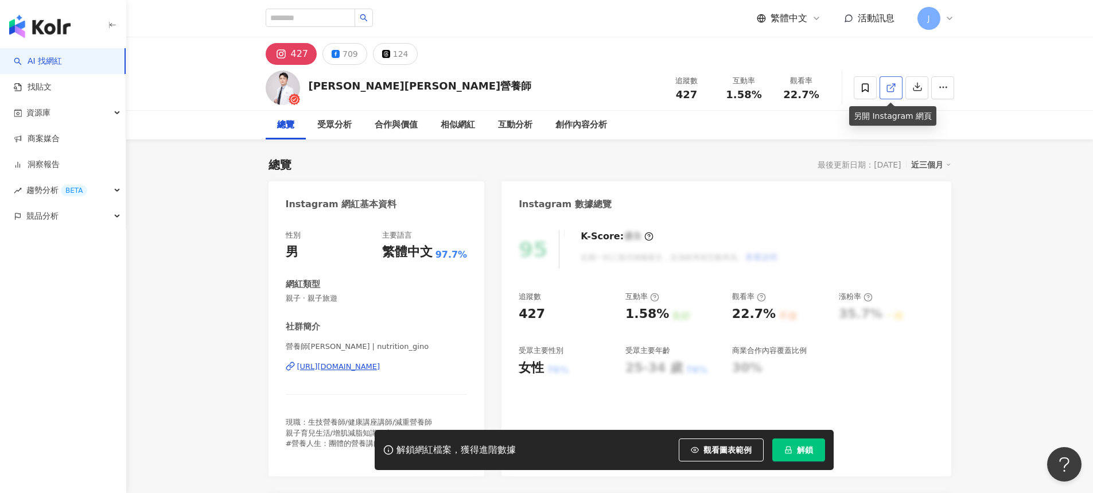
click at [892, 86] on line at bounding box center [892, 86] width 5 height 5
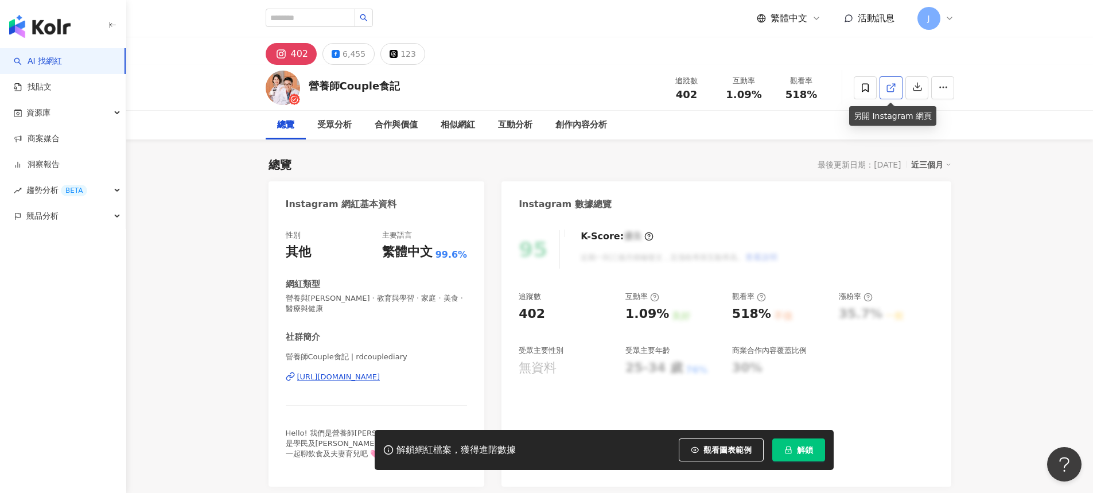
click at [887, 87] on icon at bounding box center [891, 88] width 10 height 10
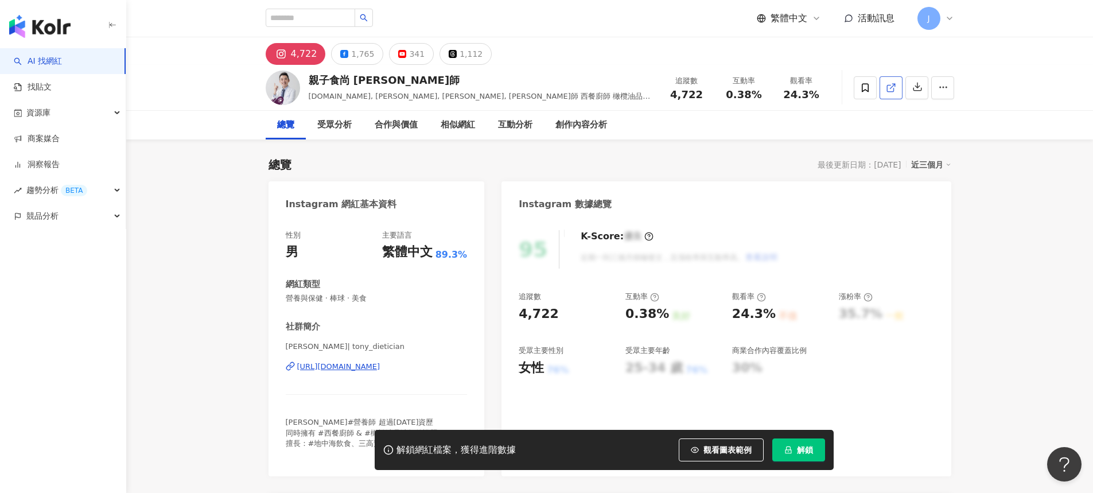
click at [888, 86] on icon at bounding box center [891, 88] width 10 height 10
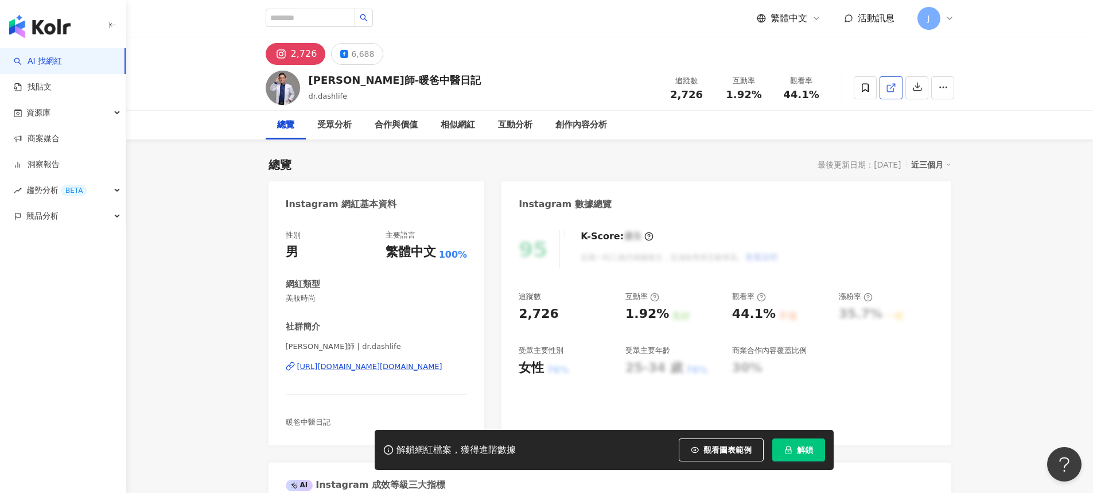
click at [891, 88] on icon at bounding box center [891, 88] width 10 height 10
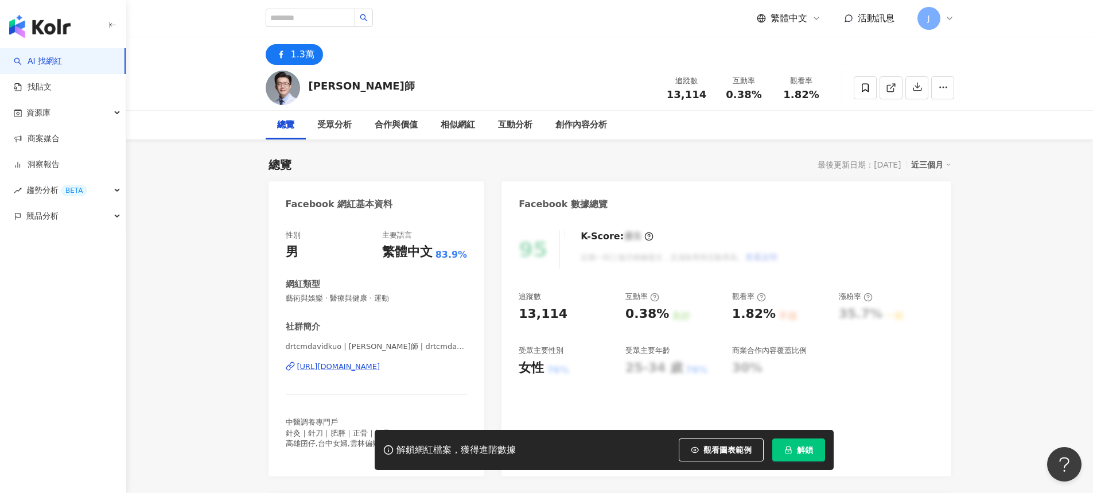
click at [896, 85] on link at bounding box center [891, 87] width 23 height 23
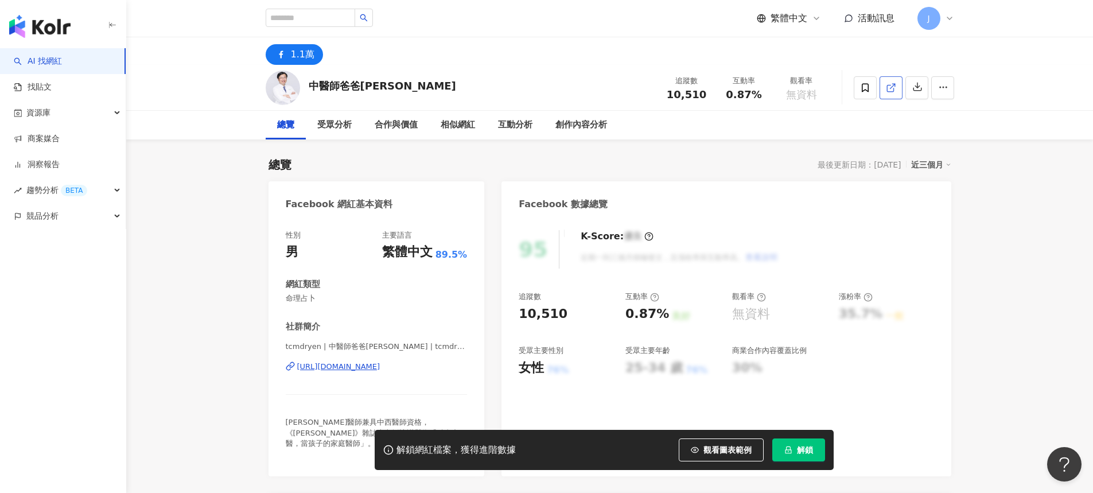
click at [894, 84] on line at bounding box center [892, 86] width 5 height 5
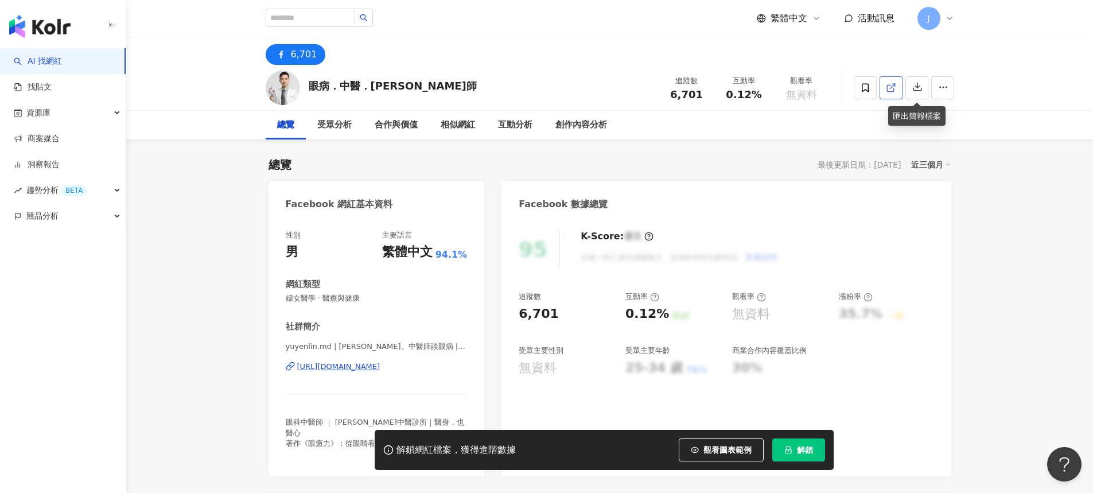
click at [891, 88] on icon at bounding box center [891, 88] width 10 height 10
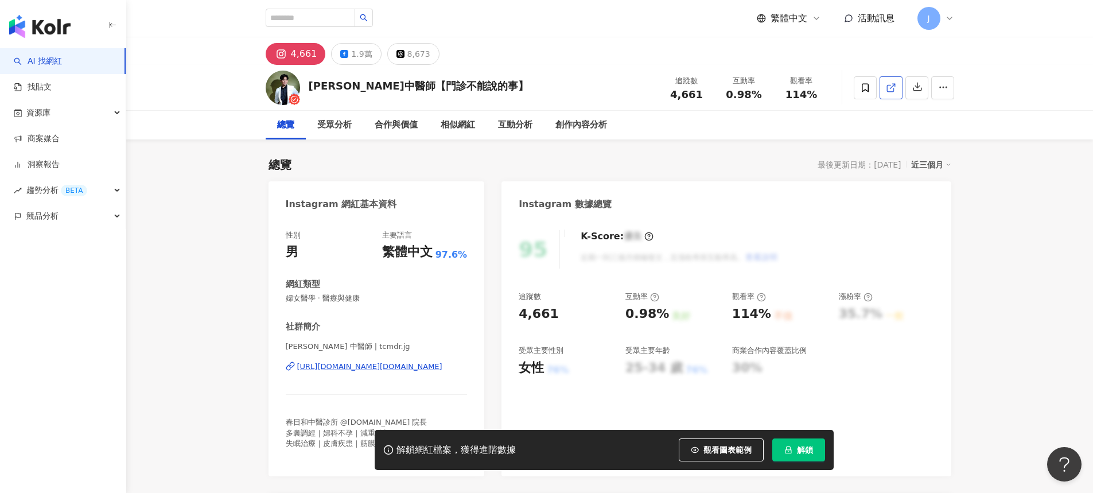
click at [886, 85] on icon at bounding box center [891, 88] width 10 height 10
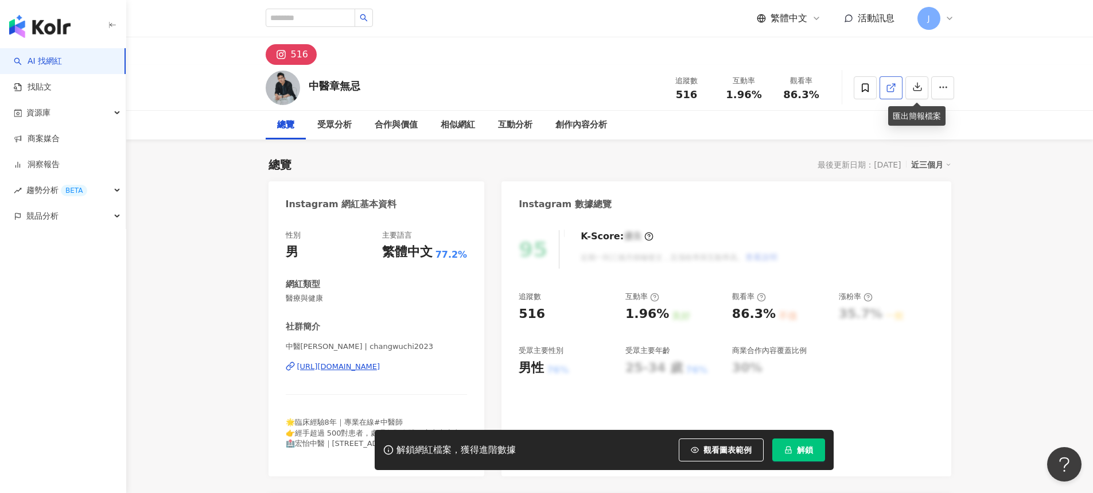
click at [896, 88] on link at bounding box center [891, 87] width 23 height 23
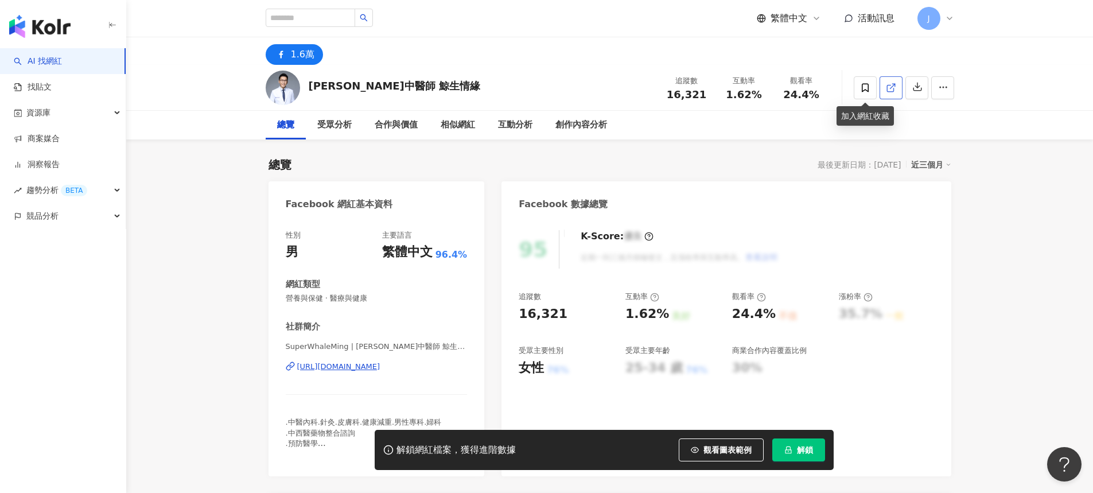
click at [883, 88] on link at bounding box center [891, 87] width 23 height 23
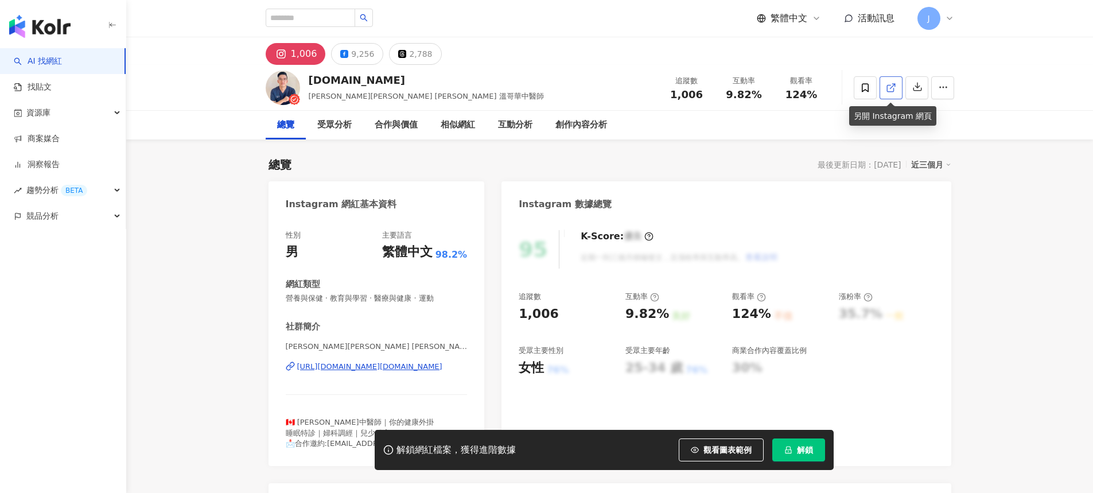
click at [895, 87] on icon at bounding box center [891, 88] width 10 height 10
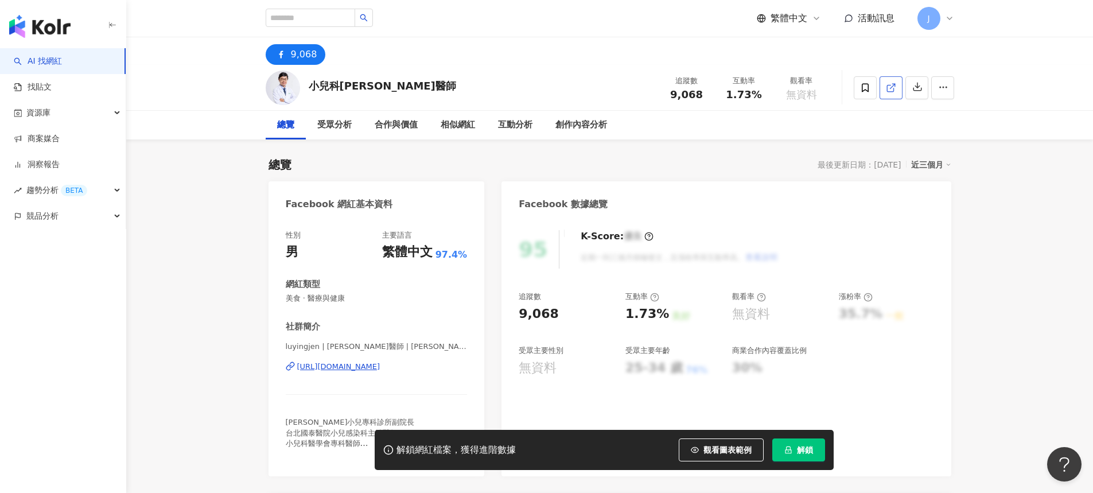
click at [894, 92] on icon at bounding box center [891, 88] width 10 height 10
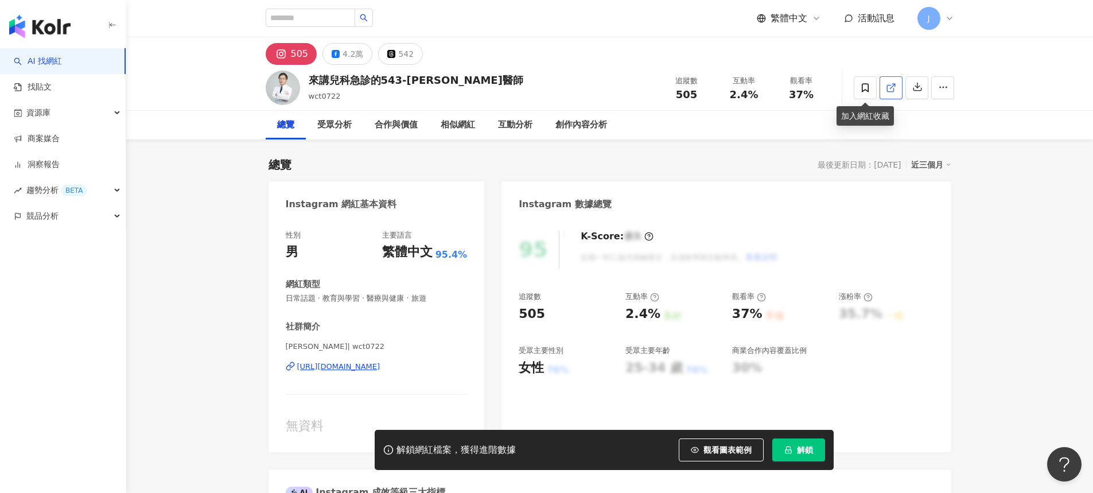
click at [891, 87] on icon at bounding box center [891, 88] width 10 height 10
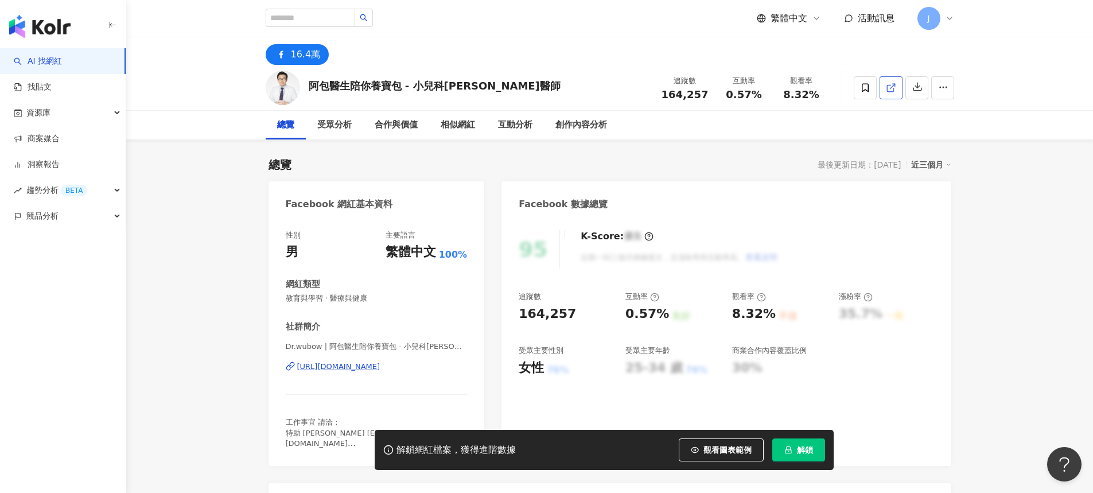
click at [890, 87] on icon at bounding box center [891, 88] width 10 height 10
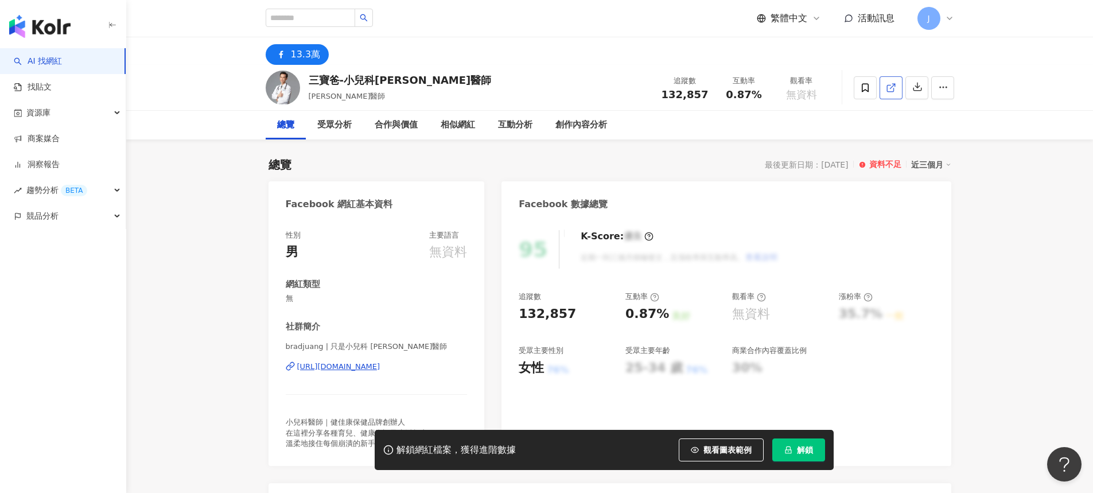
click at [898, 86] on link at bounding box center [891, 87] width 23 height 23
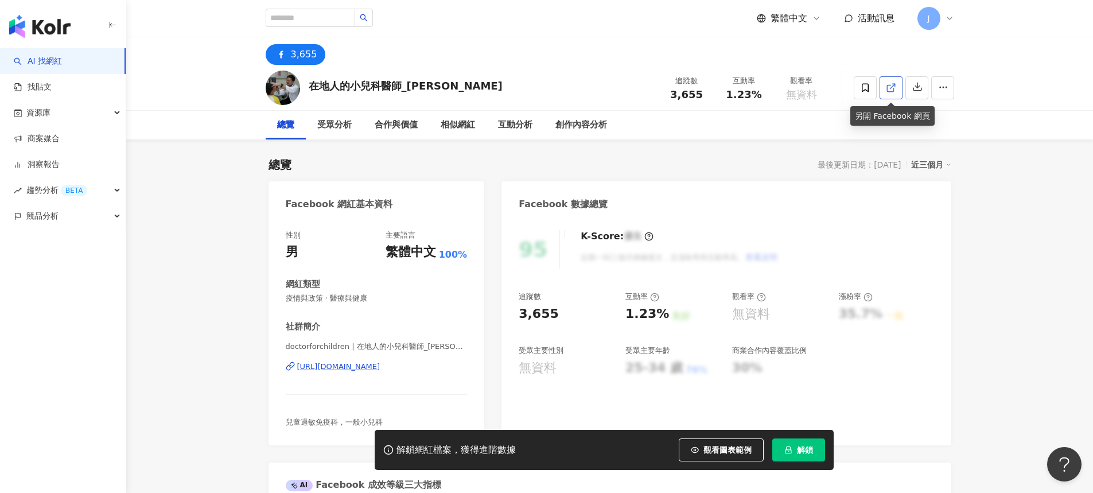
click at [885, 93] on link at bounding box center [891, 87] width 23 height 23
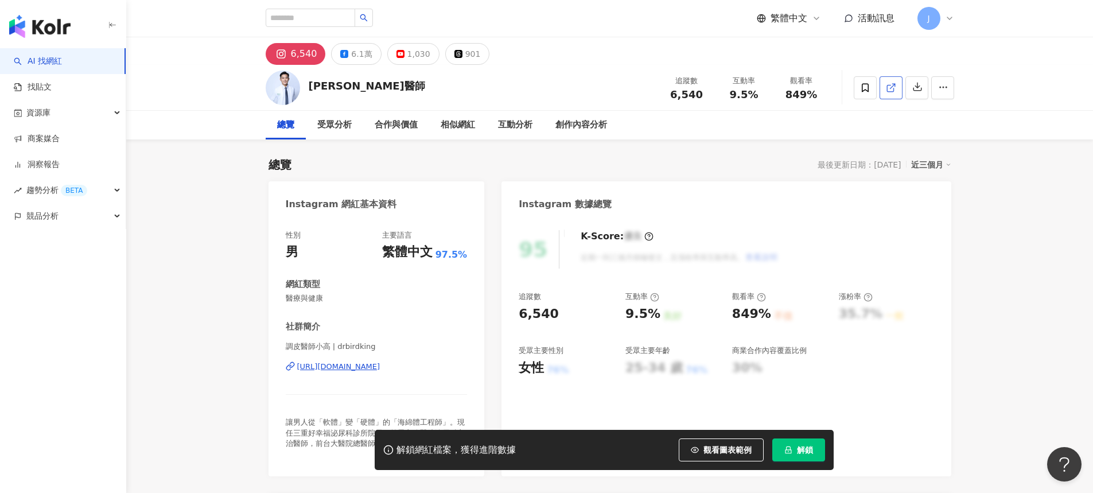
click at [896, 83] on icon at bounding box center [891, 88] width 10 height 10
